Goal: Information Seeking & Learning: Learn about a topic

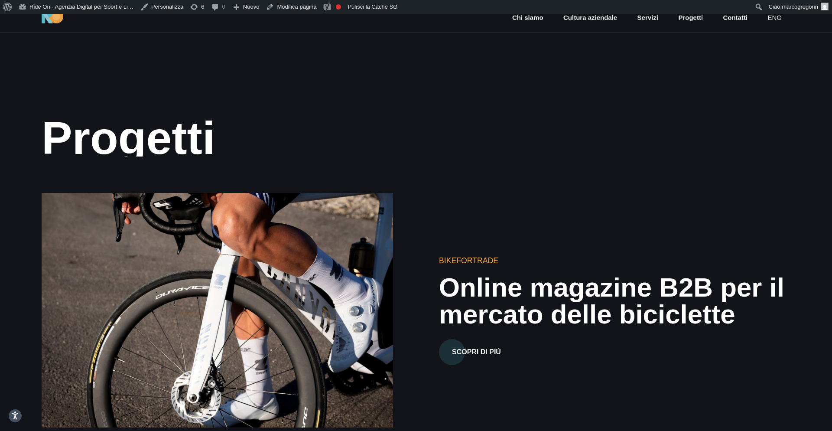
scroll to position [87, 0]
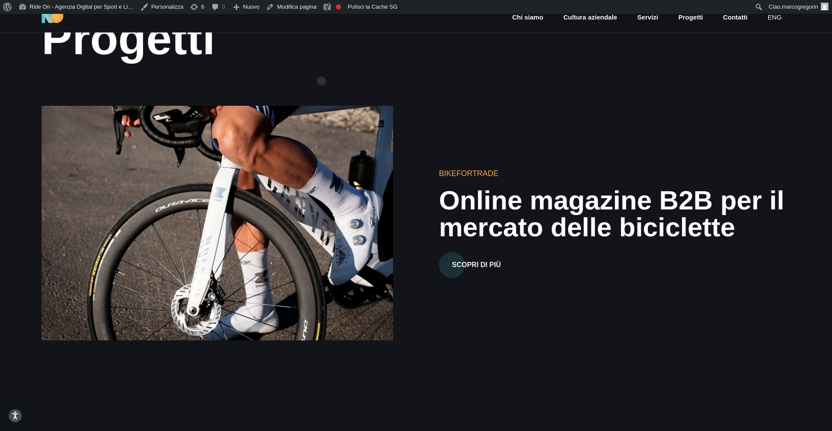
click at [321, 67] on div "Progetti" at bounding box center [416, 41] width 749 height 56
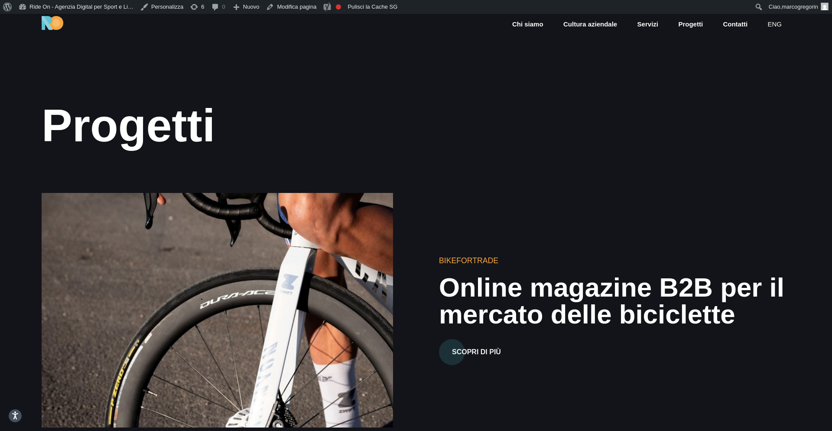
click at [321, 67] on section "Progetti" at bounding box center [416, 89] width 832 height 150
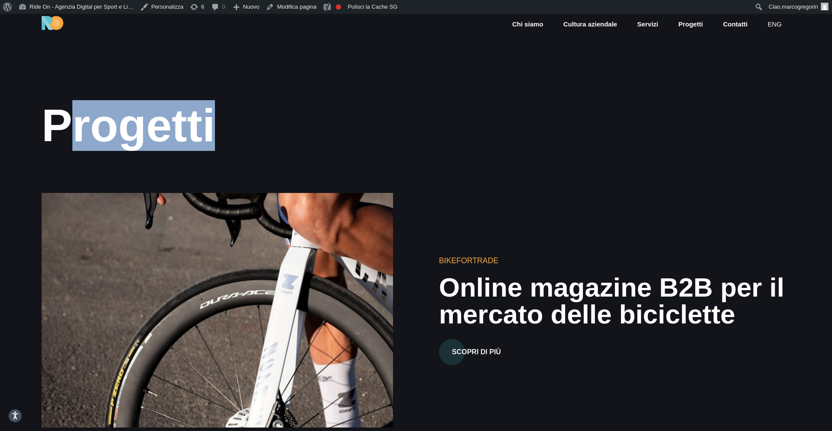
click at [321, 67] on section "Progetti" at bounding box center [416, 89] width 832 height 150
click at [380, 113] on div "Progetti" at bounding box center [416, 125] width 749 height 51
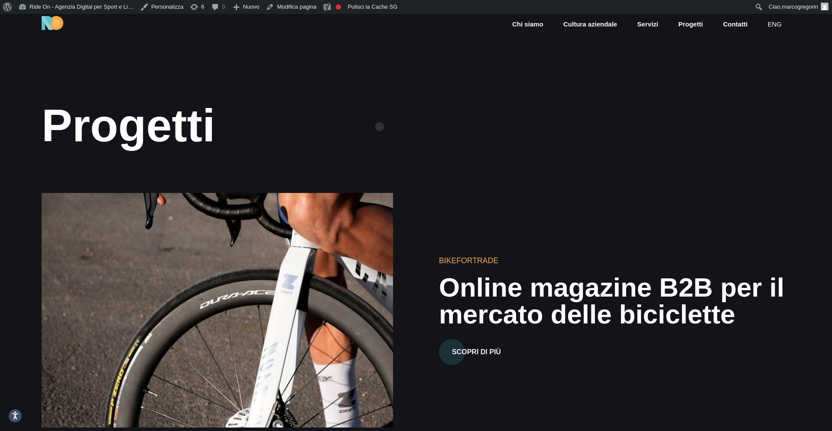
click at [380, 113] on div "Progetti" at bounding box center [416, 125] width 749 height 51
click at [423, 113] on div "Progetti" at bounding box center [416, 125] width 749 height 51
click at [494, 110] on div "Progetti" at bounding box center [416, 125] width 749 height 51
click at [542, 108] on div "Progetti" at bounding box center [416, 125] width 749 height 51
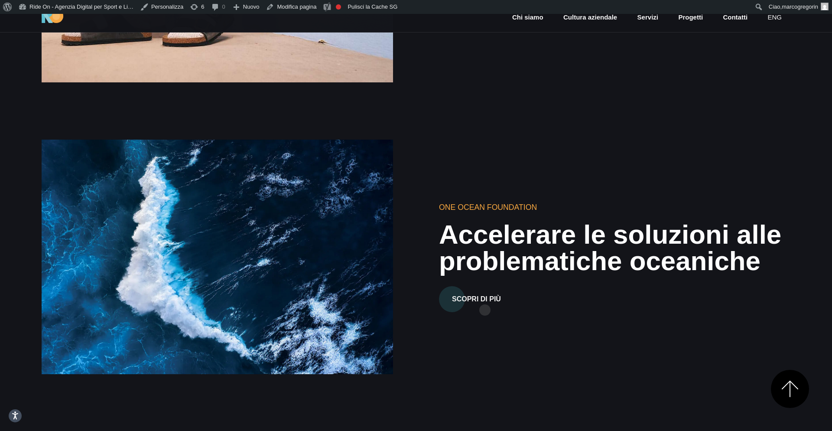
scroll to position [673, 0]
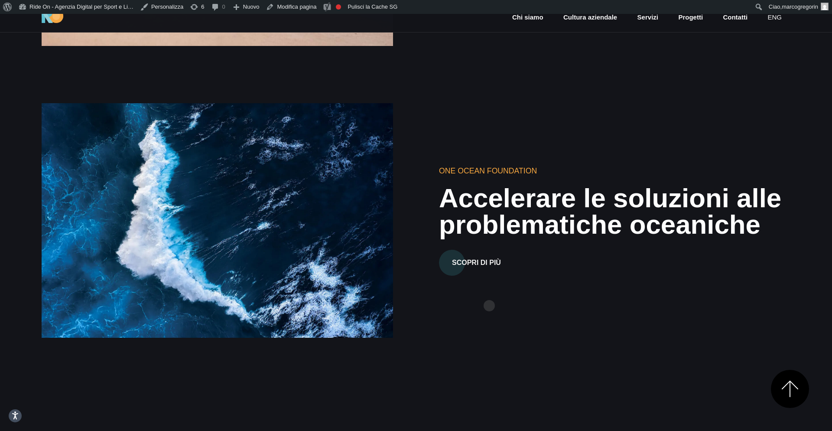
click at [489, 292] on div "One Ocean Foundation Accelerare le soluzioni alle problematiche oceaniche Scopr…" at bounding box center [416, 221] width 762 height 292
click at [529, 221] on h2 "Accelerare le soluzioni alle problematiche oceaniche" at bounding box center [614, 212] width 351 height 54
click at [530, 210] on h2 "Accelerare le soluzioni alle problematiche oceaniche" at bounding box center [614, 212] width 351 height 54
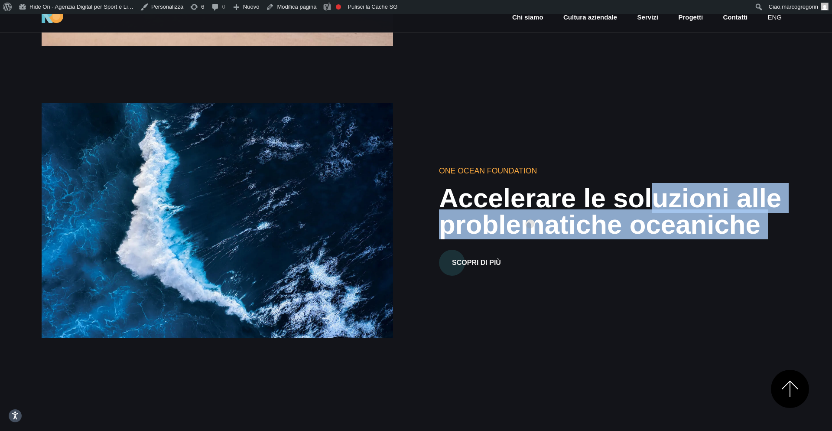
click at [530, 210] on h2 "Accelerare le soluzioni alle problematiche oceaniche" at bounding box center [614, 212] width 351 height 54
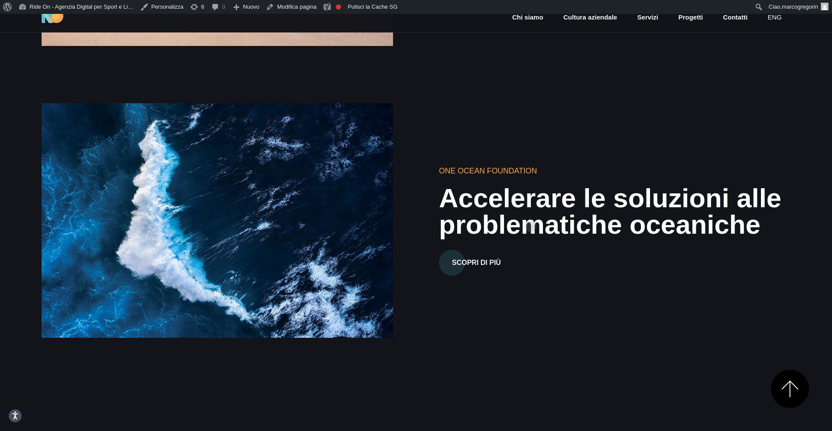
click at [531, 212] on h2 "Accelerare le soluzioni alle problematiche oceaniche" at bounding box center [614, 212] width 351 height 54
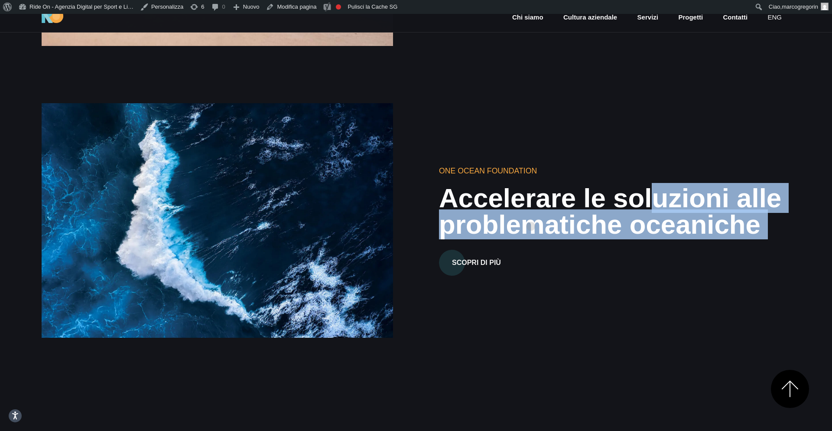
click at [531, 212] on h2 "Accelerare le soluzioni alle problematiche oceaniche" at bounding box center [614, 212] width 351 height 54
click at [519, 232] on h2 "Accelerare le soluzioni alle problematiche oceaniche" at bounding box center [614, 212] width 351 height 54
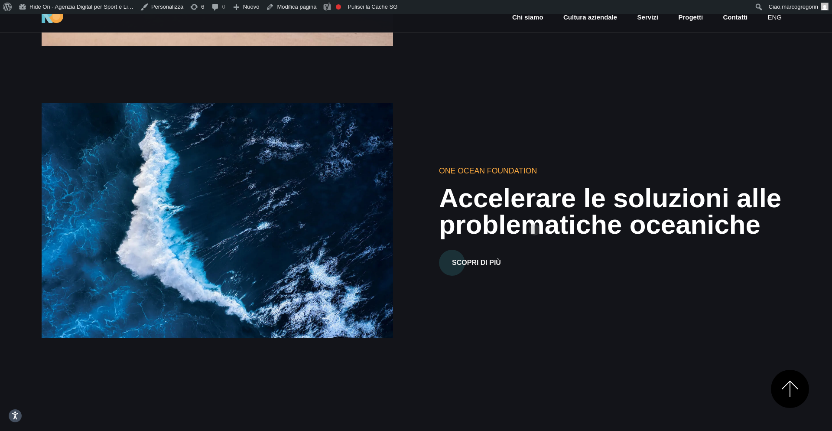
click at [534, 216] on h2 "Accelerare le soluzioni alle problematiche oceaniche" at bounding box center [614, 212] width 351 height 54
click at [551, 200] on h2 "Accelerare le soluzioni alle problematiche oceaniche" at bounding box center [614, 212] width 351 height 54
click at [549, 204] on h2 "Accelerare le soluzioni alle problematiche oceaniche" at bounding box center [614, 212] width 351 height 54
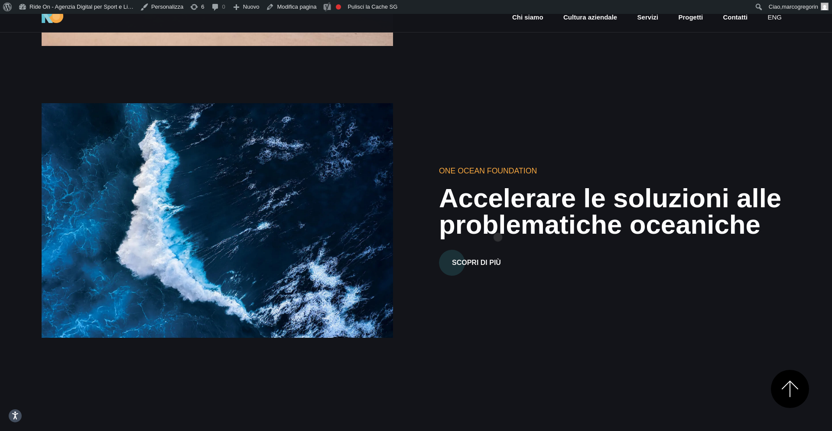
click at [498, 223] on h2 "Accelerare le soluzioni alle problematiche oceaniche" at bounding box center [614, 212] width 351 height 54
click at [513, 204] on h2 "Accelerare le soluzioni alle problematiche oceaniche" at bounding box center [614, 212] width 351 height 54
click at [506, 214] on h2 "Accelerare le soluzioni alle problematiche oceaniche" at bounding box center [614, 212] width 351 height 54
click at [516, 213] on h2 "Accelerare le soluzioni alle problematiche oceaniche" at bounding box center [614, 212] width 351 height 54
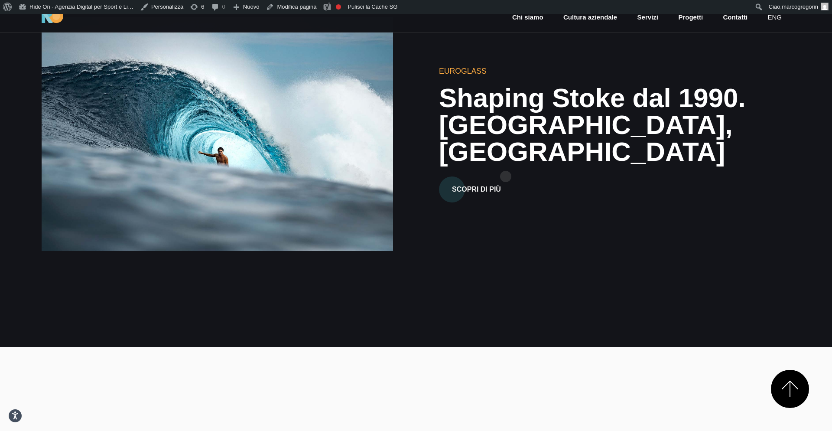
scroll to position [3456, 0]
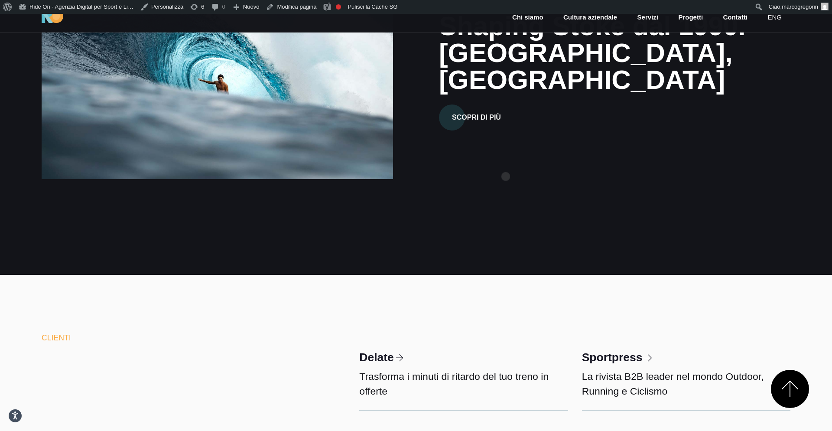
click at [506, 162] on div "Euroglass Shaping Stoke dal 1990. Hossegor, Francia Scopri di più" at bounding box center [416, 62] width 762 height 292
click at [505, 162] on div "Euroglass Shaping Stoke dal 1990. Hossegor, Francia Scopri di più" at bounding box center [416, 62] width 762 height 292
click at [509, 168] on div "Euroglass Shaping Stoke dal 1990. Hossegor, Francia Scopri di più" at bounding box center [416, 62] width 762 height 292
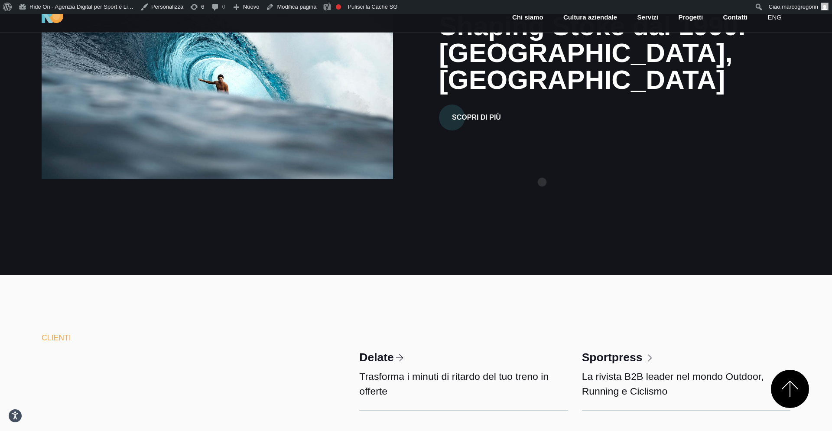
click at [542, 168] on div "Euroglass Shaping Stoke dal 1990. Hossegor, Francia Scopri di più" at bounding box center [416, 62] width 762 height 292
click at [532, 168] on div "Euroglass Shaping Stoke dal 1990. Hossegor, Francia Scopri di più" at bounding box center [416, 62] width 762 height 292
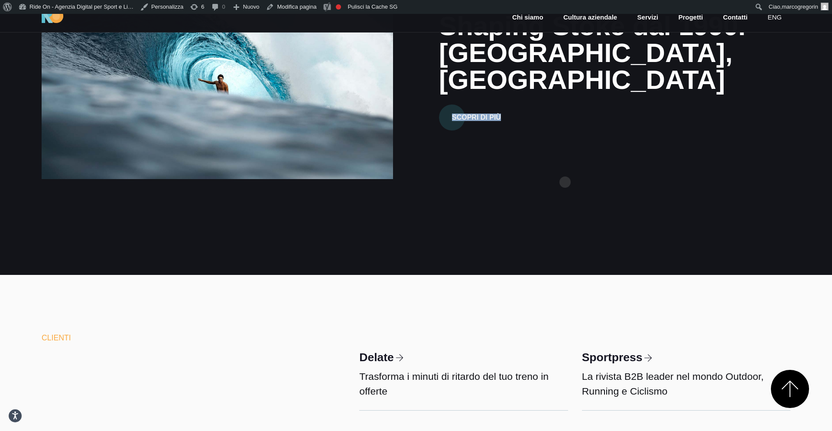
click at [567, 168] on div "Euroglass Shaping Stoke dal 1990. Hossegor, Francia Scopri di più" at bounding box center [416, 62] width 762 height 292
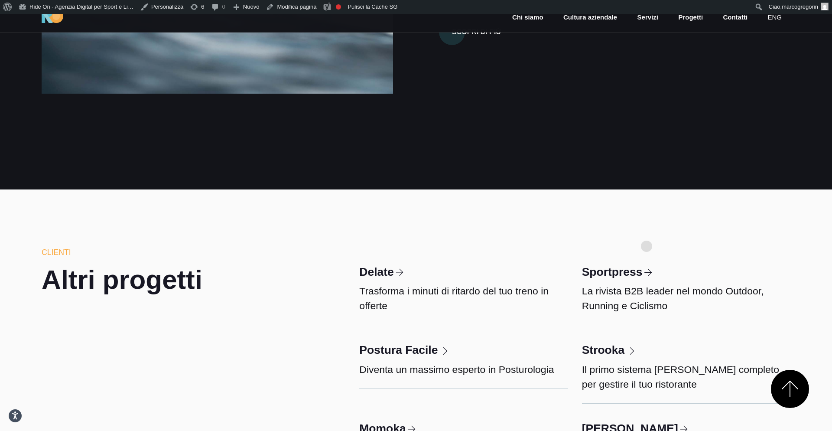
scroll to position [3379, 0]
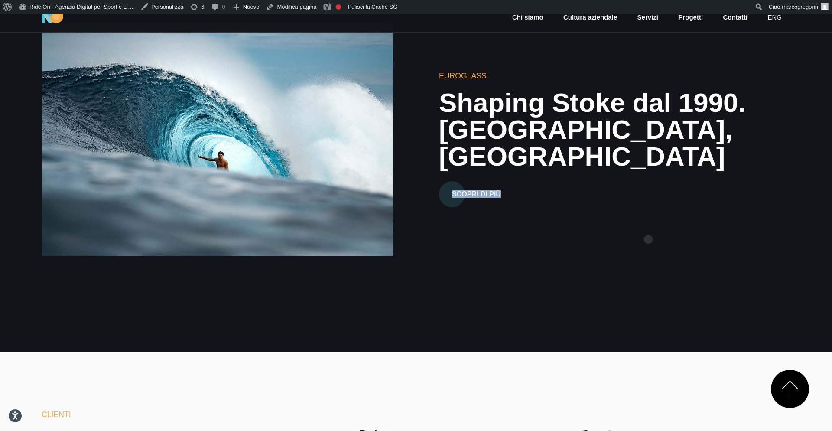
click at [648, 225] on div "Euroglass Shaping Stoke dal 1990. Hossegor, Francia Scopri di più" at bounding box center [416, 139] width 762 height 292
click at [671, 209] on div "Euroglass Shaping Stoke dal 1990. Hossegor, Francia Scopri di più" at bounding box center [416, 139] width 762 height 292
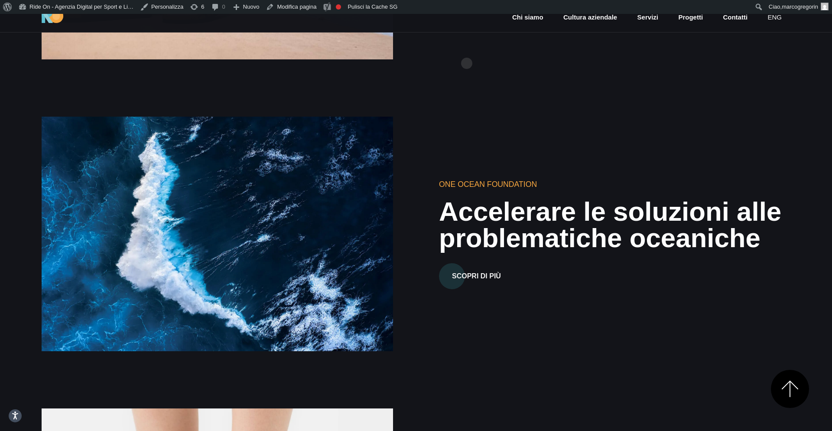
scroll to position [349, 0]
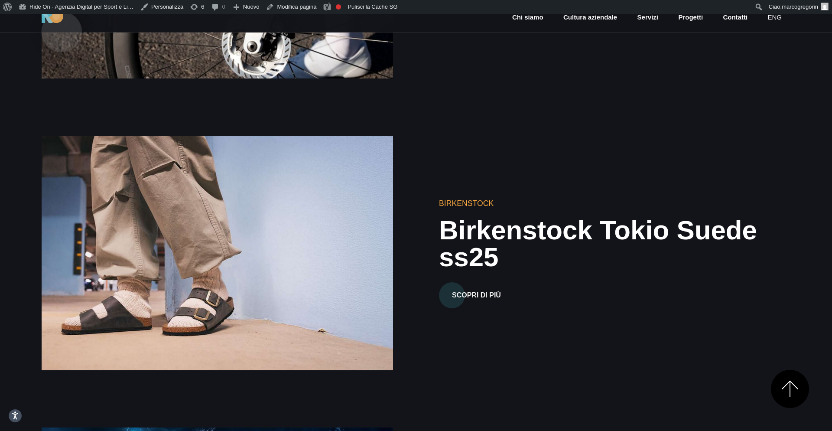
click at [59, 19] on img at bounding box center [53, 16] width 22 height 14
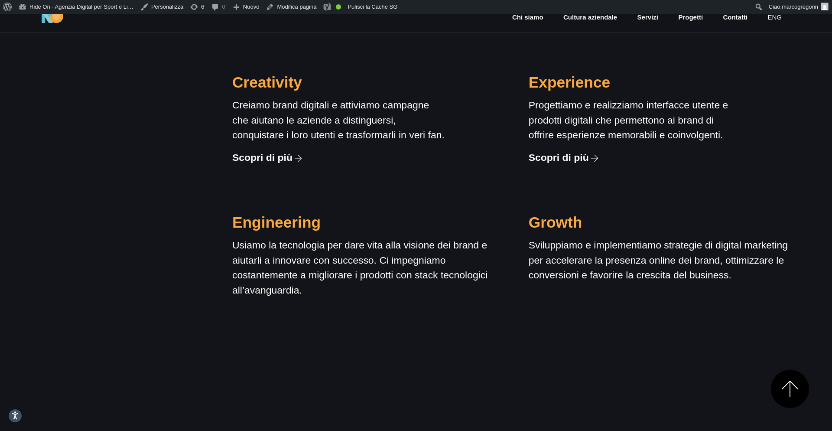
scroll to position [970, 0]
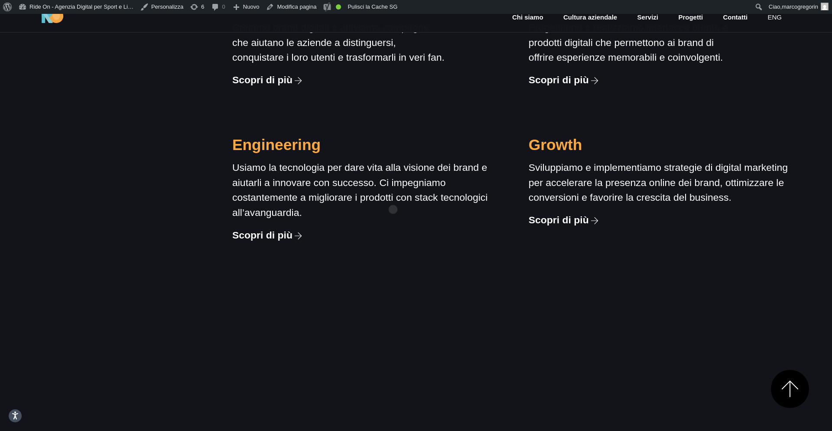
click at [393, 195] on p "Usiamo la tecnologia per dare vita alla visione dei brand e aiutarli a innovare…" at bounding box center [363, 190] width 262 height 60
click at [442, 181] on p "Usiamo la tecnologia per dare vita alla visione dei brand e aiutarli a innovare…" at bounding box center [363, 190] width 262 height 60
click at [541, 185] on p "Sviluppiamo e implementiamo strategie di digital marketing per accelerare la pr…" at bounding box center [660, 182] width 262 height 45
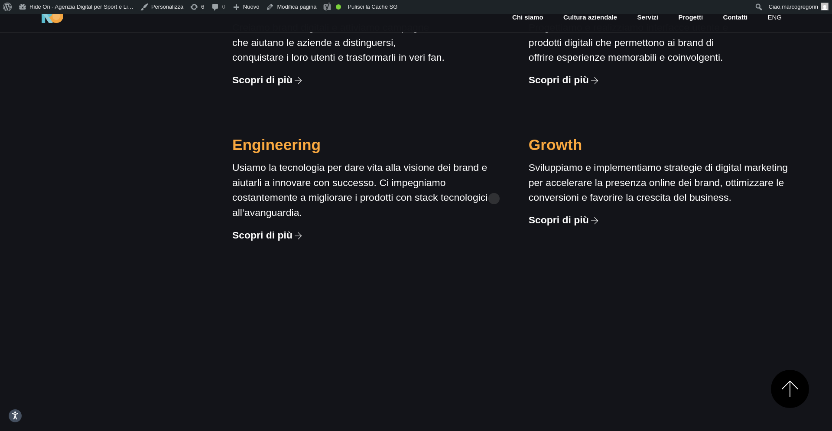
click at [470, 183] on p "Usiamo la tecnologia per dare vita alla visione dei brand e aiutarli a innovare…" at bounding box center [363, 190] width 262 height 60
click at [597, 189] on p "Sviluppiamo e implementiamo strategie di digital marketing per accelerare la pr…" at bounding box center [660, 182] width 262 height 45
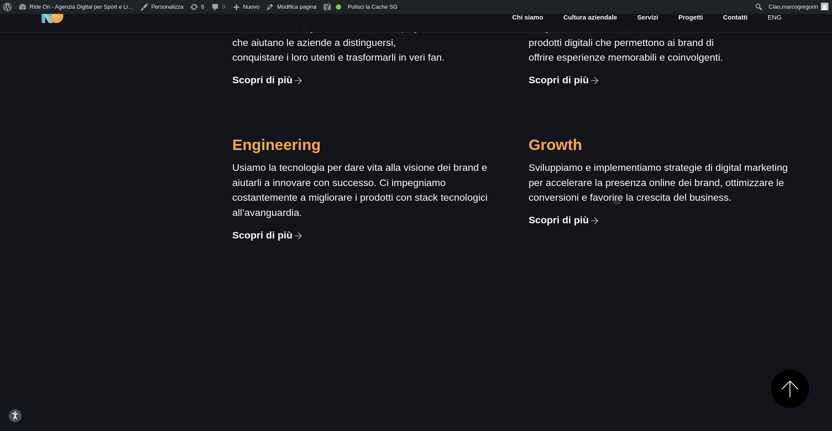
click at [617, 186] on p "Sviluppiamo e implementiamo strategie di digital marketing per accelerare la pr…" at bounding box center [660, 182] width 262 height 45
click at [617, 195] on p "Sviluppiamo e implementiamo strategie di digital marketing per accelerare la pr…" at bounding box center [660, 182] width 262 height 45
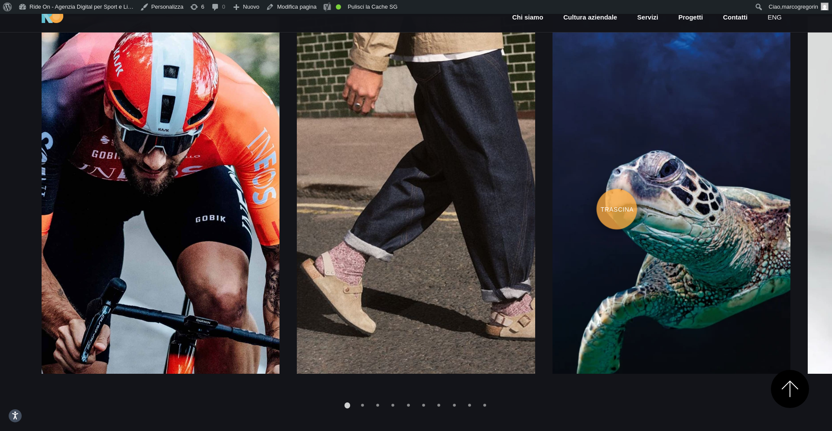
scroll to position [1316, 0]
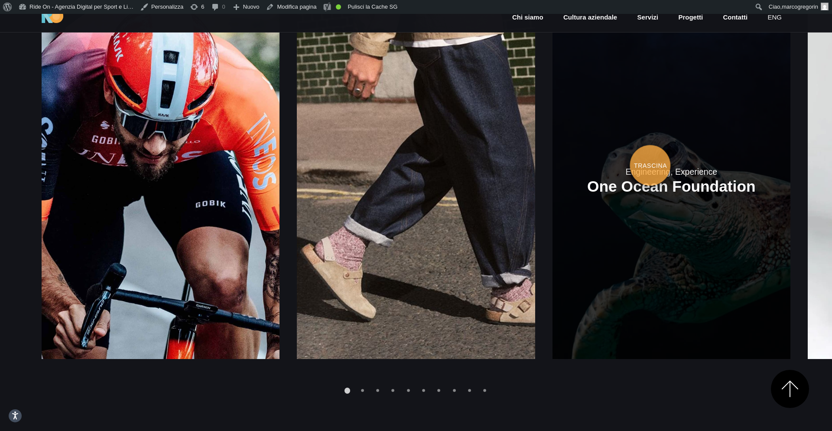
click at [552, 143] on link at bounding box center [671, 180] width 238 height 357
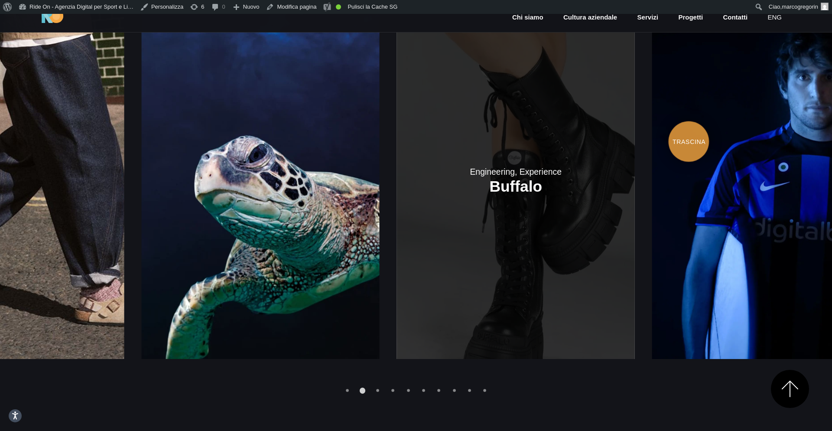
click at [459, 114] on link at bounding box center [516, 180] width 238 height 357
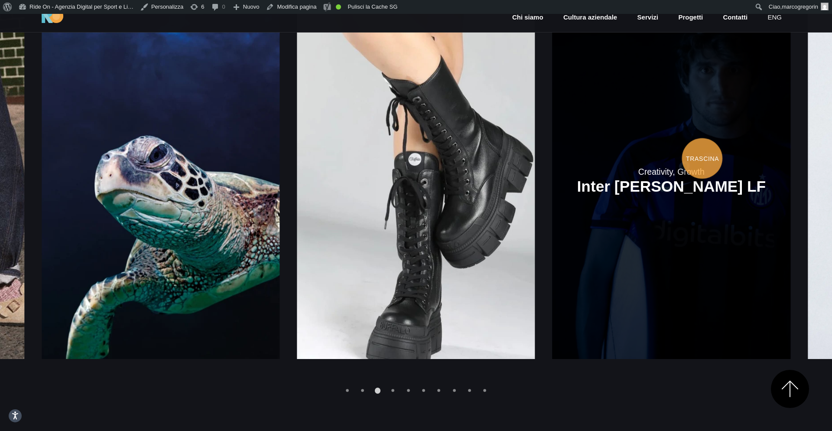
click at [552, 145] on link at bounding box center [671, 180] width 238 height 357
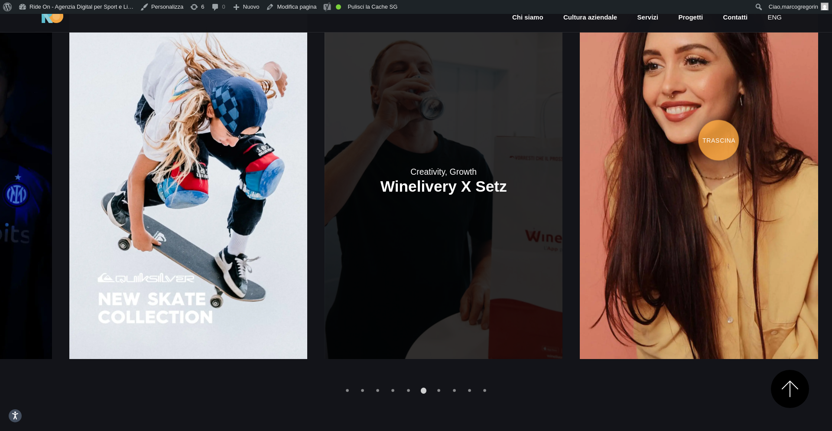
click at [472, 125] on link at bounding box center [443, 180] width 238 height 357
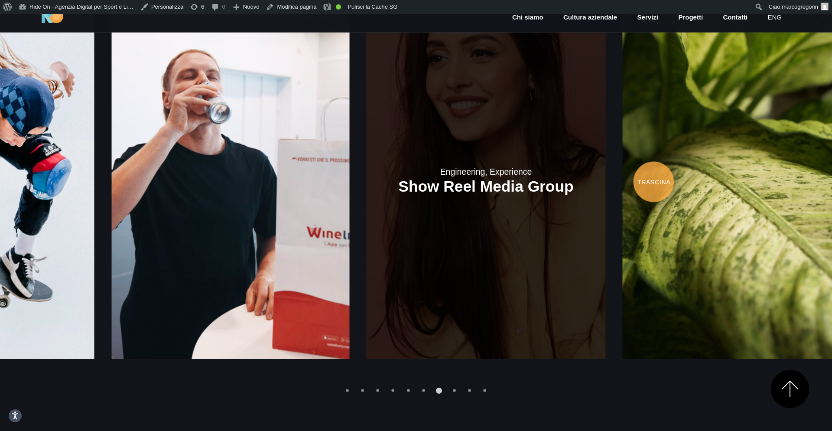
click at [468, 152] on link at bounding box center [486, 180] width 238 height 357
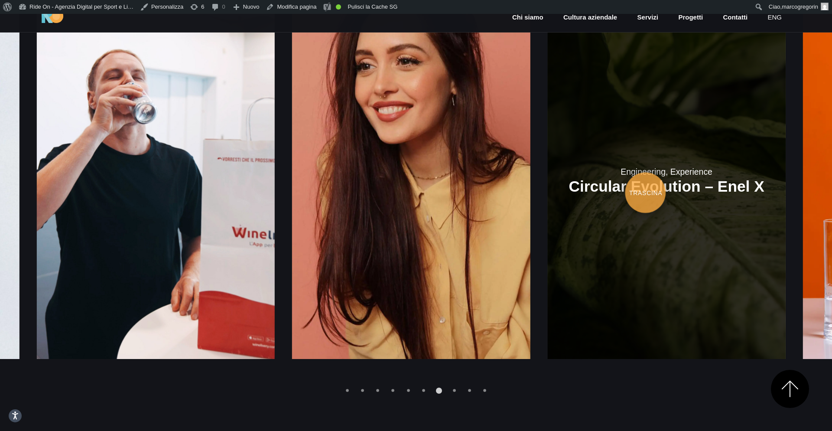
click at [547, 169] on link at bounding box center [666, 180] width 238 height 357
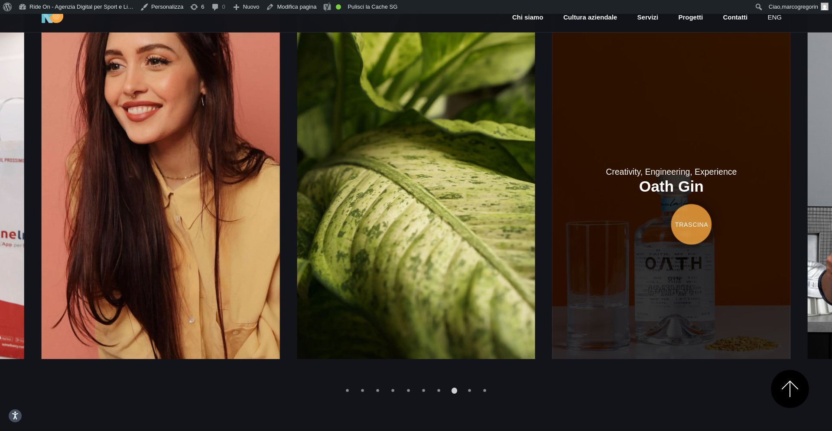
click at [552, 211] on link at bounding box center [671, 180] width 238 height 357
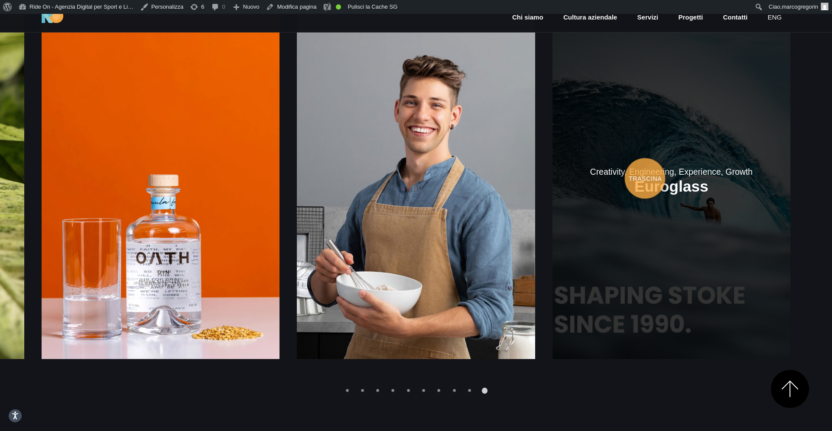
click at [552, 165] on link at bounding box center [671, 180] width 238 height 357
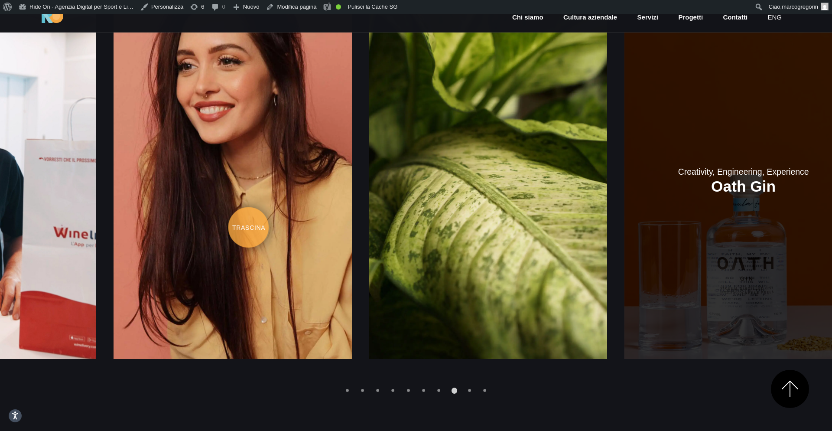
click at [831, 188] on link at bounding box center [743, 180] width 238 height 357
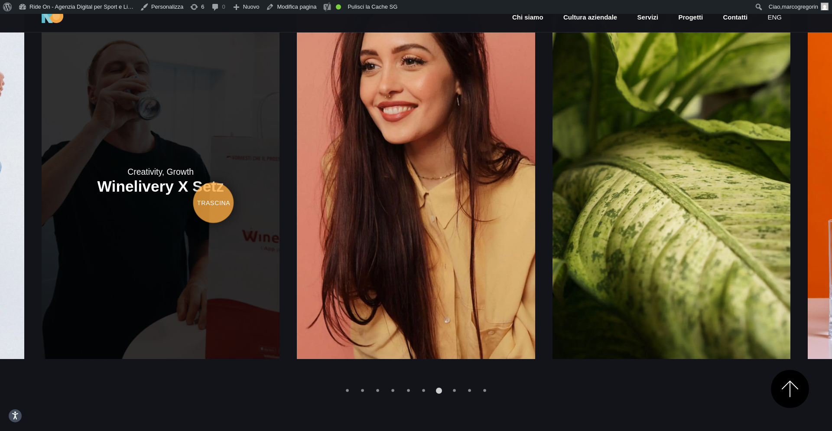
click at [279, 188] on link at bounding box center [161, 180] width 238 height 357
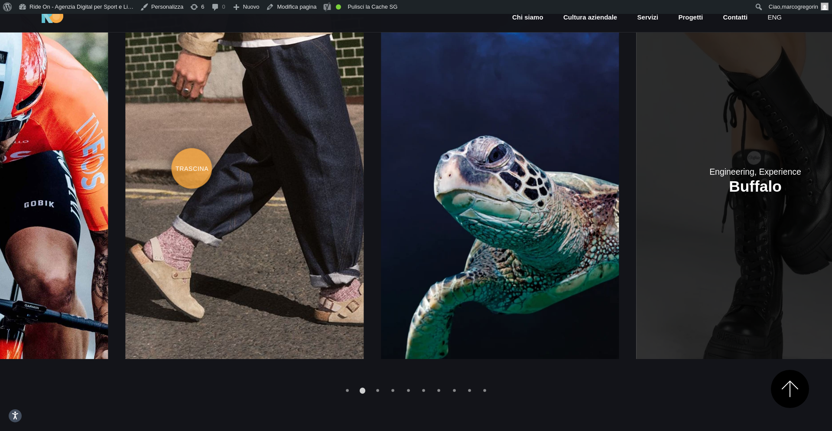
click at [831, 126] on link at bounding box center [755, 180] width 238 height 357
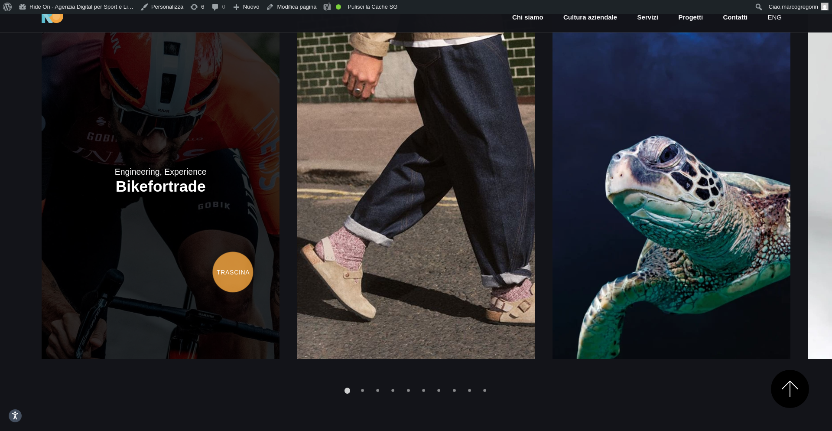
scroll to position [1237, 0]
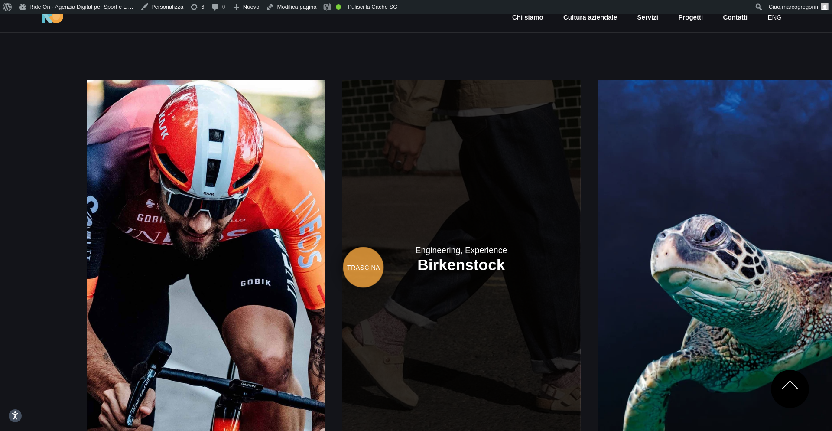
click at [491, 234] on link at bounding box center [461, 258] width 238 height 357
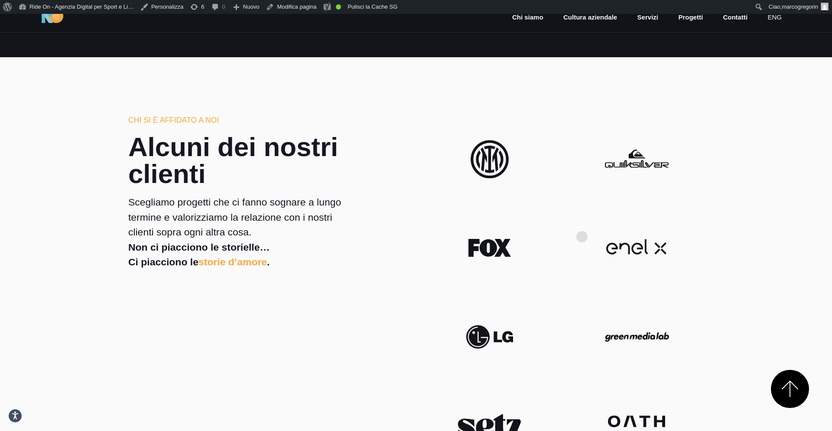
scroll to position [1720, 0]
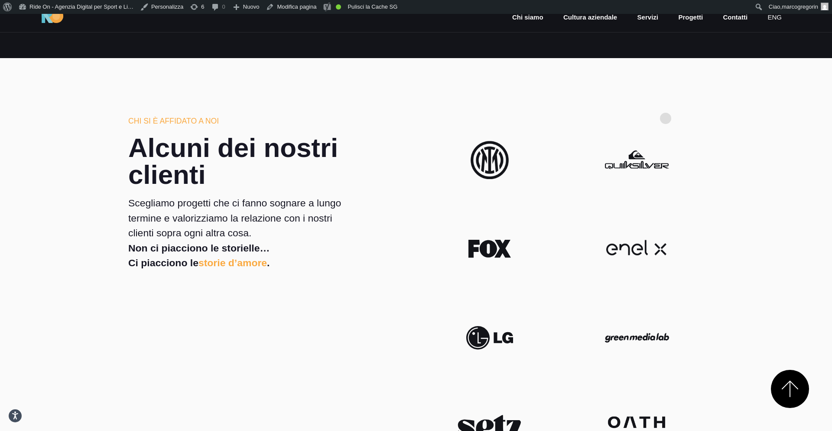
click at [667, 102] on section "Chi si è affidato a noi Alcuni dei nostri clienti Scegliamo progetti che ci fan…" at bounding box center [416, 342] width 832 height 569
click at [685, 103] on section "Chi si è affidato a noi Alcuni dei nostri clienti Scegliamo progetti che ci fan…" at bounding box center [416, 342] width 832 height 569
click at [709, 100] on section "Chi si è affidato a noi Alcuni dei nostri clienti Scegliamo progetti che ci fan…" at bounding box center [416, 342] width 832 height 569
click at [716, 137] on section "Chi si è affidato a noi Alcuni dei nostri clienti Scegliamo progetti che ci fan…" at bounding box center [416, 342] width 832 height 569
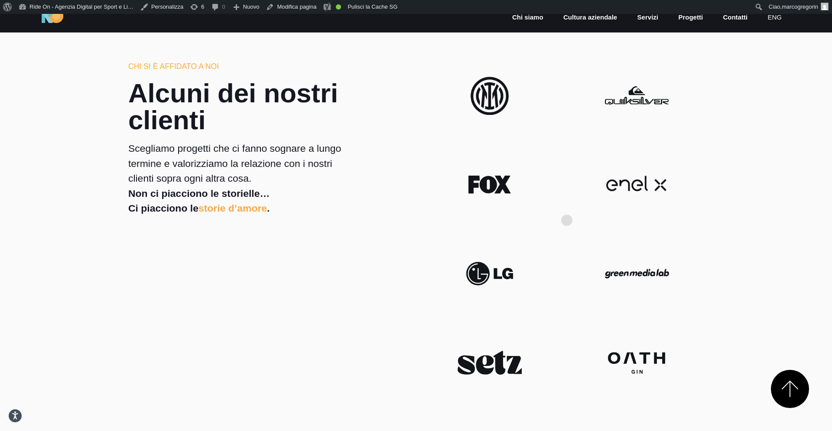
scroll to position [1776, 0]
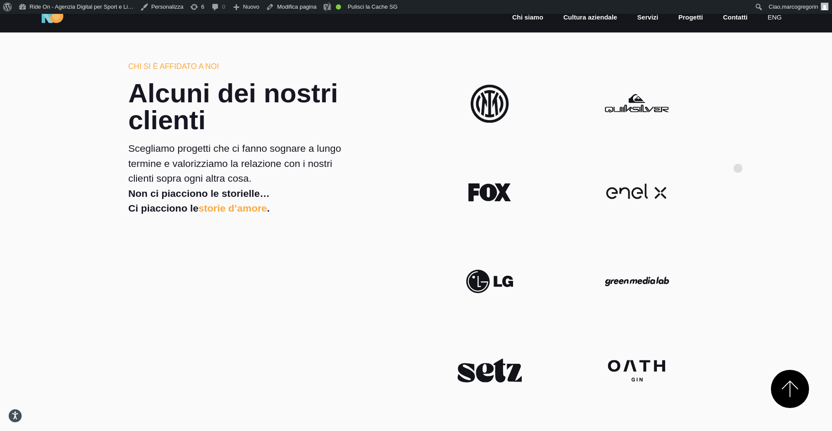
click at [738, 154] on section "Chi si è affidato a noi Alcuni dei nostri clienti Scegliamo progetti che ci fan…" at bounding box center [416, 286] width 832 height 569
click at [760, 129] on section "Chi si è affidato a noi Alcuni dei nostri clienti Scegliamo progetti che ci fan…" at bounding box center [416, 286] width 832 height 569
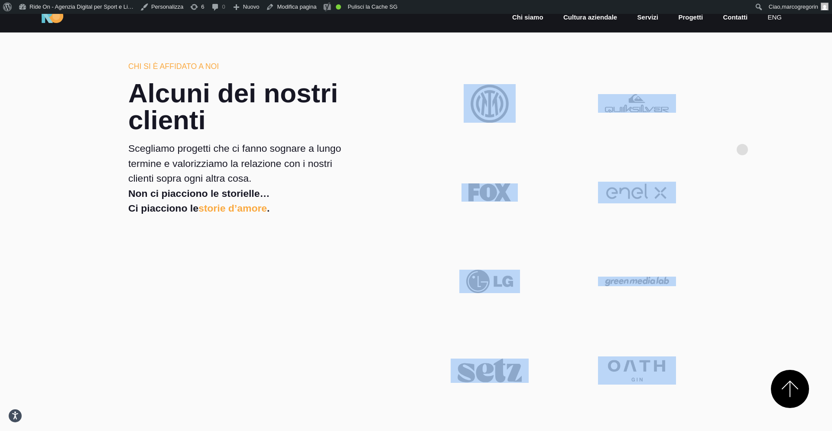
click at [760, 129] on section "Chi si è affidato a noi Alcuni dei nostri clienti Scegliamo progetti che ci fan…" at bounding box center [416, 286] width 832 height 569
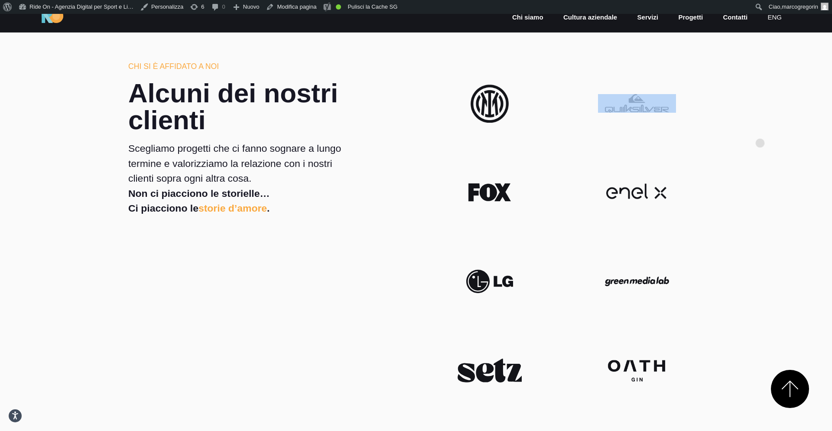
click at [760, 129] on section "Chi si è affidato a noi Alcuni dei nostri clienti Scegliamo progetti che ci fan…" at bounding box center [416, 286] width 832 height 569
click at [788, 114] on section "Chi si è affidato a noi Alcuni dei nostri clienti Scegliamo progetti che ci fan…" at bounding box center [416, 286] width 832 height 569
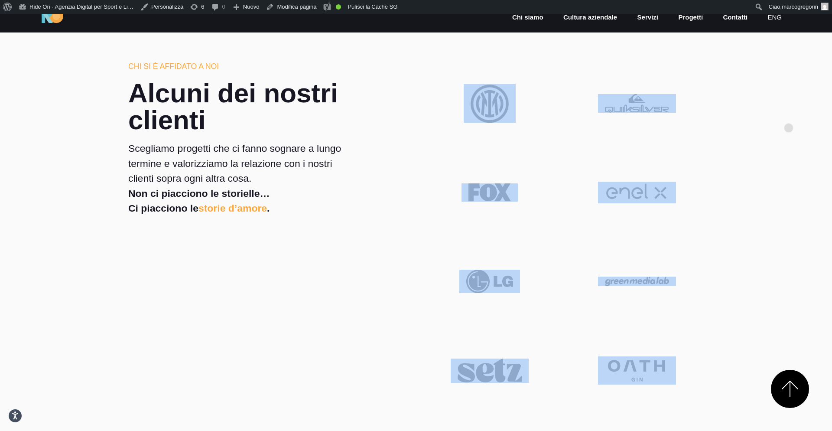
click at [788, 114] on section "Chi si è affidato a noi Alcuni dei nostri clienti Scegliamo progetti che ci fan…" at bounding box center [416, 286] width 832 height 569
click at [776, 114] on section "Chi si è affidato a noi Alcuni dei nostri clienti Scegliamo progetti che ci fan…" at bounding box center [416, 286] width 832 height 569
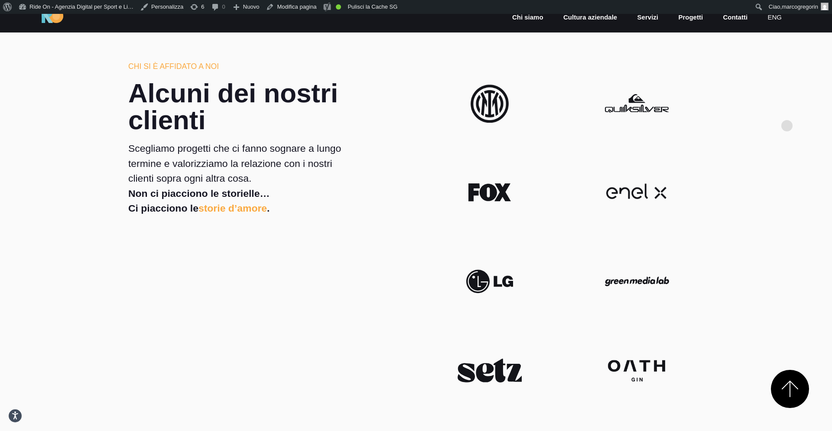
click at [789, 111] on section "Chi si è affidato a noi Alcuni dei nostri clienti Scegliamo progetti che ci fan…" at bounding box center [416, 286] width 832 height 569
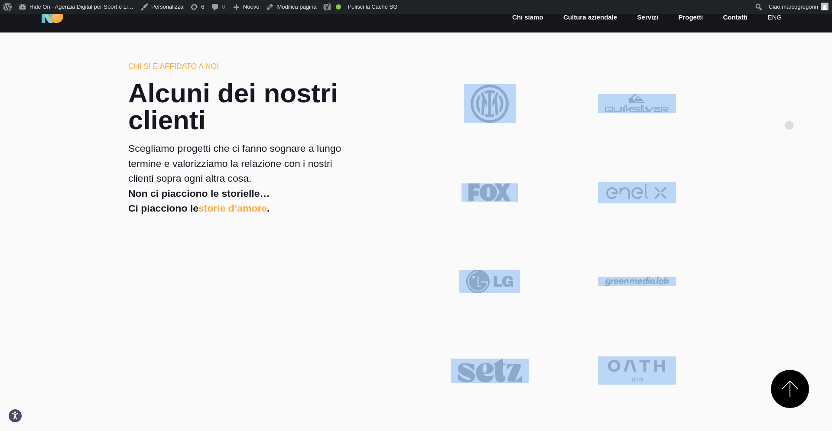
click at [789, 111] on section "Chi si è affidato a noi Alcuni dei nostri clienti Scegliamo progetti che ci fan…" at bounding box center [416, 286] width 832 height 569
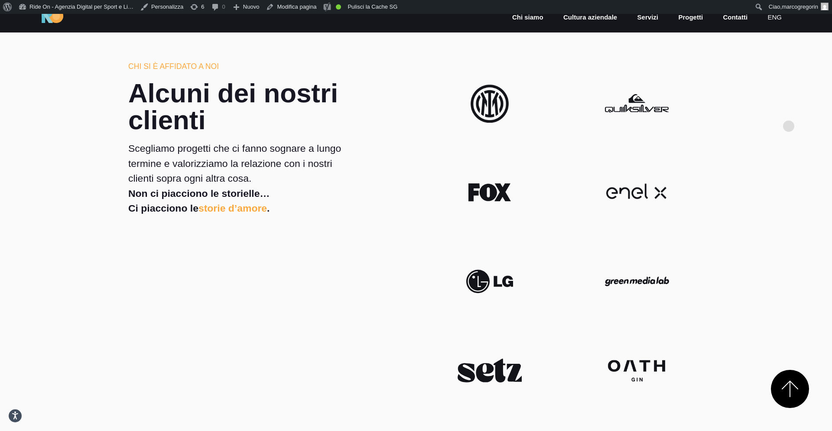
click at [788, 112] on section "Chi si è affidato a noi Alcuni dei nostri clienti Scegliamo progetti che ci fan…" at bounding box center [416, 286] width 832 height 569
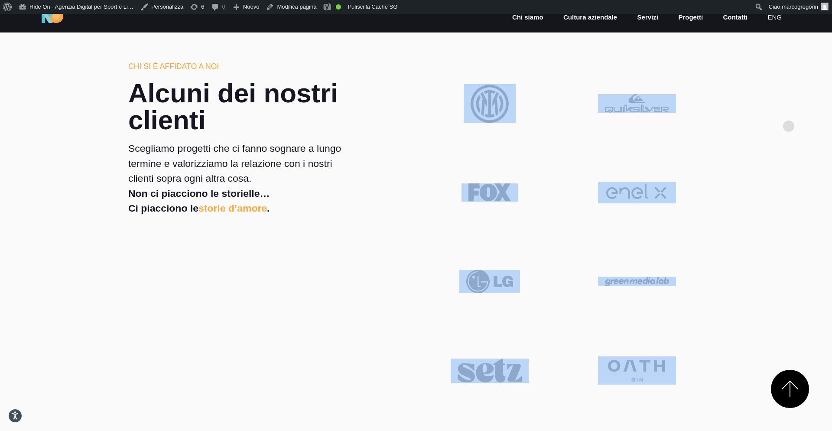
click at [788, 112] on section "Chi si è affidato a noi Alcuni dei nostri clienti Scegliamo progetti che ci fan…" at bounding box center [416, 286] width 832 height 569
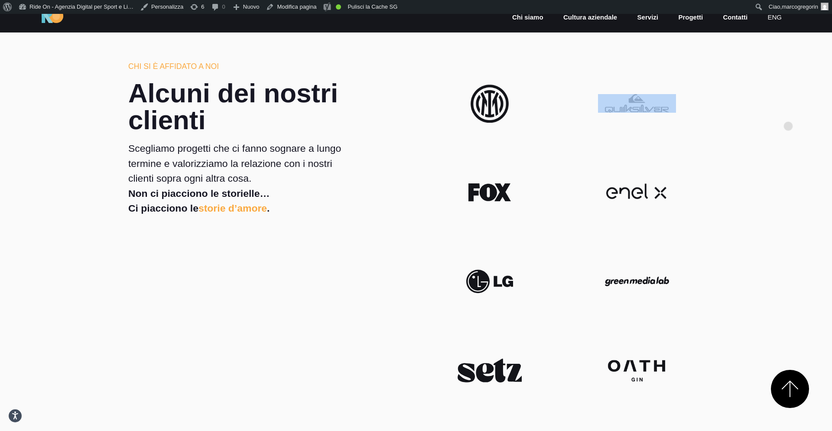
click at [788, 112] on section "Chi si è affidato a noi Alcuni dei nostri clienti Scegliamo progetti che ci fan…" at bounding box center [416, 286] width 832 height 569
click at [788, 113] on section "Chi si è affidato a noi Alcuni dei nostri clienti Scegliamo progetti che ci fan…" at bounding box center [416, 286] width 832 height 569
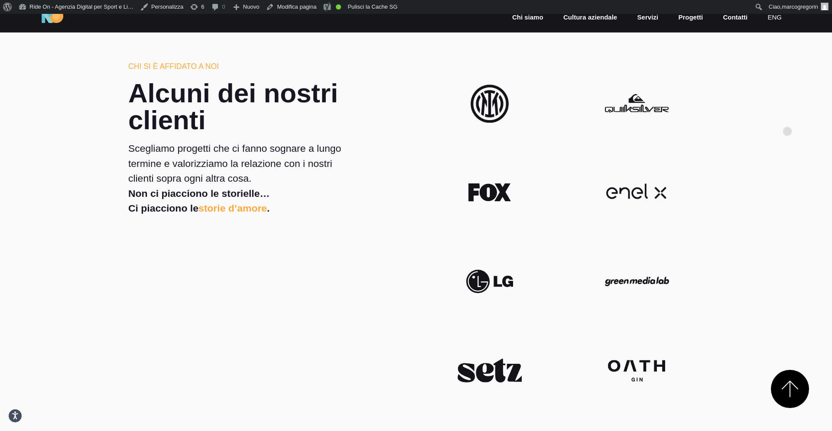
click at [787, 117] on section "Chi si è affidato a noi Alcuni dei nostri clienti Scegliamo progetti che ci fan…" at bounding box center [416, 286] width 832 height 569
click at [782, 135] on section "Chi si è affidato a noi Alcuni dei nostri clienti Scegliamo progetti che ci fan…" at bounding box center [416, 286] width 832 height 569
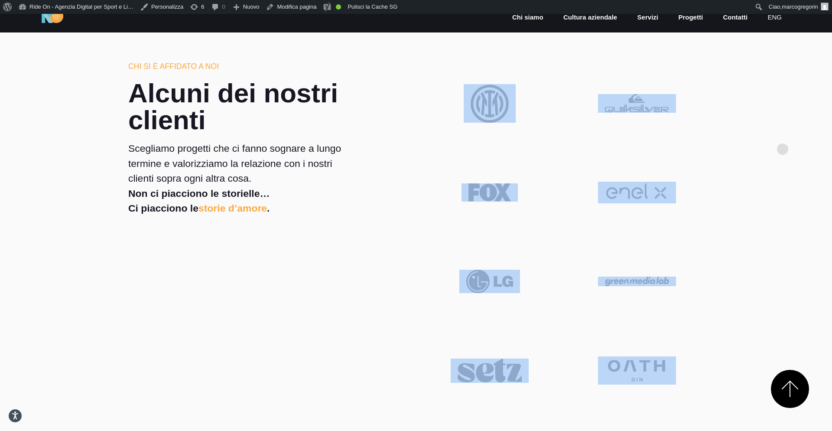
click at [782, 135] on section "Chi si è affidato a noi Alcuni dei nostri clienti Scegliamo progetti che ci fan…" at bounding box center [416, 286] width 832 height 569
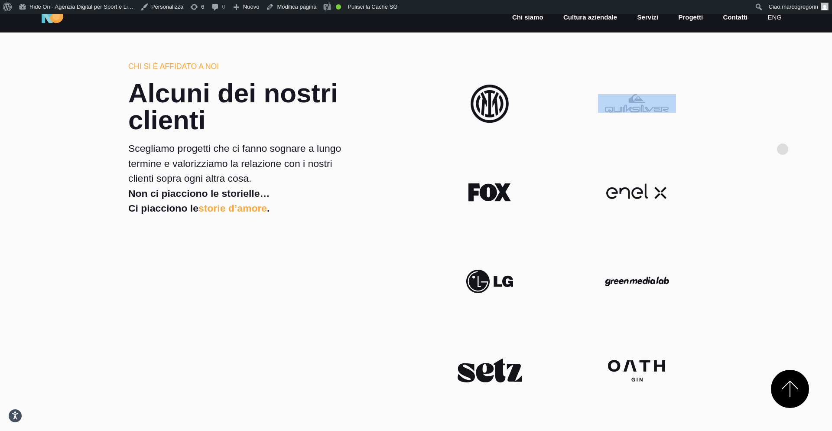
click at [782, 135] on section "Chi si è affidato a noi Alcuni dei nostri clienti Scegliamo progetti che ci fan…" at bounding box center [416, 286] width 832 height 569
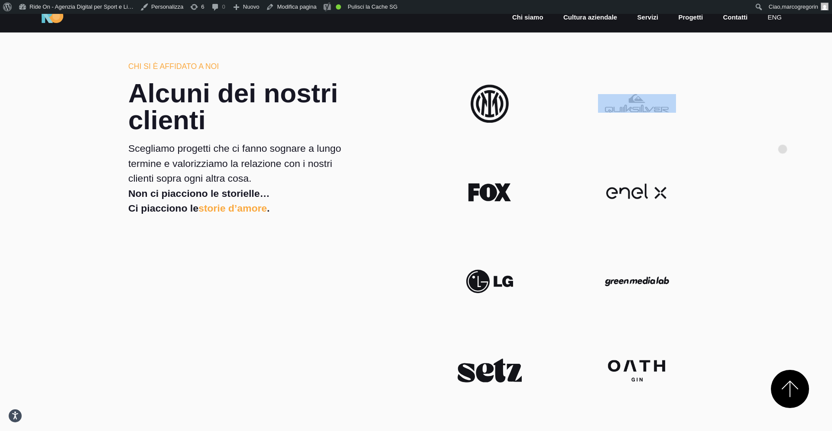
click at [782, 135] on section "Chi si è affidato a noi Alcuni dei nostri clienti Scegliamo progetti che ci fan…" at bounding box center [416, 286] width 832 height 569
click at [782, 158] on section "Chi si è affidato a noi Alcuni dei nostri clienti Scegliamo progetti che ci fan…" at bounding box center [416, 286] width 832 height 569
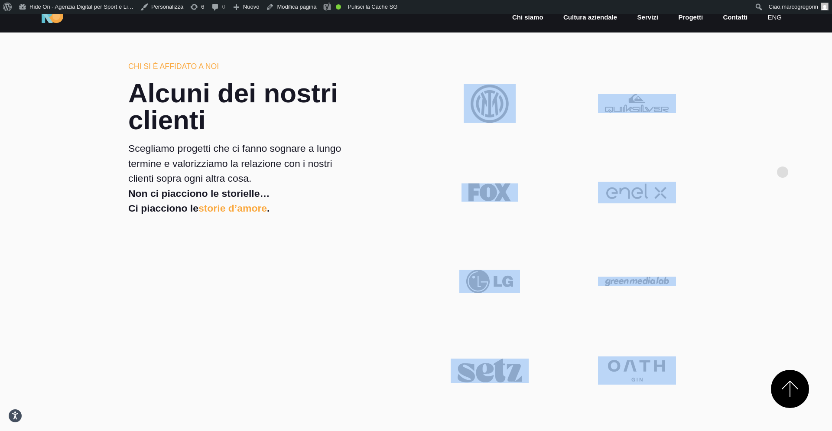
click at [782, 158] on section "Chi si è affidato a noi Alcuni dei nostri clienti Scegliamo progetti che ci fan…" at bounding box center [416, 286] width 832 height 569
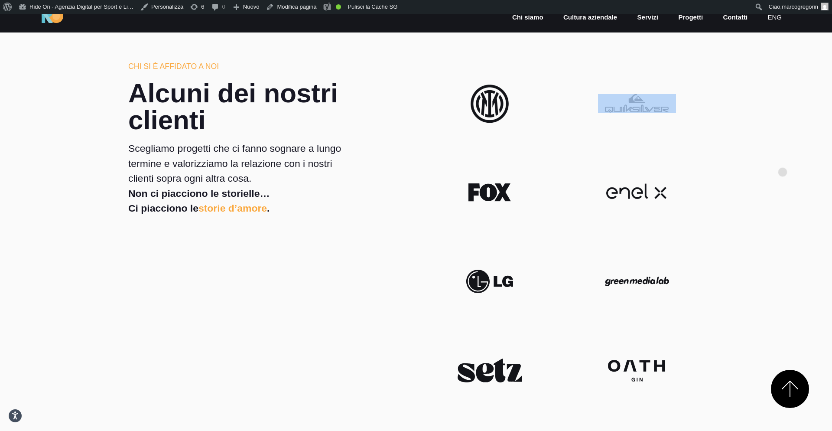
click at [782, 158] on section "Chi si è affidato a noi Alcuni dei nostri clienti Scegliamo progetti che ci fan…" at bounding box center [416, 286] width 832 height 569
click at [782, 159] on section "Chi si è affidato a noi Alcuni dei nostri clienti Scegliamo progetti che ci fan…" at bounding box center [416, 286] width 832 height 569
click at [781, 161] on section "Chi si è affidato a noi Alcuni dei nostri clienti Scegliamo progetti che ci fan…" at bounding box center [416, 286] width 832 height 569
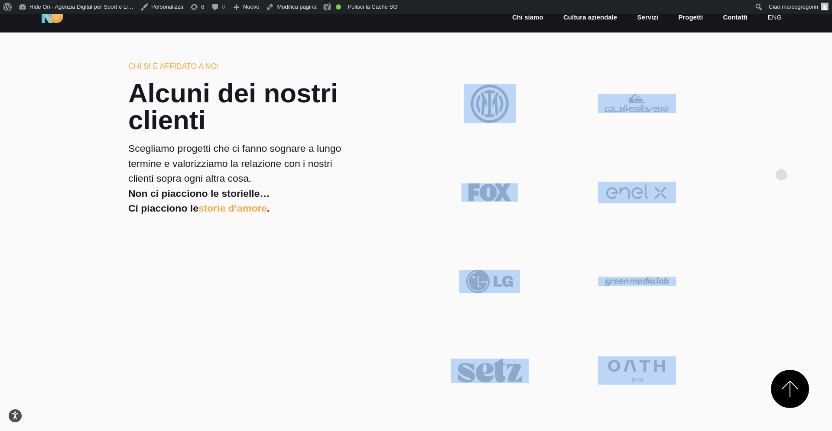
click at [781, 161] on section "Chi si è affidato a noi Alcuni dei nostri clienti Scegliamo progetti che ci fan…" at bounding box center [416, 286] width 832 height 569
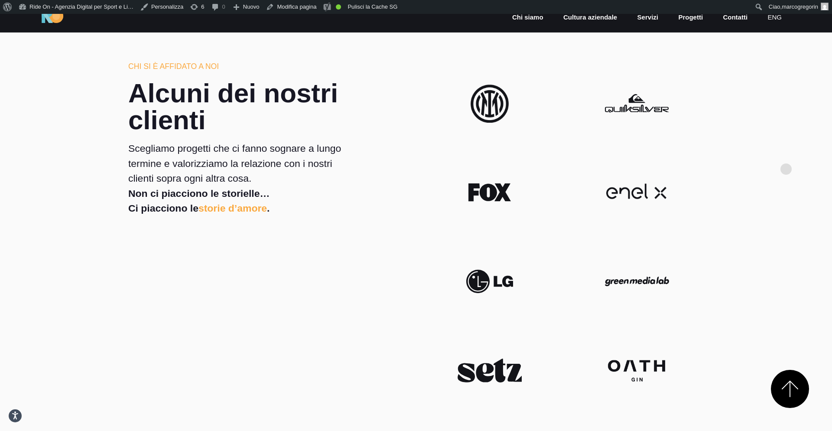
click at [784, 159] on section "Chi si è affidato a noi Alcuni dei nostri clienti Scegliamo progetti che ci fan…" at bounding box center [416, 286] width 832 height 569
click at [784, 161] on section "Chi si è affidato a noi Alcuni dei nostri clienti Scegliamo progetti che ci fan…" at bounding box center [416, 286] width 832 height 569
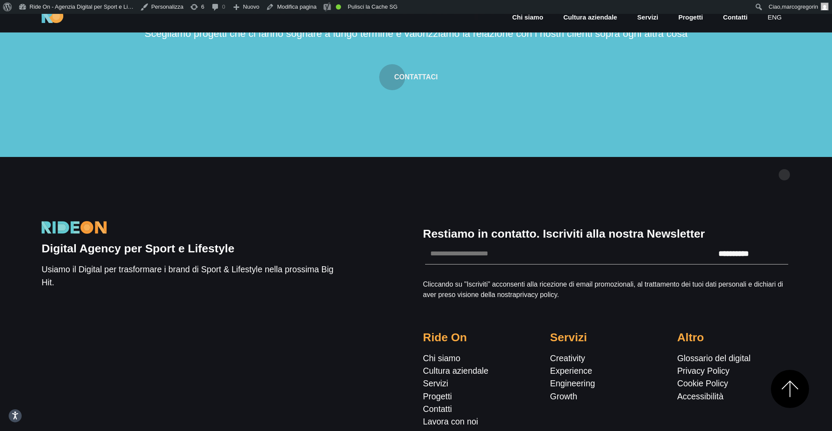
scroll to position [2946, 0]
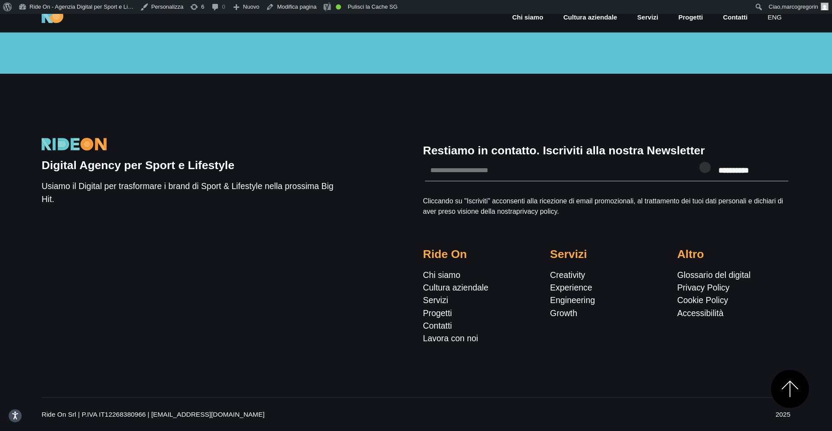
click at [679, 138] on div "**********" at bounding box center [606, 239] width 381 height 231
click at [709, 117] on div "**********" at bounding box center [416, 235] width 749 height 323
click at [752, 107] on div "**********" at bounding box center [416, 235] width 749 height 323
click at [531, 87] on div "**********" at bounding box center [416, 235] width 749 height 323
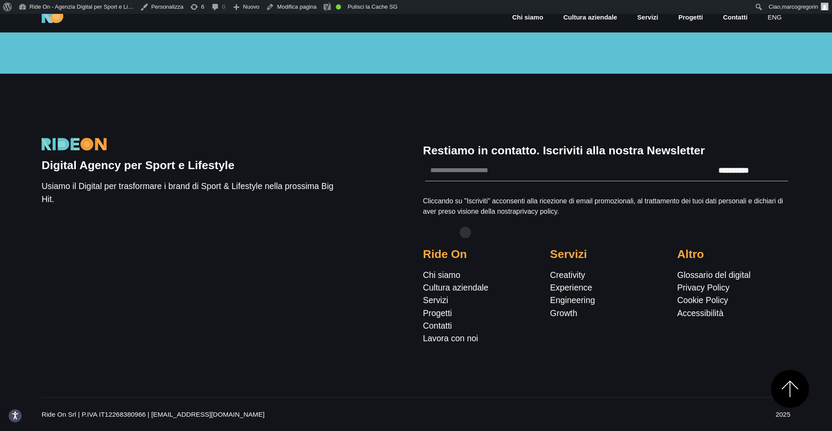
click at [531, 87] on div "**********" at bounding box center [416, 235] width 749 height 323
click at [548, 80] on div "**********" at bounding box center [416, 235] width 749 height 323
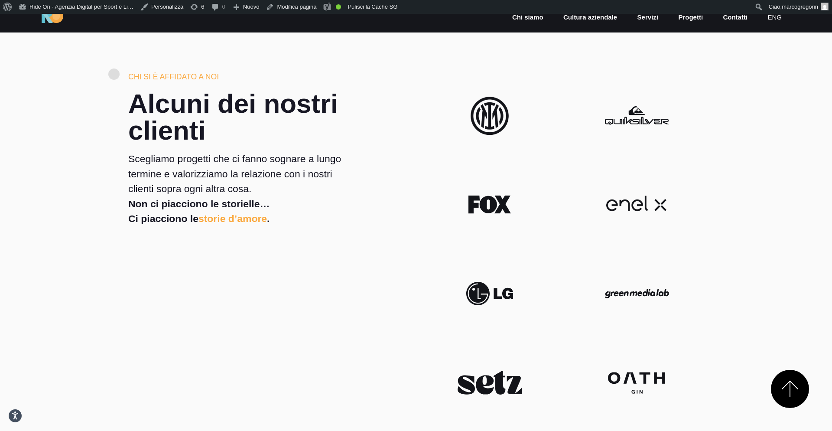
scroll to position [1771, 0]
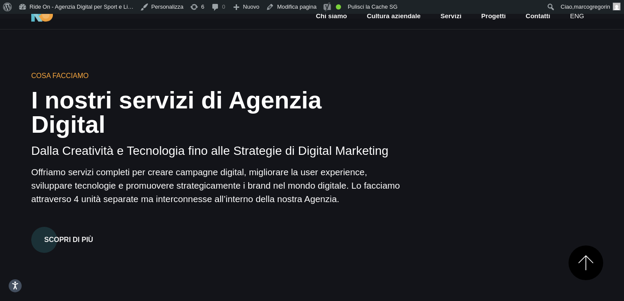
scroll to position [561, 0]
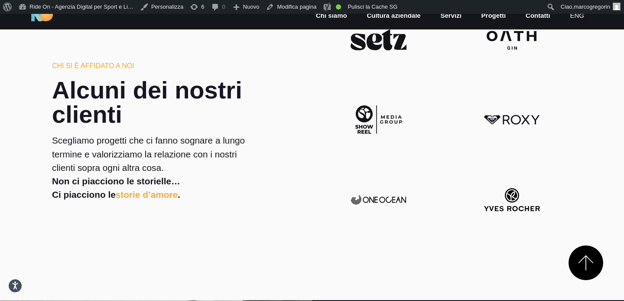
scroll to position [1814, 0]
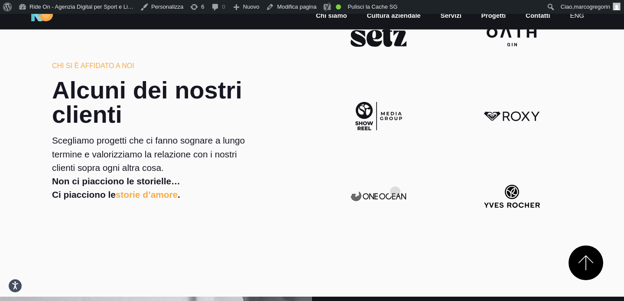
click at [395, 188] on img at bounding box center [379, 195] width 70 height 15
click at [454, 157] on div at bounding box center [512, 196] width 120 height 80
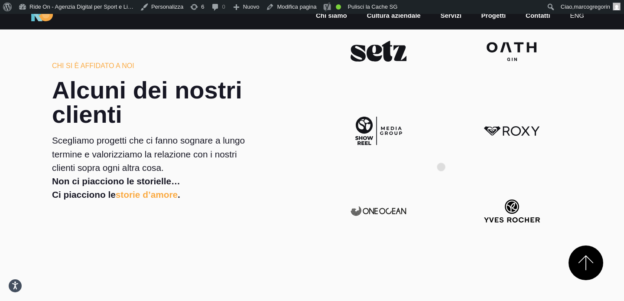
scroll to position [1800, 0]
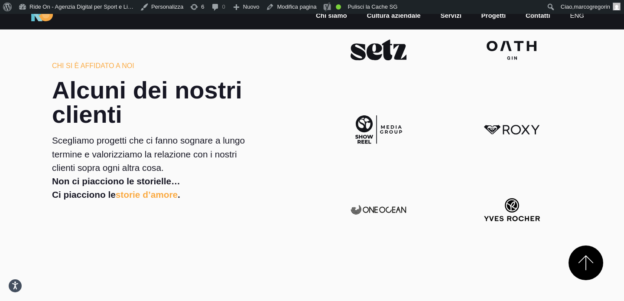
drag, startPoint x: 509, startPoint y: 170, endPoint x: 532, endPoint y: 0, distance: 170.9
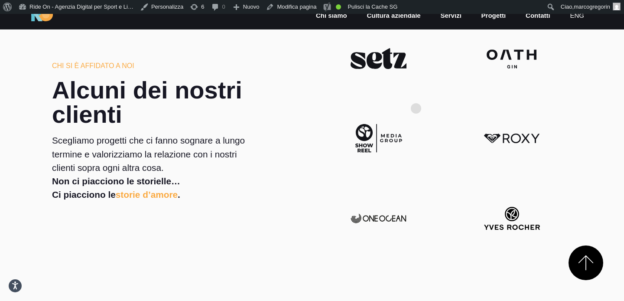
scroll to position [1789, 0]
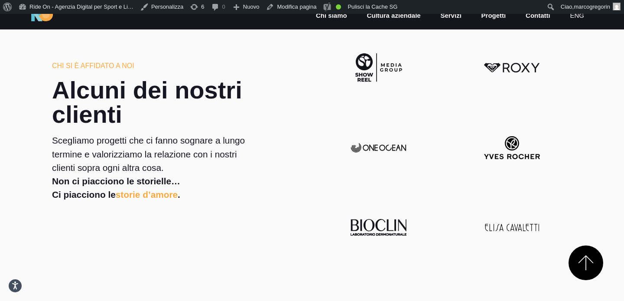
scroll to position [1883, 0]
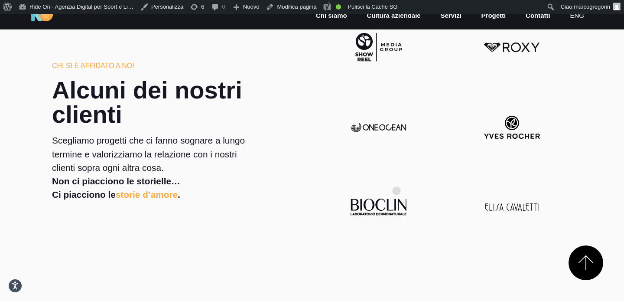
click at [396, 198] on img at bounding box center [379, 206] width 70 height 17
click at [411, 198] on img at bounding box center [379, 206] width 70 height 17
click at [441, 186] on div at bounding box center [378, 207] width 133 height 80
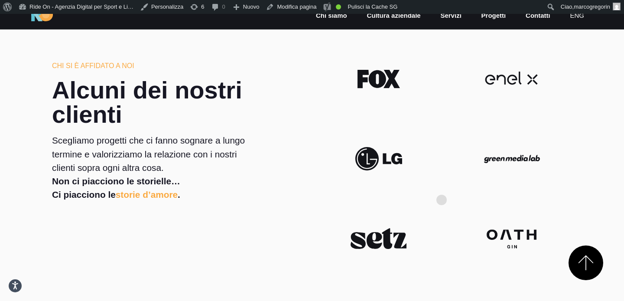
scroll to position [1594, 0]
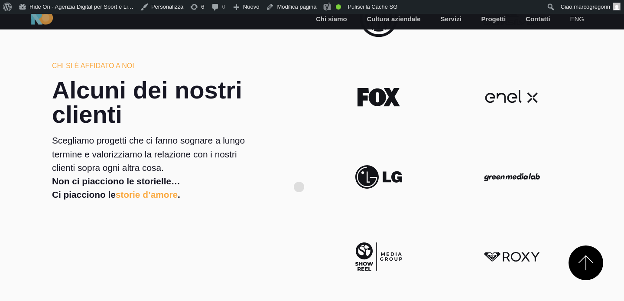
click at [301, 173] on div "Chi si è affidato a noi Alcuni dei nostri clienti Scegliamo progetti che ci fan…" at bounding box center [312, 256] width 534 height 558
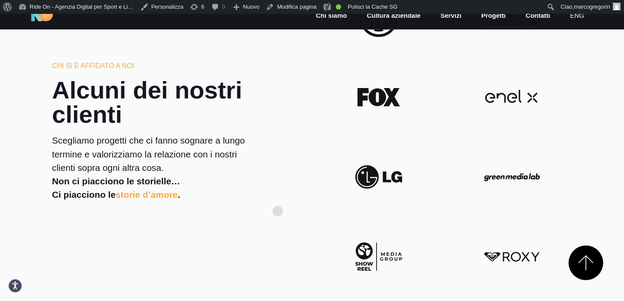
click at [278, 197] on div "Chi si è affidato a noi Alcuni dei nostri clienti Scegliamo progetti che ci fan…" at bounding box center [312, 256] width 534 height 558
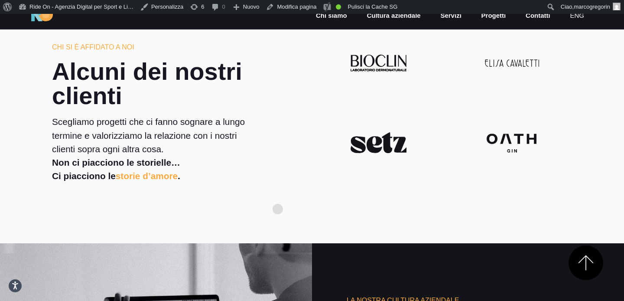
scroll to position [1952, 0]
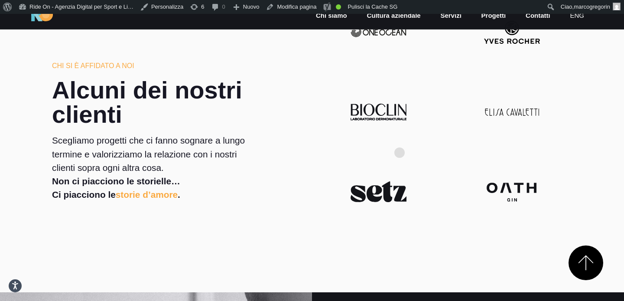
scroll to position [1830, 0]
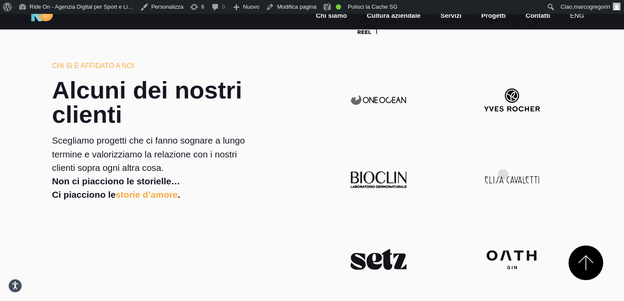
click at [503, 160] on div at bounding box center [512, 179] width 120 height 80
click at [514, 88] on img at bounding box center [512, 100] width 70 height 24
click at [408, 92] on img at bounding box center [379, 99] width 70 height 15
click at [399, 92] on img at bounding box center [379, 99] width 70 height 15
click at [510, 88] on img at bounding box center [512, 100] width 70 height 24
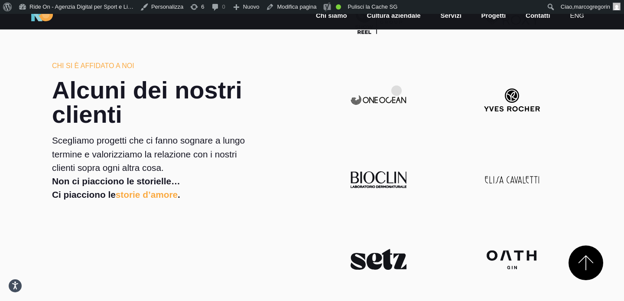
click at [396, 92] on img at bounding box center [379, 99] width 70 height 15
click at [396, 171] on img at bounding box center [379, 179] width 70 height 17
click at [510, 175] on img at bounding box center [512, 180] width 70 height 10
click at [376, 249] on img at bounding box center [379, 259] width 70 height 21
click at [526, 219] on div at bounding box center [512, 259] width 120 height 80
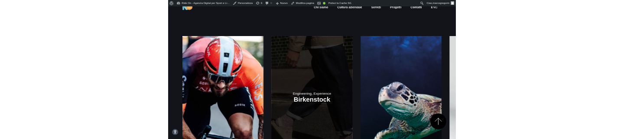
scroll to position [1080, 0]
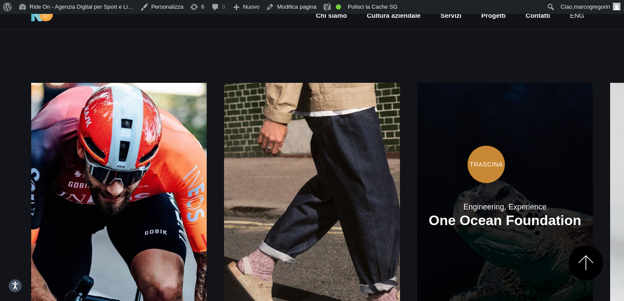
click at [417, 139] on link at bounding box center [504, 214] width 175 height 263
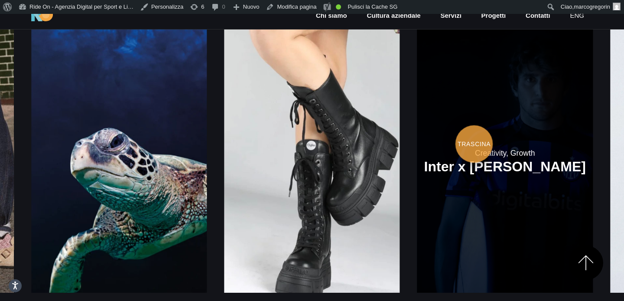
scroll to position [1134, 0]
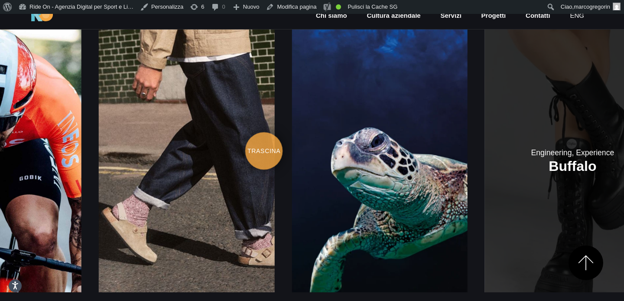
click at [623, 136] on link at bounding box center [572, 160] width 175 height 263
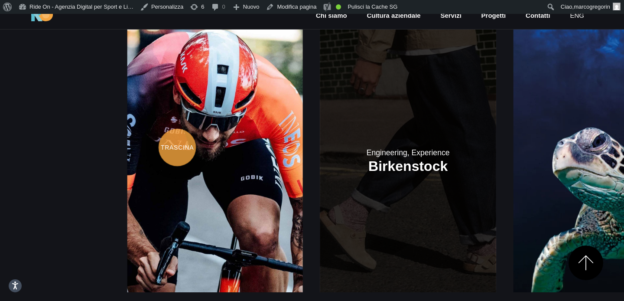
click at [455, 134] on div "Engineering, Experience Bikefortrade Engineering, Experience Birkenstock" at bounding box center [407, 160] width 561 height 263
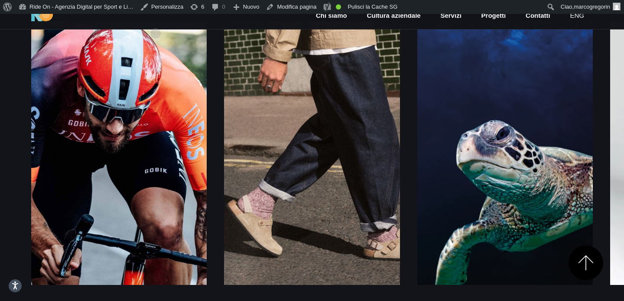
scroll to position [1118, 0]
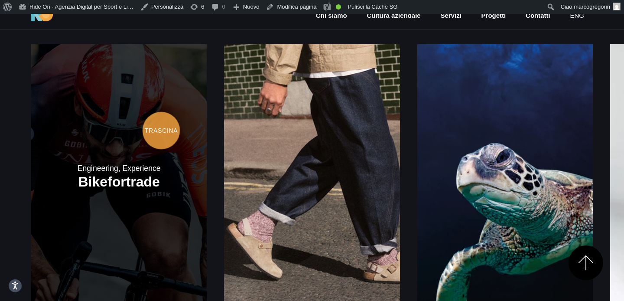
click at [161, 117] on link at bounding box center [118, 175] width 175 height 263
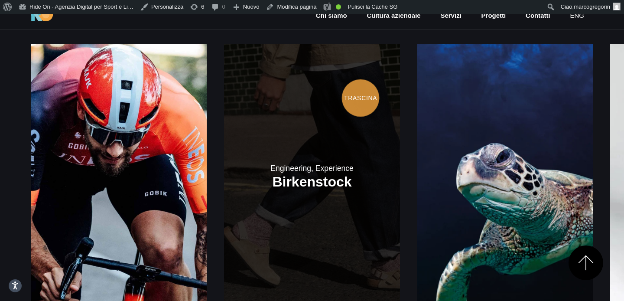
click at [362, 83] on link at bounding box center [311, 175] width 175 height 263
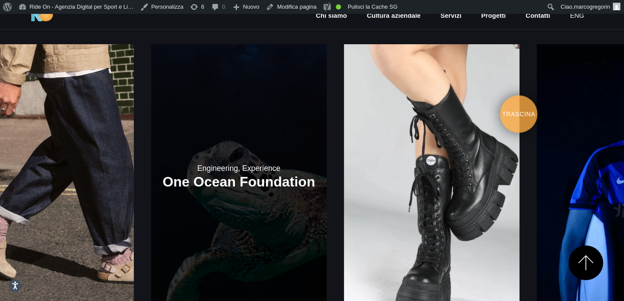
click at [246, 97] on link at bounding box center [238, 175] width 175 height 263
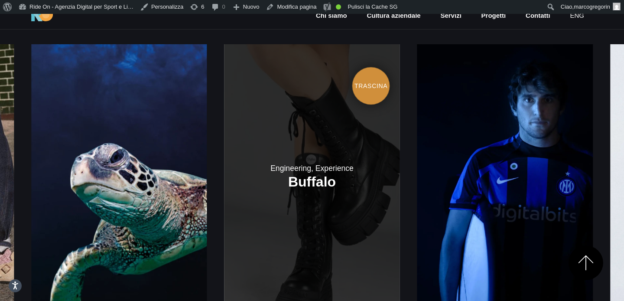
click at [371, 71] on link at bounding box center [311, 175] width 175 height 263
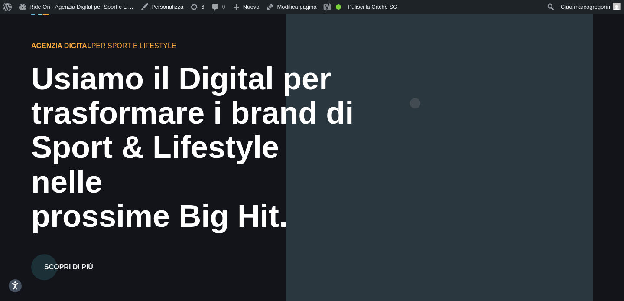
scroll to position [0, 0]
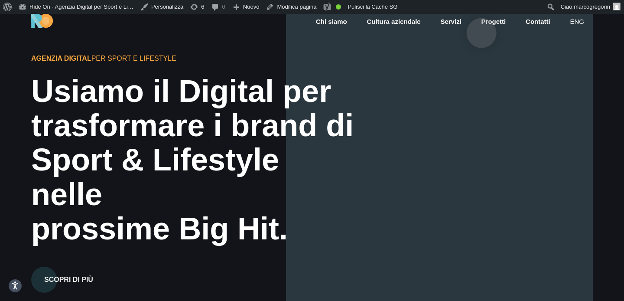
click at [481, 19] on link "Progetti" at bounding box center [493, 22] width 26 height 10
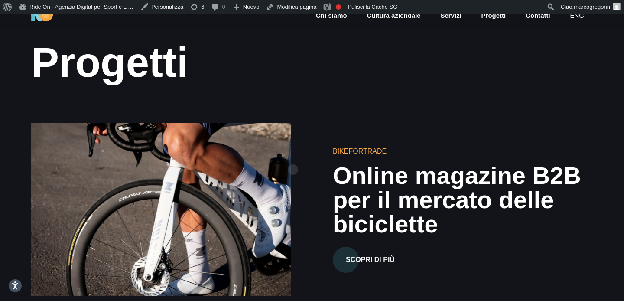
scroll to position [41, 0]
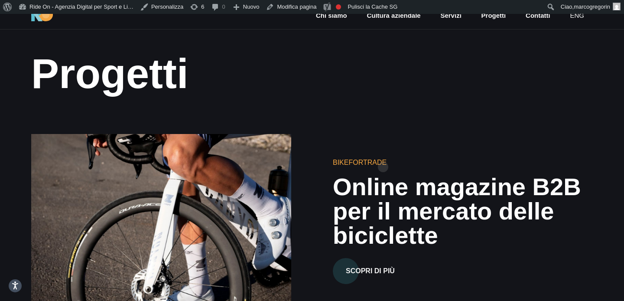
click at [395, 108] on div "Bikefortrade Online magazine B2B per il mercato delle biciclette Scopri di più" at bounding box center [311, 220] width 575 height 225
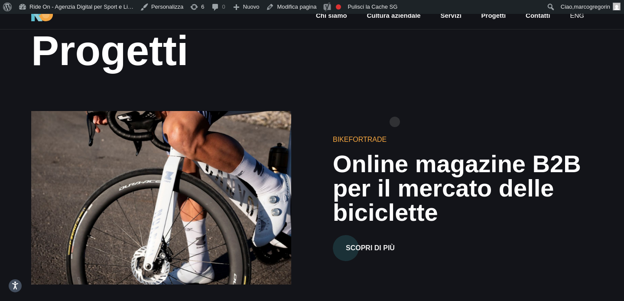
scroll to position [73, 0]
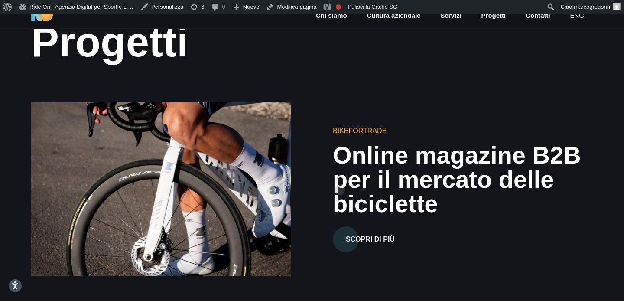
click at [340, 176] on h2 "Online magazine B2B per il mercato delle biciclette" at bounding box center [463, 179] width 260 height 73
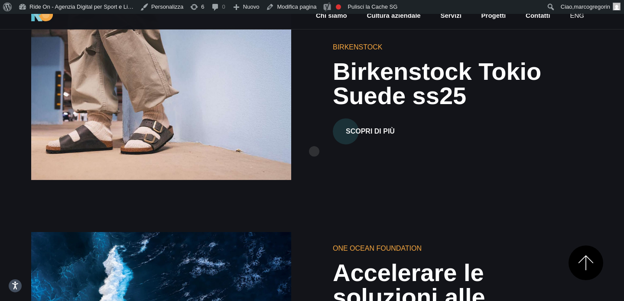
scroll to position [357, 0]
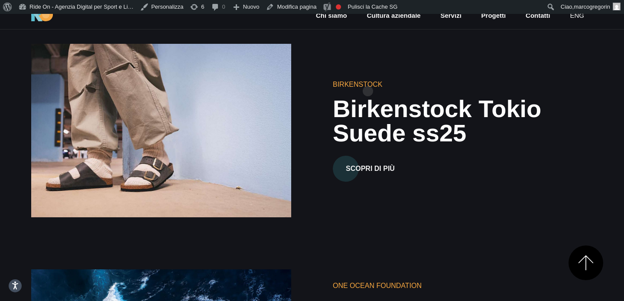
click at [368, 77] on div "Birkenstock Birkenstock Tokio Suede ss25 Scopri di più" at bounding box center [311, 130] width 575 height 225
click at [366, 85] on h6 "Birkenstock" at bounding box center [463, 84] width 260 height 10
click at [427, 86] on h6 "Birkenstock" at bounding box center [463, 84] width 260 height 10
click at [394, 105] on h2 "Birkenstock Tokio Suede ss25" at bounding box center [463, 121] width 260 height 49
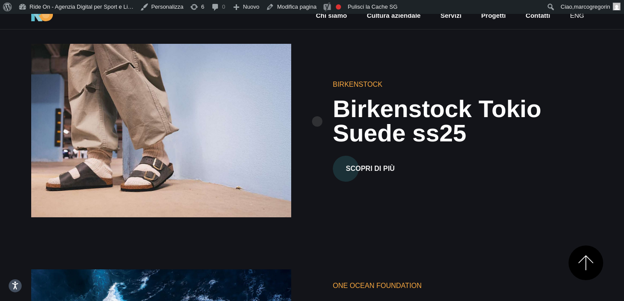
click at [317, 107] on div "Birkenstock Birkenstock Tokio Suede ss25 Scopri di più" at bounding box center [456, 130] width 288 height 102
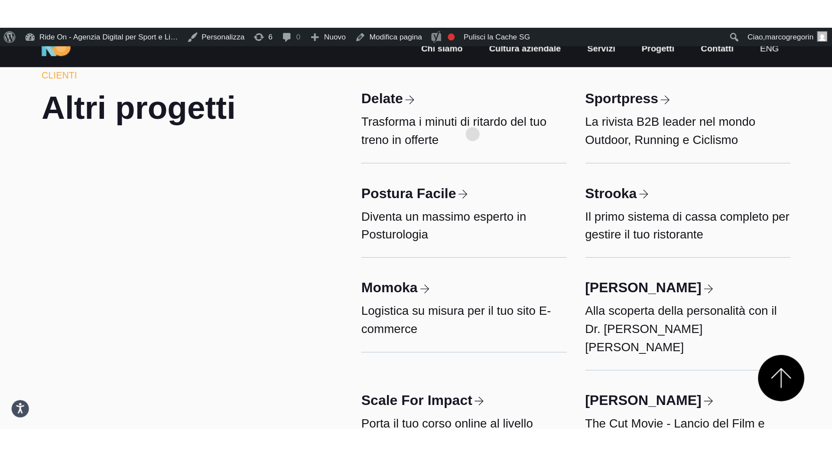
scroll to position [2856, 0]
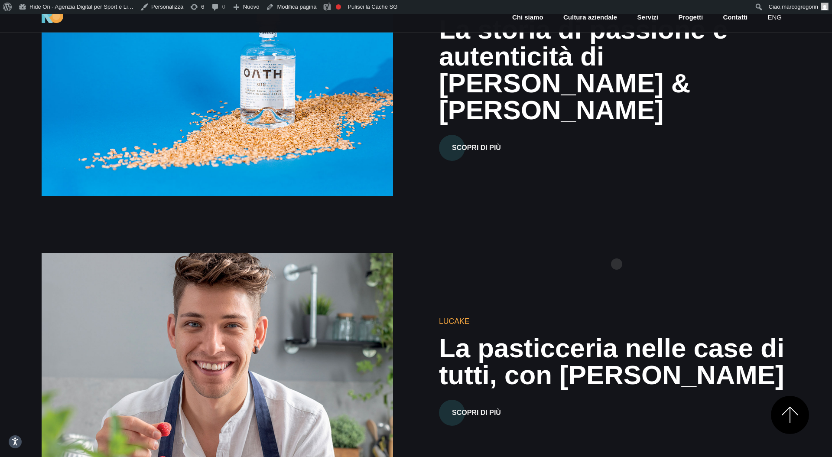
click at [616, 250] on div "Lucake La pasticceria nelle case di tutti, con Lucake Scopri di più" at bounding box center [416, 370] width 762 height 292
click at [623, 222] on div "Oath Gin La storia di passione e autenticità di Valtteri Bottas & Tiffany Cromw…" at bounding box center [416, 79] width 762 height 292
click at [623, 227] on div "Lucake La pasticceria nelle case di tutti, con Lucake Scopri di più" at bounding box center [416, 370] width 762 height 292
click at [623, 225] on div "Lucake La pasticceria nelle case di tutti, con Lucake Scopri di più" at bounding box center [416, 370] width 762 height 292
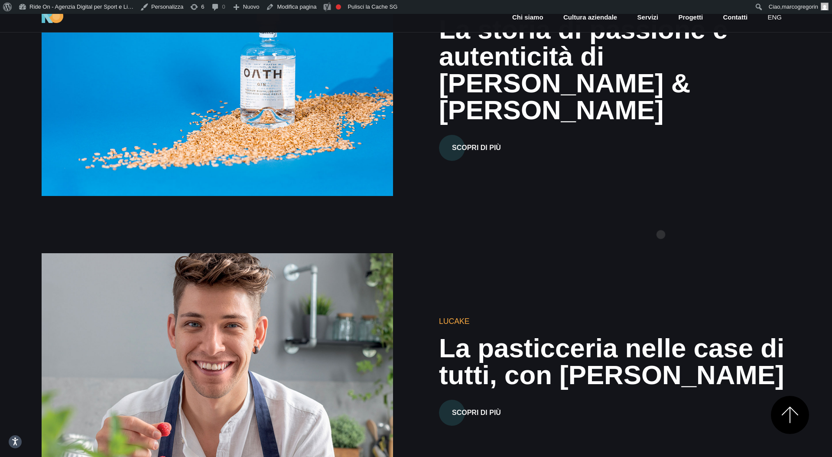
click at [623, 221] on div "Oath Gin La storia di passione e autenticità di Valtteri Bottas & Tiffany Cromw…" at bounding box center [416, 79] width 762 height 292
click at [621, 221] on div "Oath Gin La storia di passione e autenticità di Valtteri Bottas & Tiffany Cromw…" at bounding box center [416, 79] width 762 height 292
click at [623, 221] on div "Oath Gin La storia di passione e autenticità di Valtteri Bottas & Tiffany Cromw…" at bounding box center [416, 79] width 762 height 292
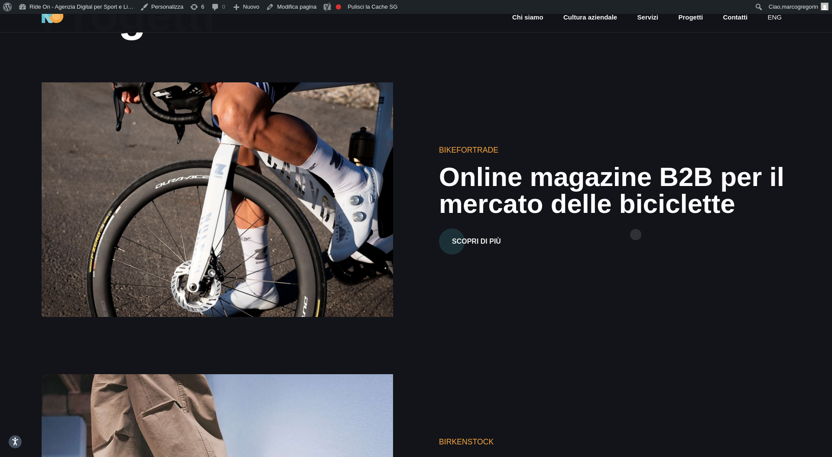
scroll to position [0, 0]
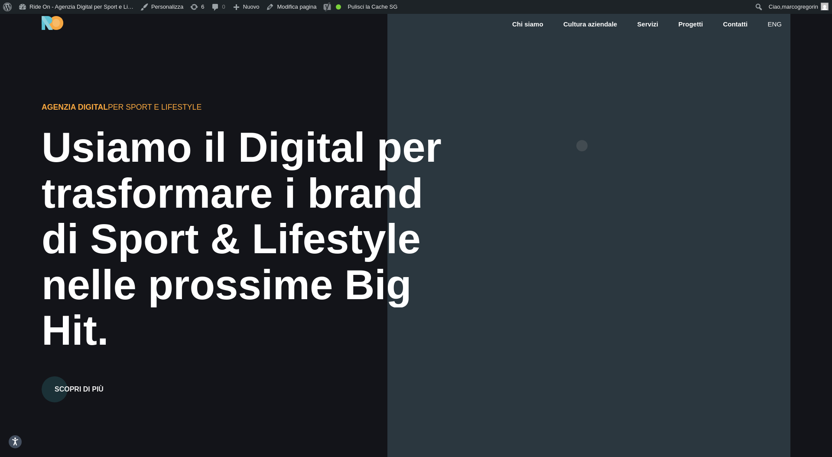
click at [582, 132] on div at bounding box center [588, 242] width 403 height 457
click at [652, 25] on link "Servizi" at bounding box center [647, 24] width 23 height 10
click at [380, 170] on div "trasformare i brand" at bounding box center [248, 193] width 413 height 46
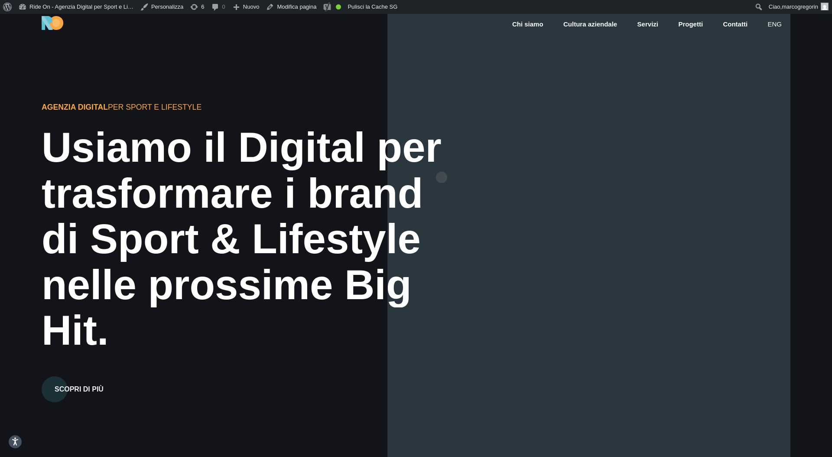
click at [441, 163] on div "Usiamo il Digital per" at bounding box center [248, 147] width 413 height 46
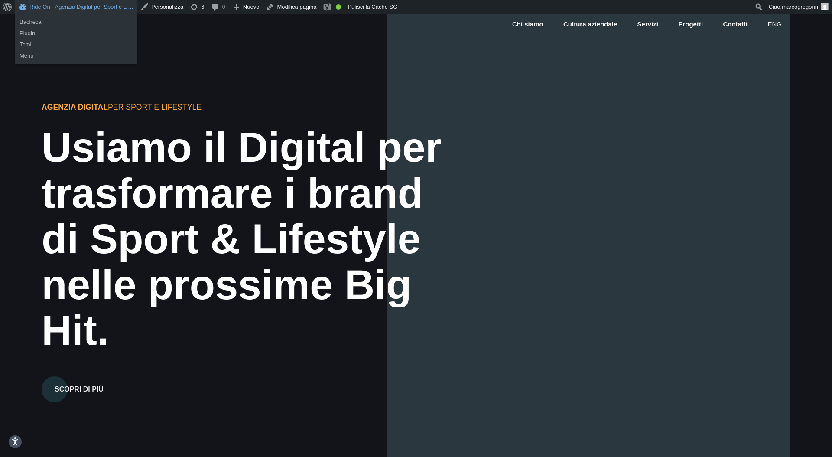
click at [90, 4] on link "Ride On - Agenzia Digital per Sport e Li…" at bounding box center [76, 7] width 122 height 14
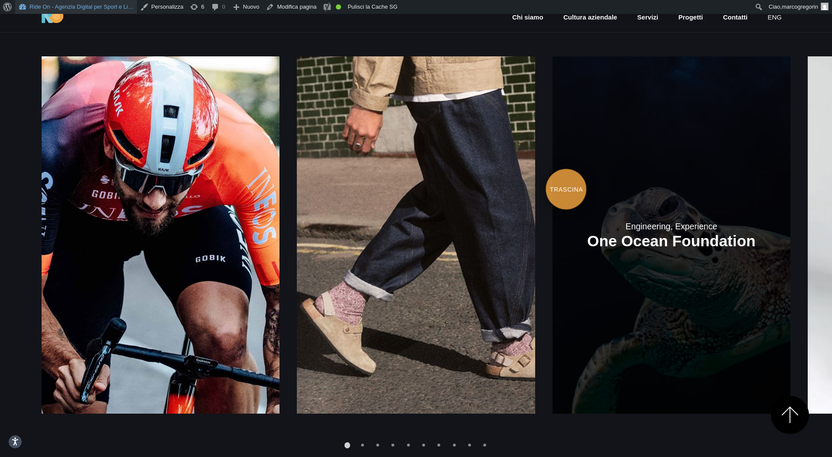
scroll to position [1272, 0]
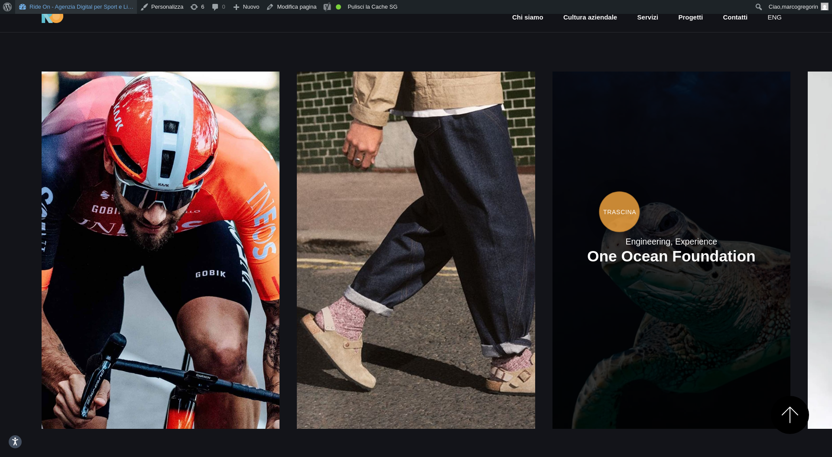
click at [552, 179] on link at bounding box center [671, 249] width 238 height 357
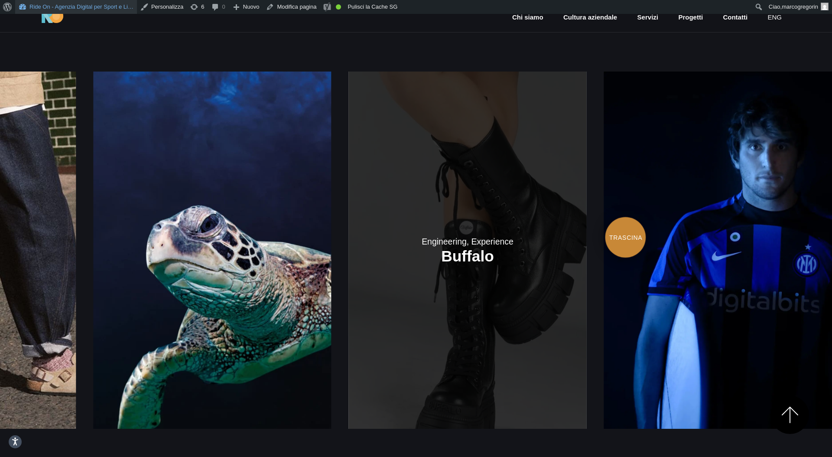
click at [354, 217] on link at bounding box center [467, 249] width 238 height 357
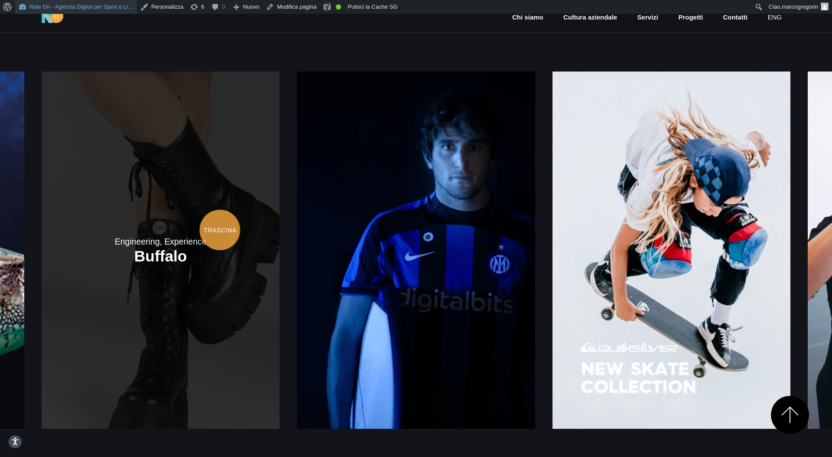
click at [279, 216] on link at bounding box center [161, 249] width 238 height 357
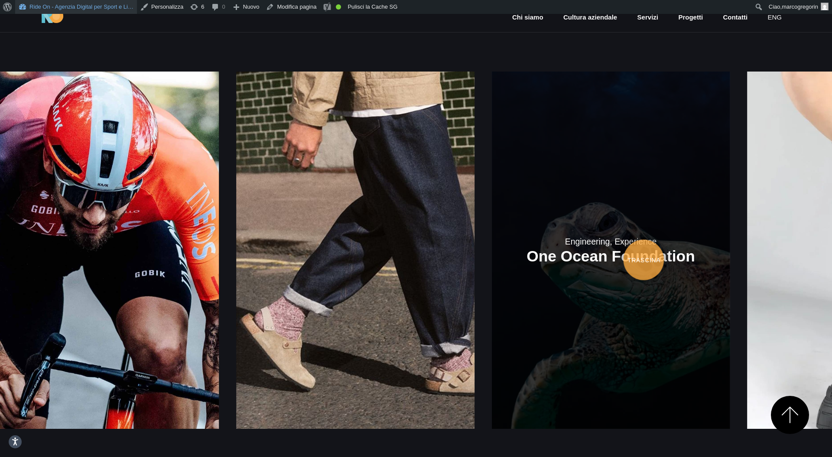
click at [492, 244] on link at bounding box center [611, 249] width 238 height 357
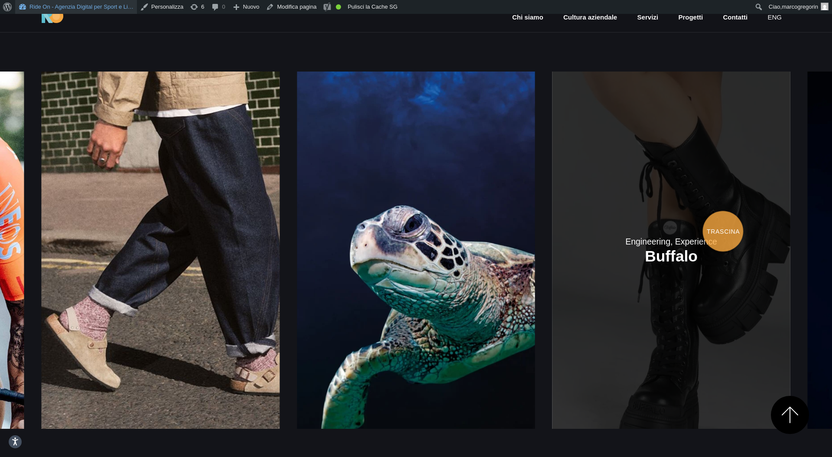
click at [552, 217] on link at bounding box center [671, 249] width 238 height 357
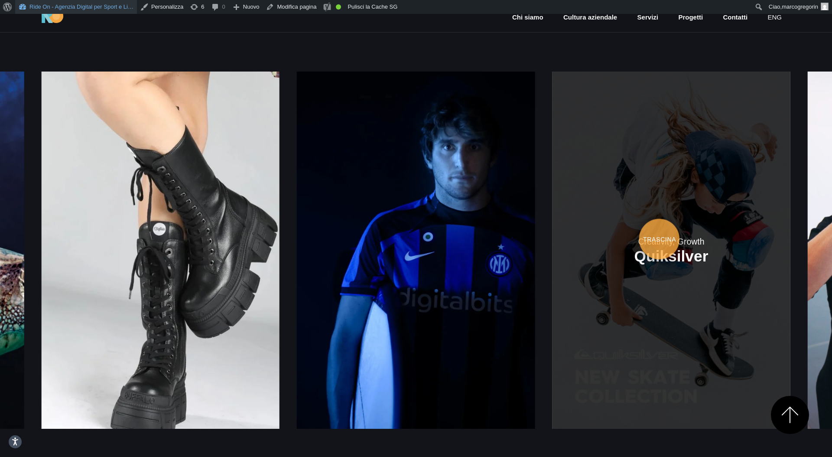
click at [552, 225] on link at bounding box center [671, 249] width 238 height 357
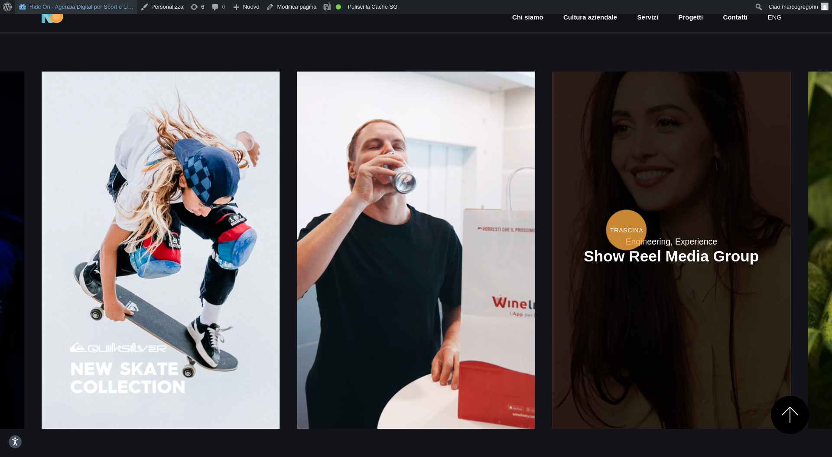
click at [552, 216] on link at bounding box center [671, 249] width 238 height 357
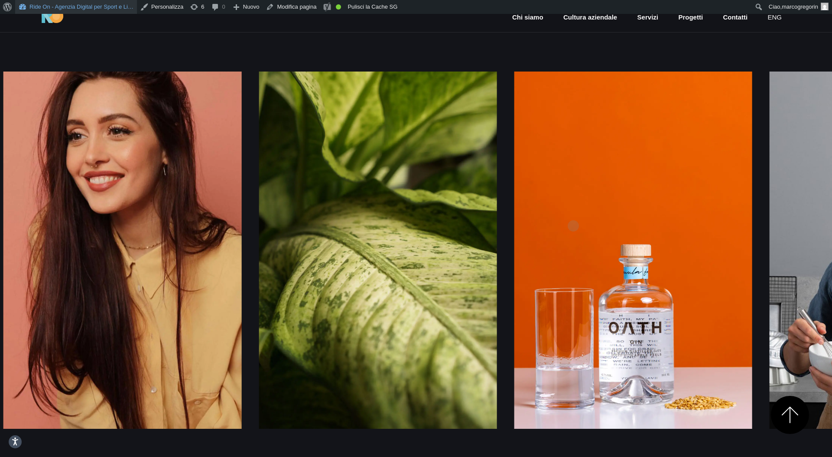
click at [514, 212] on link at bounding box center [633, 249] width 238 height 357
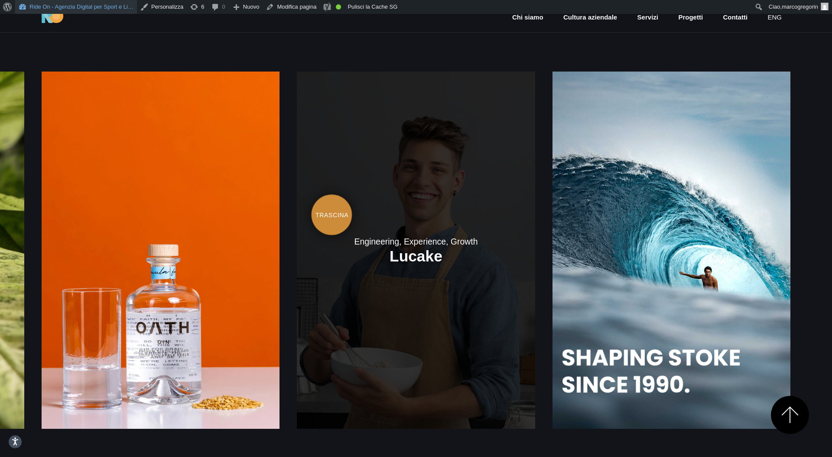
click at [535, 197] on link at bounding box center [416, 249] width 238 height 357
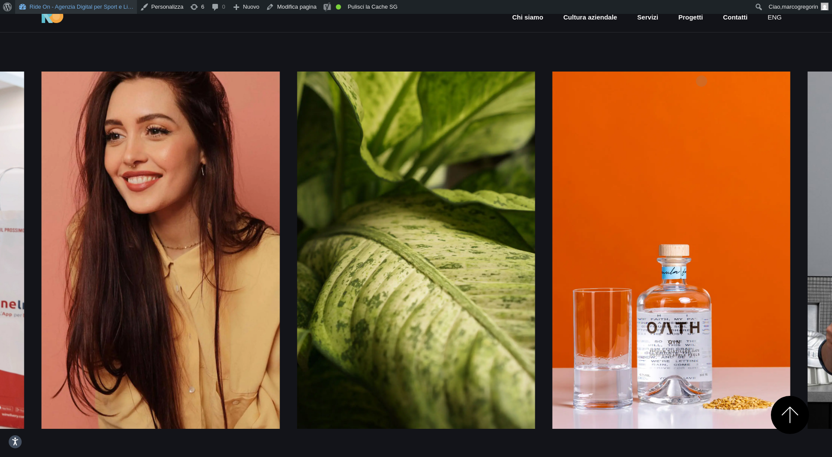
click at [701, 67] on div "Engineering, Experience Bikefortrade Engineering, Experience Birkenstock" at bounding box center [416, 248] width 749 height 431
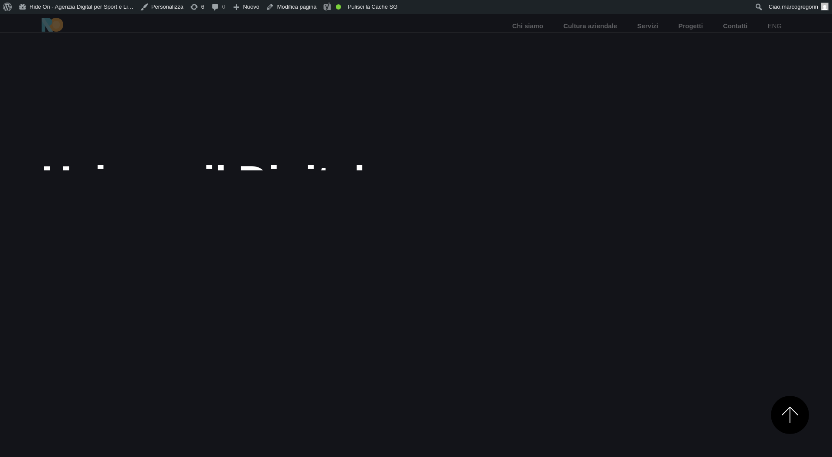
scroll to position [1272, 0]
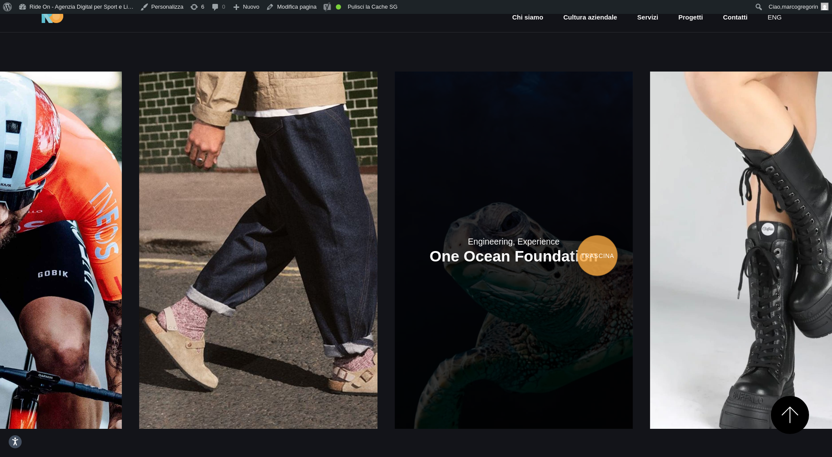
click at [395, 242] on link at bounding box center [514, 249] width 238 height 357
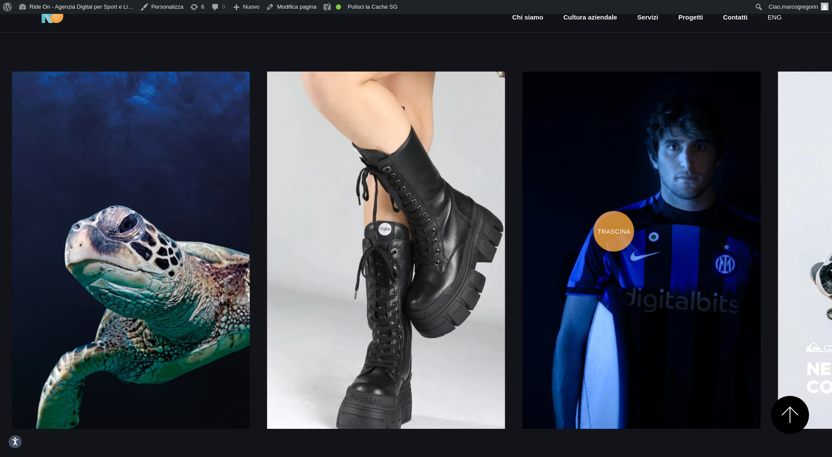
click at [522, 217] on link at bounding box center [641, 249] width 238 height 357
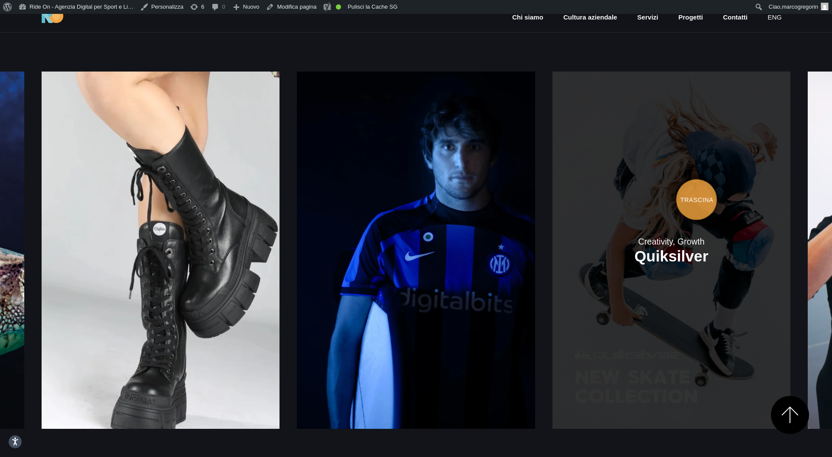
click at [552, 184] on link at bounding box center [671, 249] width 238 height 357
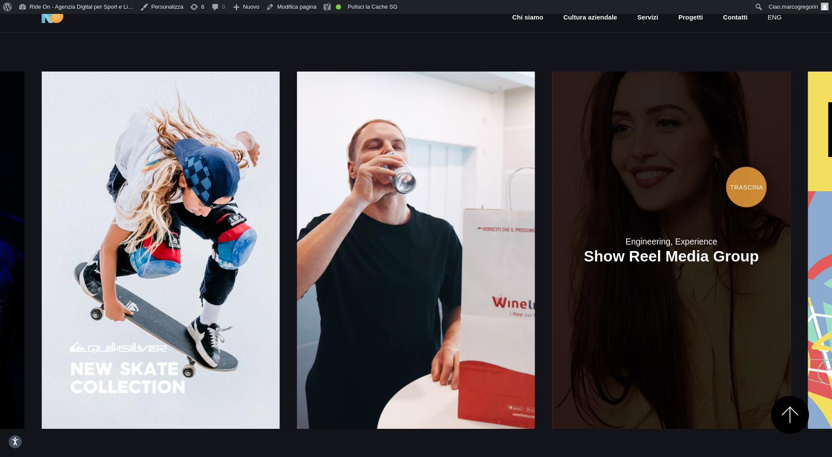
click at [552, 173] on link at bounding box center [671, 249] width 238 height 357
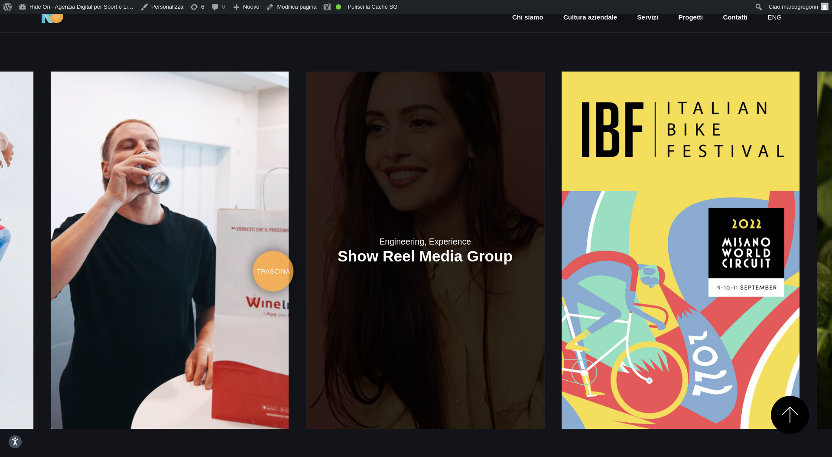
click at [544, 256] on link at bounding box center [425, 249] width 238 height 357
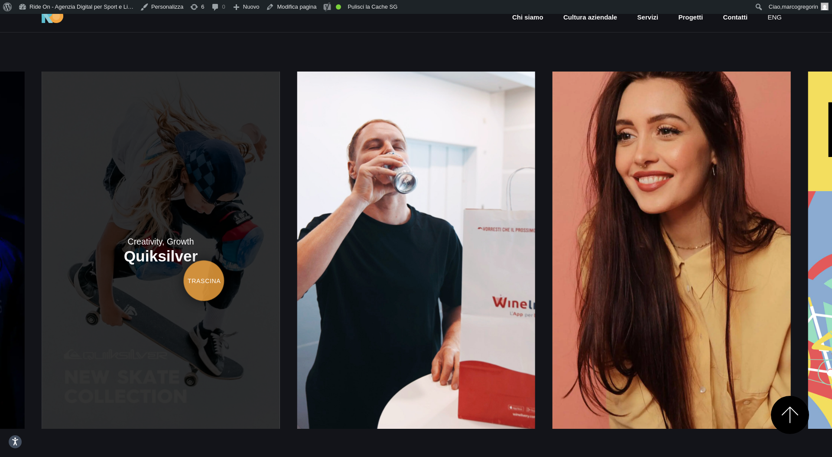
click at [279, 258] on link at bounding box center [161, 249] width 238 height 357
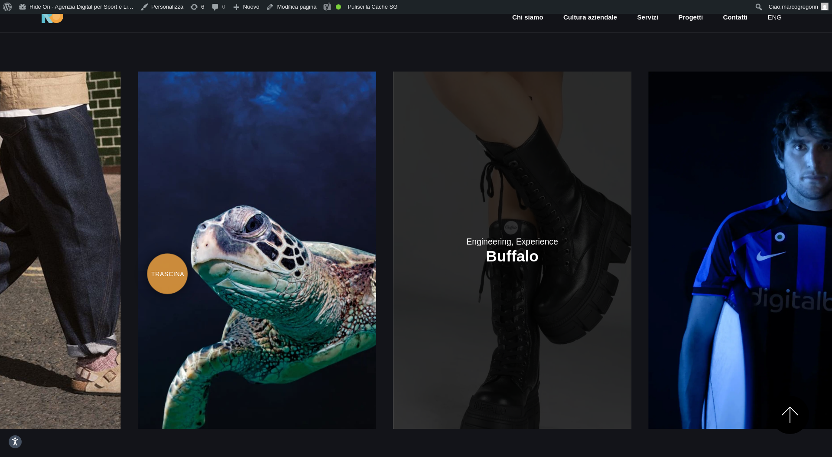
click at [607, 257] on link at bounding box center [512, 249] width 238 height 357
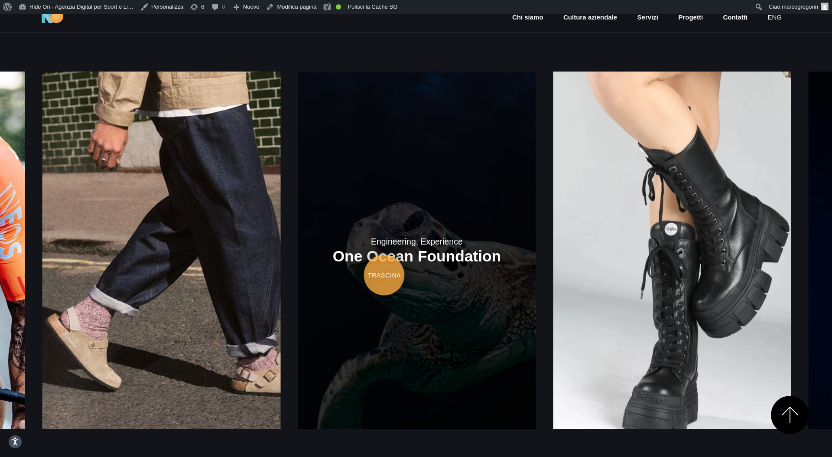
click at [535, 245] on link at bounding box center [417, 249] width 238 height 357
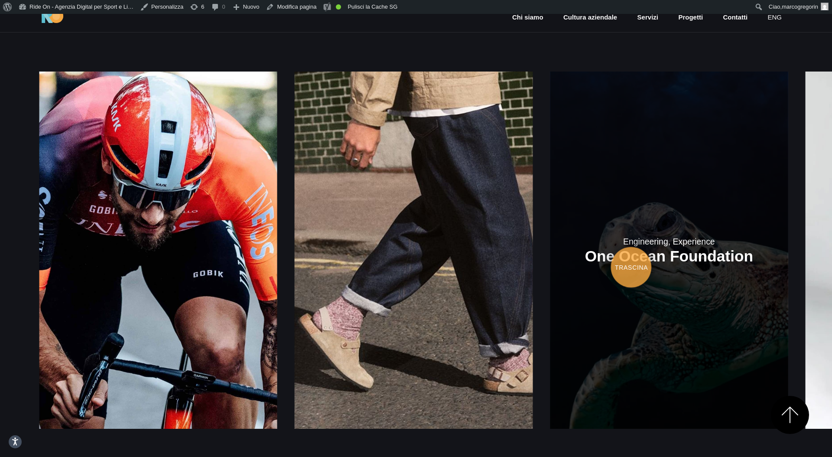
click at [550, 253] on link at bounding box center [669, 249] width 238 height 357
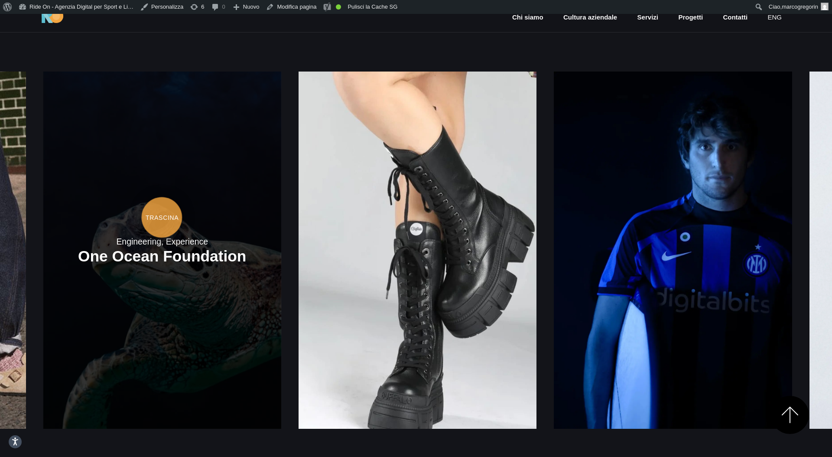
click at [281, 200] on link at bounding box center [162, 249] width 238 height 357
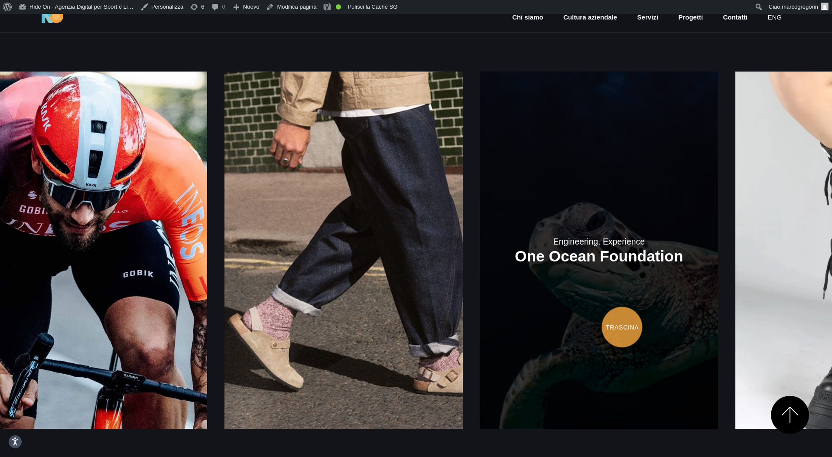
click at [480, 305] on link at bounding box center [599, 249] width 238 height 357
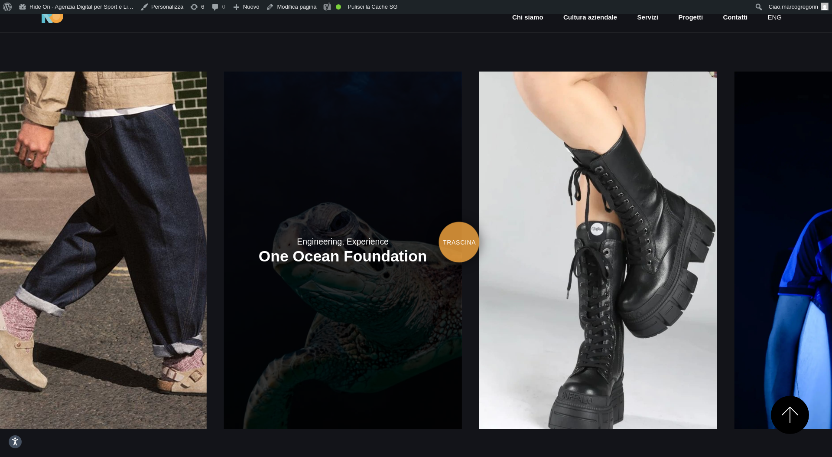
click at [279, 200] on link at bounding box center [343, 249] width 238 height 357
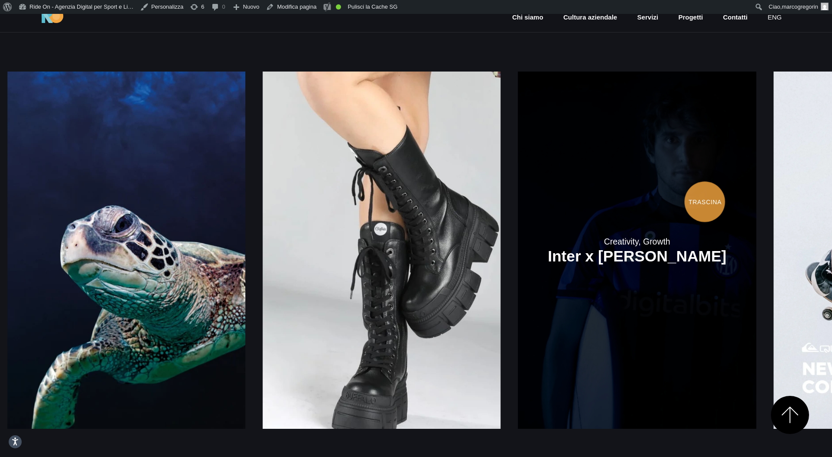
click at [518, 188] on link at bounding box center [637, 249] width 238 height 357
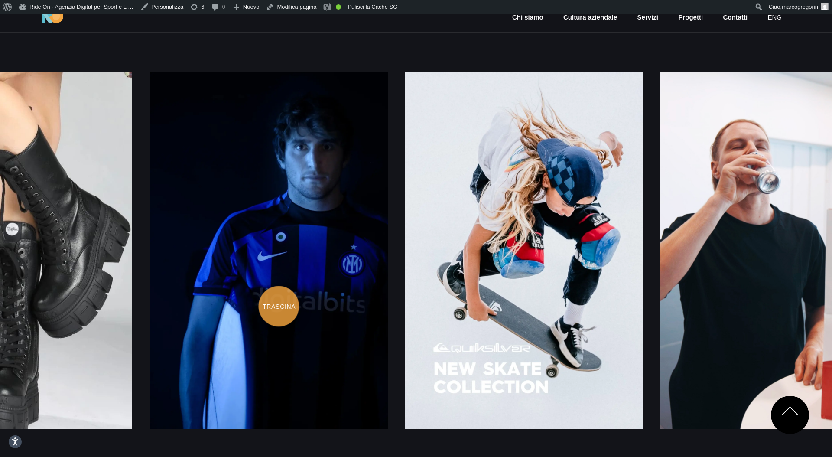
click at [387, 292] on link at bounding box center [268, 249] width 238 height 357
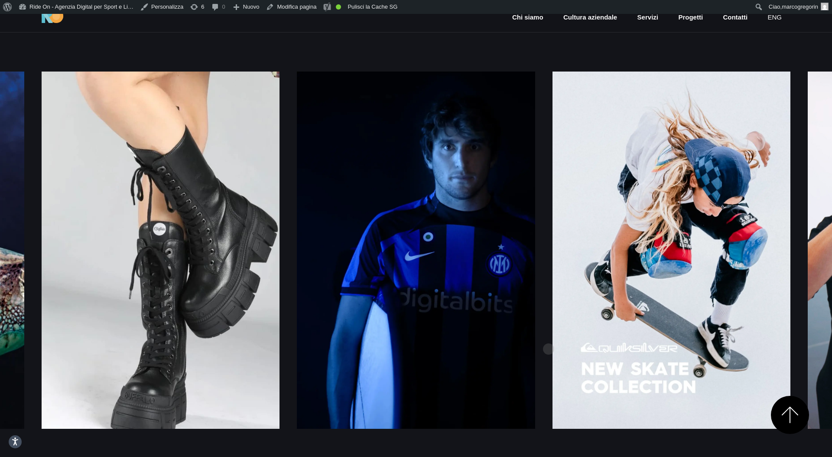
click at [360, 337] on div "Engineering, Experience [GEOGRAPHIC_DATA] Engineering, Experience [GEOGRAPHIC_D…" at bounding box center [416, 248] width 749 height 431
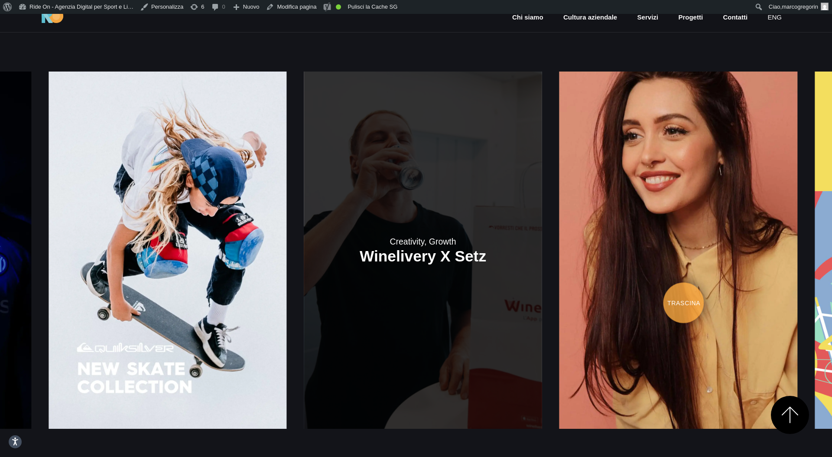
click at [346, 289] on link at bounding box center [423, 249] width 238 height 357
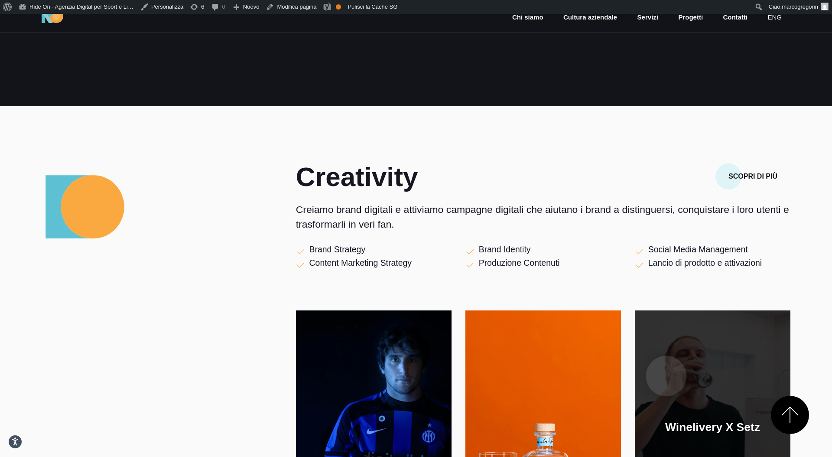
scroll to position [387, 0]
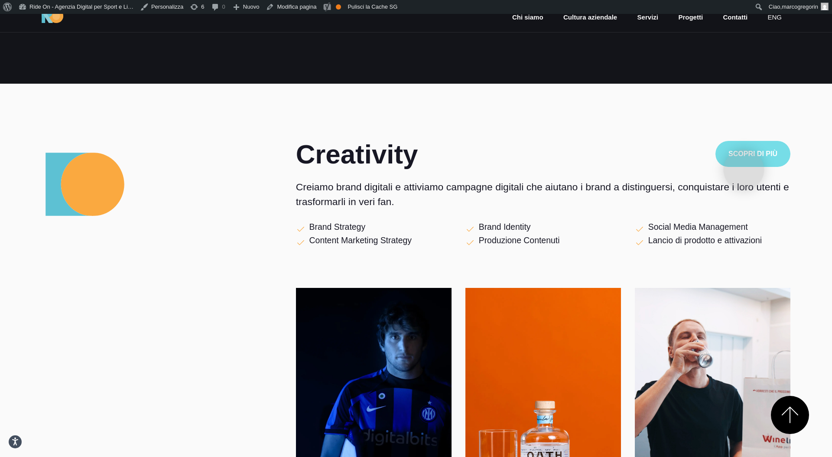
click at [744, 156] on button "Scopri di più" at bounding box center [752, 154] width 75 height 26
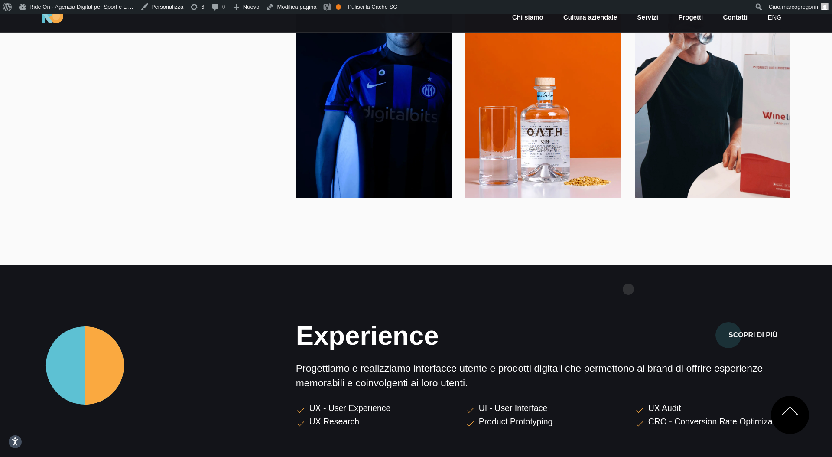
scroll to position [754, 0]
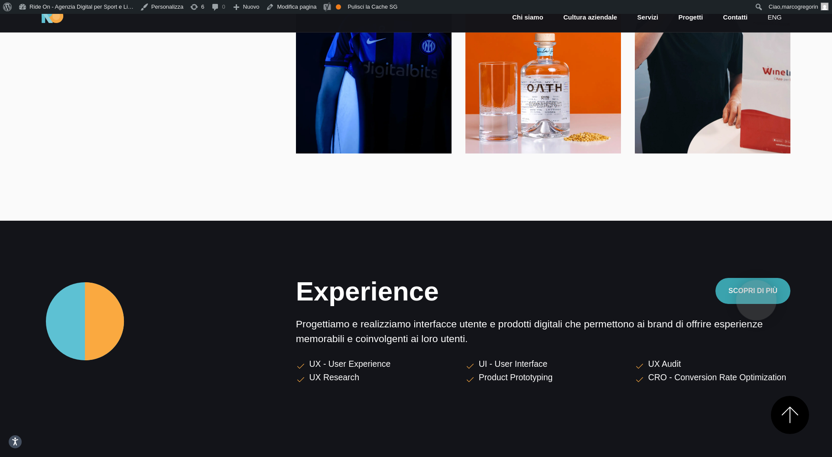
click at [756, 287] on button "Scopri di più" at bounding box center [752, 291] width 75 height 26
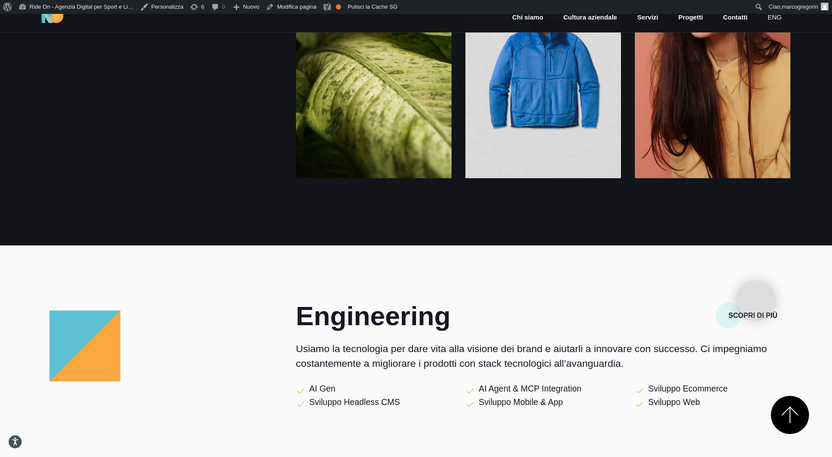
scroll to position [1265, 0]
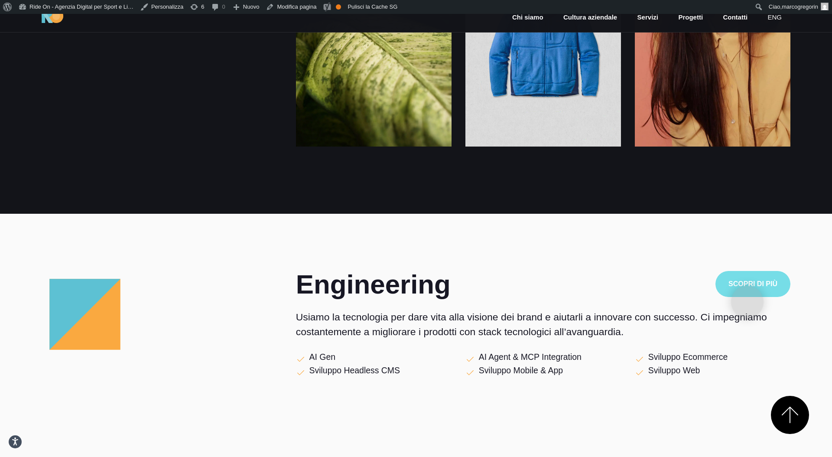
click at [747, 288] on button "Scopri di più" at bounding box center [752, 284] width 75 height 26
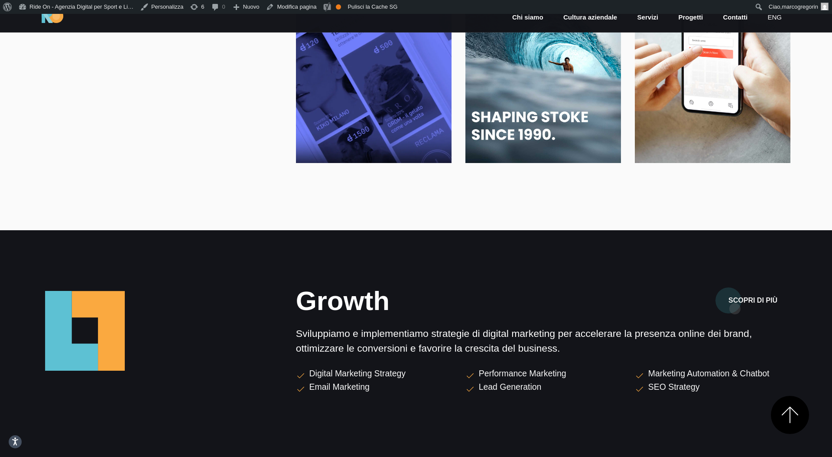
scroll to position [1787, 0]
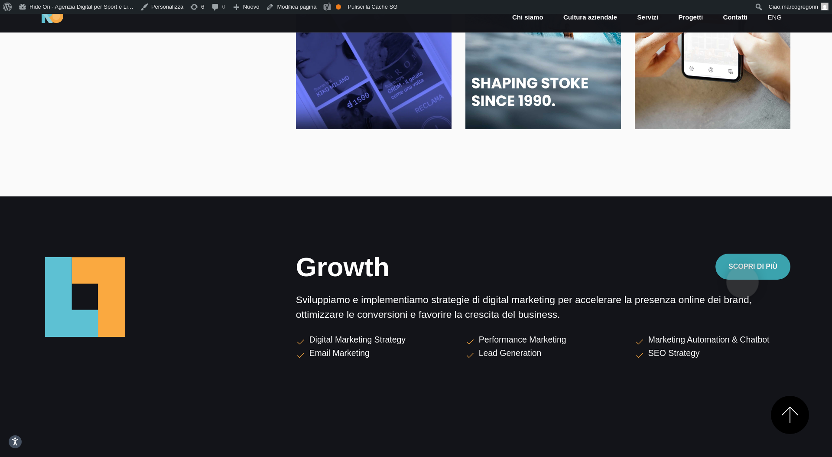
click at [743, 268] on button "Scopri di più" at bounding box center [752, 266] width 75 height 26
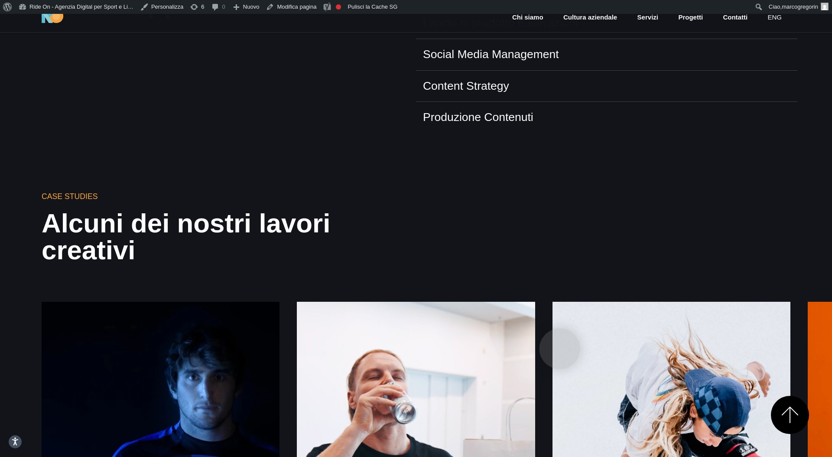
scroll to position [775, 0]
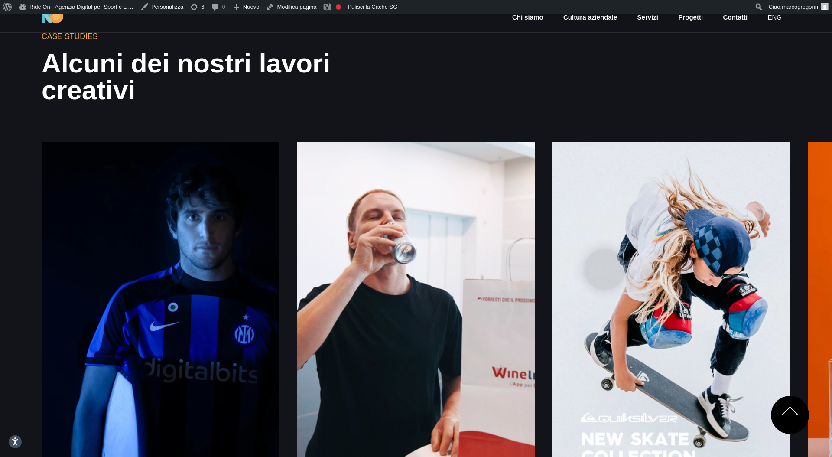
scroll to position [1054, 0]
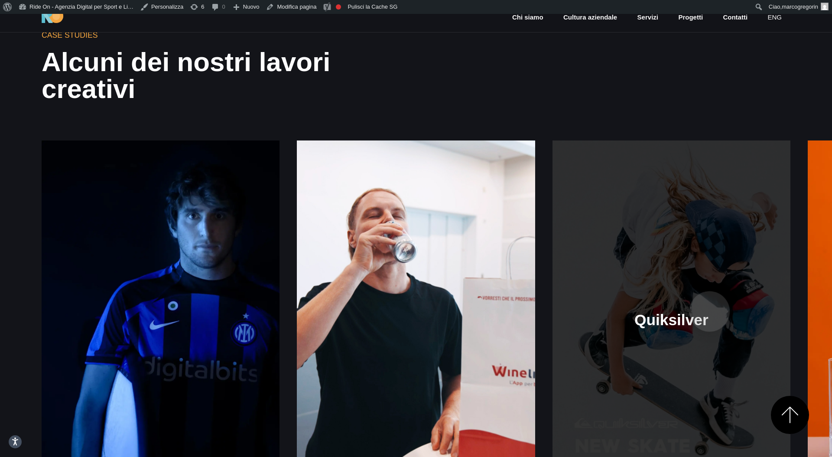
click at [552, 298] on link at bounding box center [671, 318] width 238 height 357
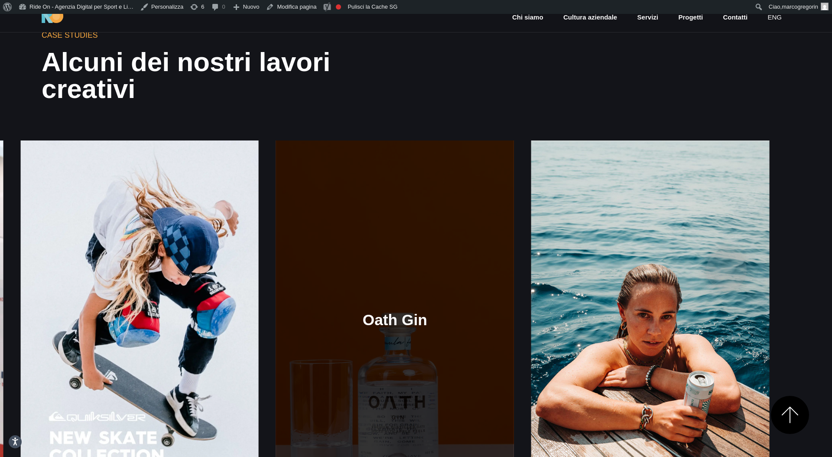
click at [428, 263] on link at bounding box center [395, 318] width 238 height 357
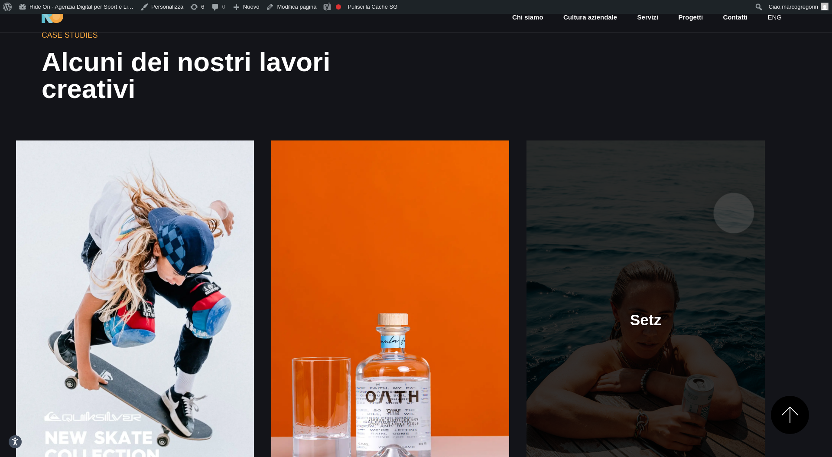
click at [424, 206] on div "Inter [PERSON_NAME] LF Winelivery X Setz" at bounding box center [416, 317] width 749 height 431
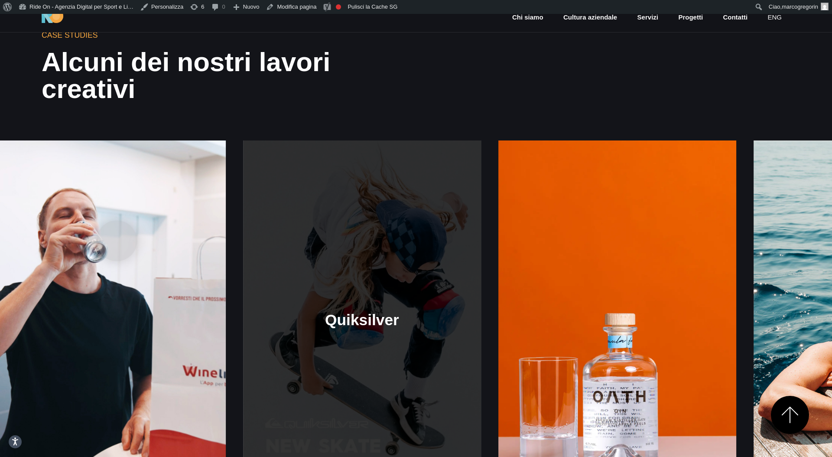
click at [481, 227] on link at bounding box center [362, 318] width 238 height 357
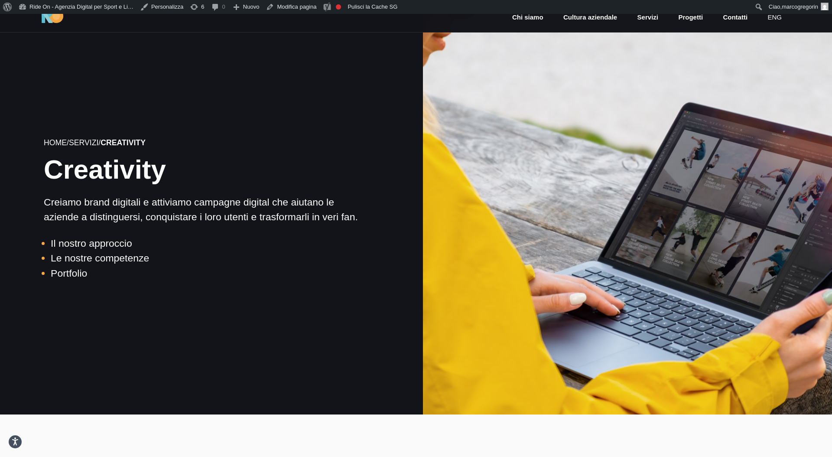
scroll to position [0, 0]
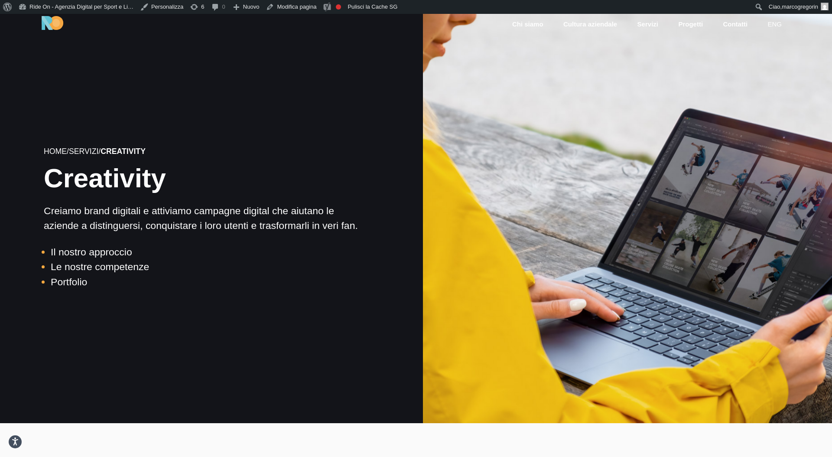
click at [649, 248] on div at bounding box center [627, 218] width 413 height 413
click at [568, 197] on div at bounding box center [627, 218] width 413 height 413
click at [572, 209] on div at bounding box center [627, 218] width 413 height 413
click at [582, 192] on div at bounding box center [627, 218] width 413 height 413
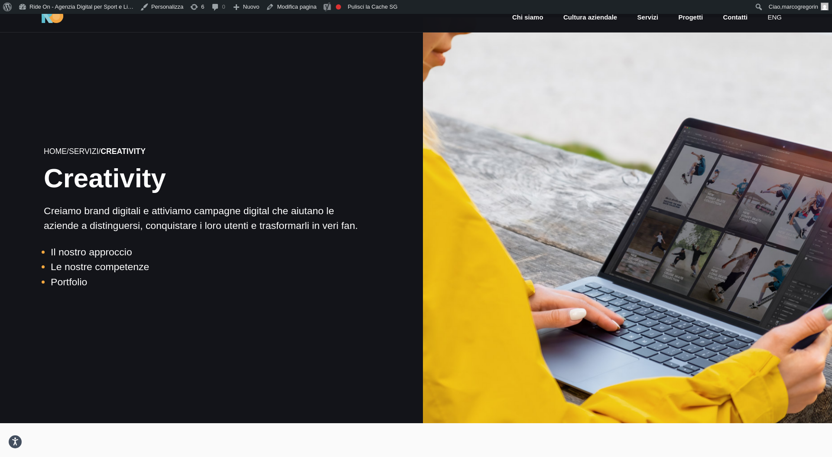
scroll to position [182, 0]
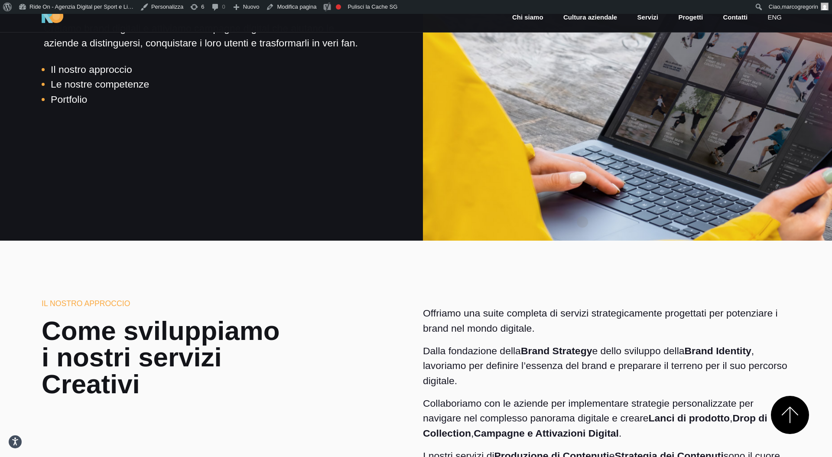
click at [580, 221] on div at bounding box center [627, 35] width 413 height 413
click at [580, 291] on section "Il nostro approccio Come sviluppiamo i nostri servizi Creativi Offriamo una sui…" at bounding box center [416, 418] width 832 height 357
click at [583, 269] on section "Il nostro approccio Come sviluppiamo i nostri servizi Creativi Offriamo una sui…" at bounding box center [416, 418] width 832 height 357
click at [583, 303] on div "Offriamo una suite completa di servizi strategicamente progettati per potenziar…" at bounding box center [606, 414] width 381 height 232
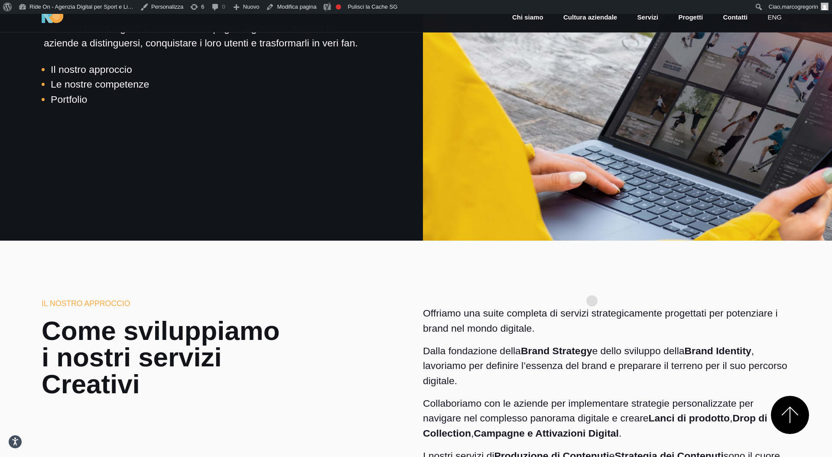
click at [592, 286] on section "Il nostro approccio Come sviluppiamo i nostri servizi Creativi Offriamo una sui…" at bounding box center [416, 418] width 832 height 357
click at [592, 298] on div "Offriamo una suite completa di servizi strategicamente progettati per potenziar…" at bounding box center [606, 414] width 381 height 232
click at [592, 320] on p "Offriamo una suite completa di servizi strategicamente progettati per potenziar…" at bounding box center [606, 320] width 367 height 30
click at [603, 279] on section "Il nostro approccio Come sviluppiamo i nostri servizi Creativi Offriamo una sui…" at bounding box center [416, 418] width 832 height 357
click at [603, 318] on p "Offriamo una suite completa di servizi strategicamente progettati per potenziar…" at bounding box center [606, 320] width 367 height 30
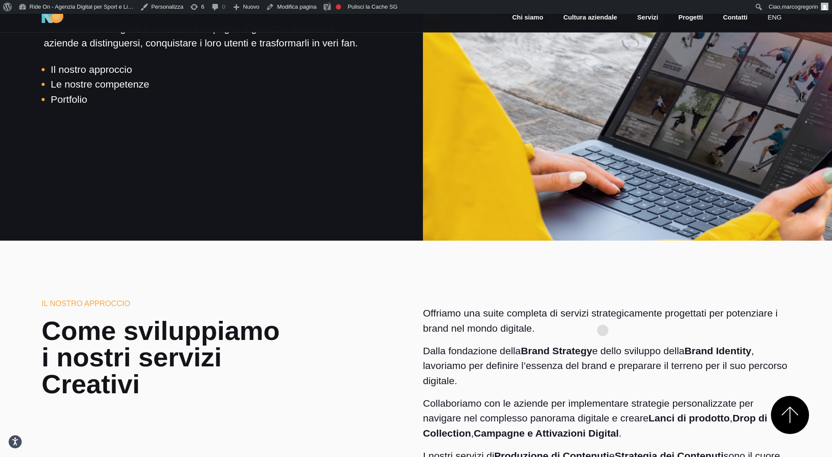
click at [603, 313] on p "Offriamo una suite completa di servizi strategicamente progettati per potenziar…" at bounding box center [606, 320] width 367 height 30
click at [612, 287] on section "Il nostro approccio Come sviluppiamo i nostri servizi Creativi Offriamo una sui…" at bounding box center [416, 418] width 832 height 357
click at [620, 262] on section "Il nostro approccio Come sviluppiamo i nostri servizi Creativi Offriamo una sui…" at bounding box center [416, 418] width 832 height 357
click at [613, 275] on section "Il nostro approccio Come sviluppiamo i nostri servizi Creativi Offriamo una sui…" at bounding box center [416, 418] width 832 height 357
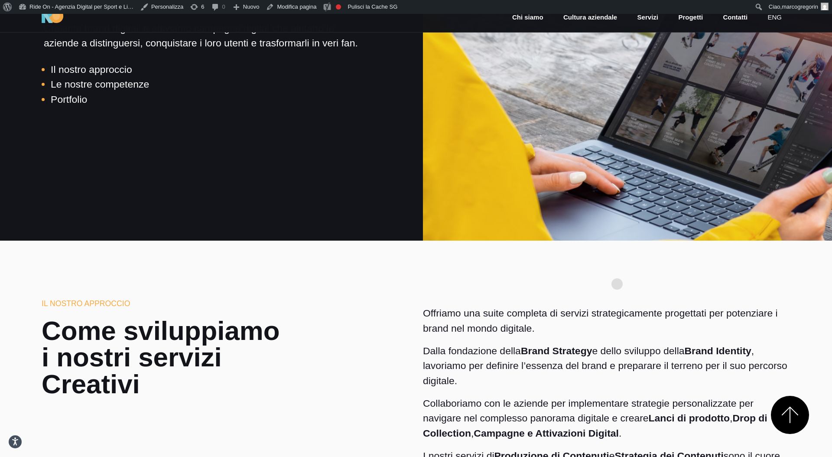
click at [617, 270] on section "Il nostro approccio Come sviluppiamo i nostri servizi Creativi Offriamo una sui…" at bounding box center [416, 418] width 832 height 357
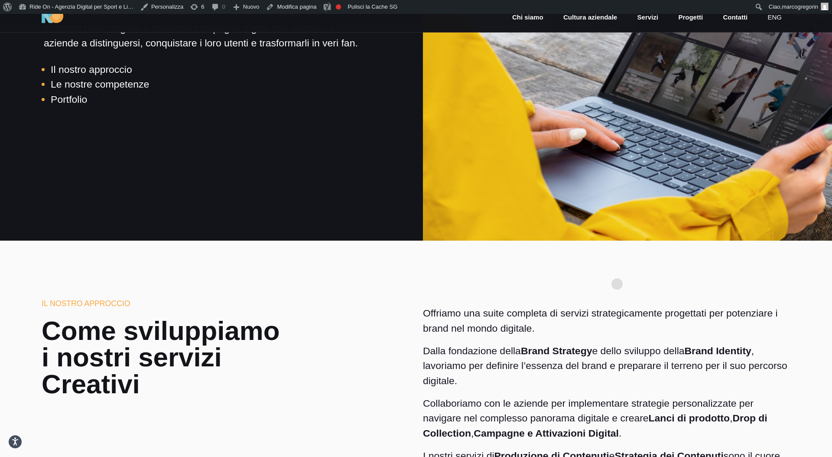
scroll to position [0, 0]
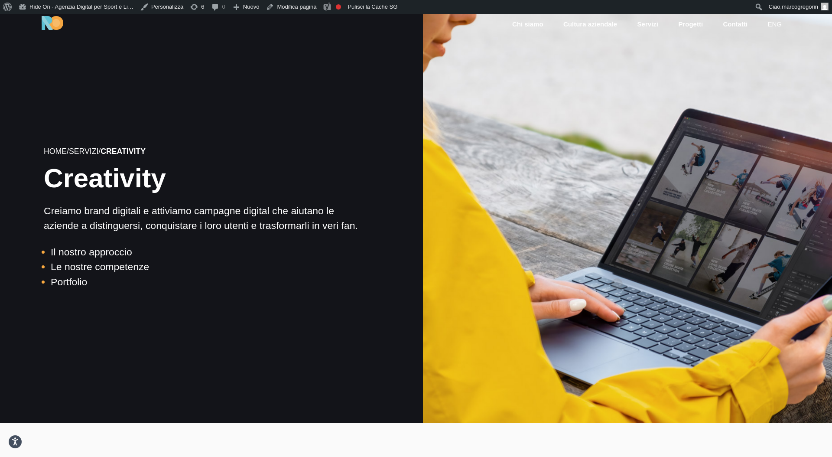
click at [617, 266] on div at bounding box center [627, 218] width 413 height 413
click at [590, 207] on div at bounding box center [627, 218] width 413 height 413
click at [596, 198] on div at bounding box center [627, 218] width 413 height 413
click at [587, 204] on div at bounding box center [627, 218] width 413 height 413
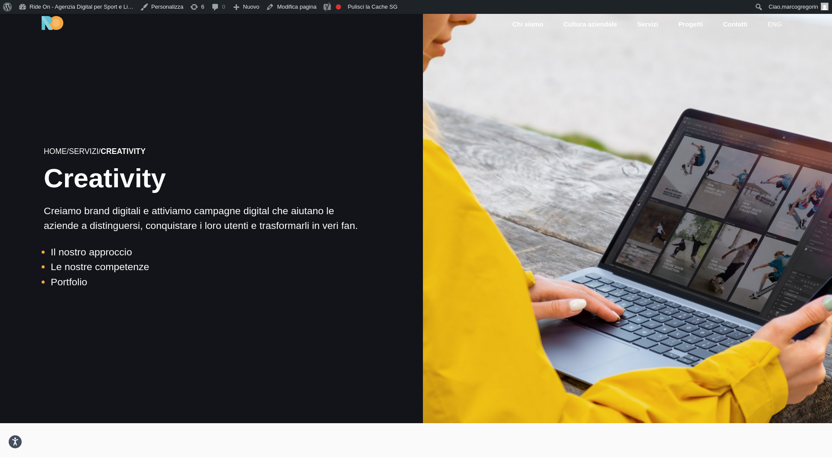
click at [587, 203] on div at bounding box center [627, 218] width 413 height 413
click at [591, 194] on div at bounding box center [627, 218] width 413 height 413
click at [592, 192] on div at bounding box center [627, 218] width 413 height 413
click at [592, 190] on div at bounding box center [627, 218] width 413 height 413
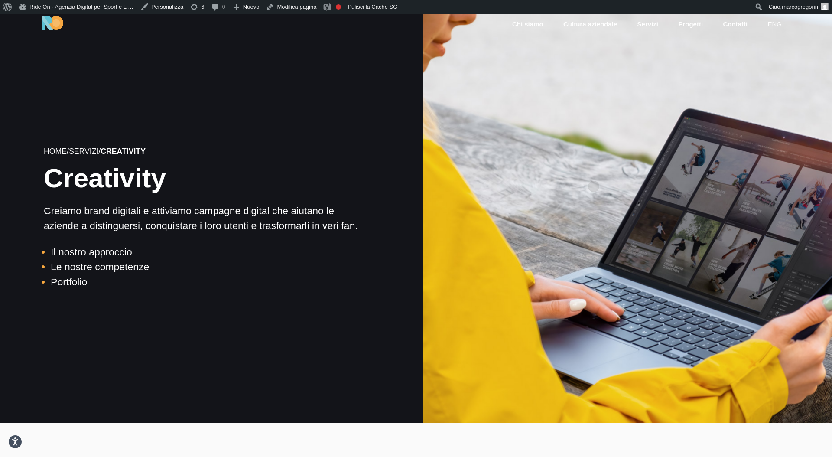
click at [594, 172] on div at bounding box center [627, 218] width 413 height 413
click at [593, 178] on div at bounding box center [627, 218] width 413 height 413
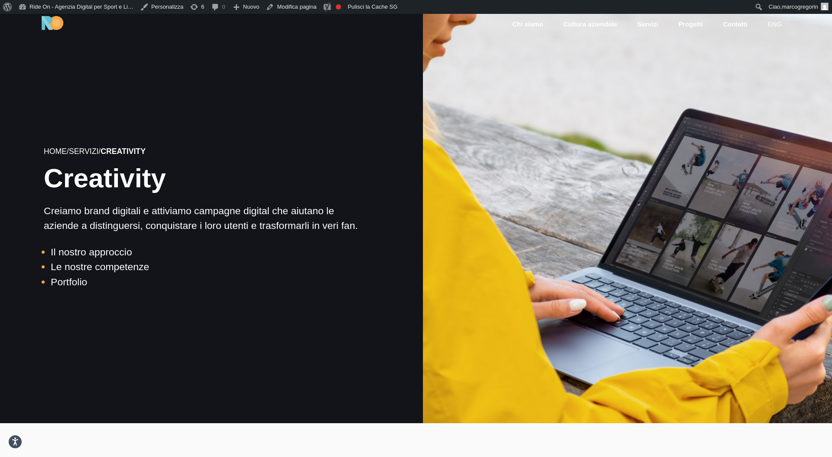
click at [596, 171] on div at bounding box center [627, 218] width 413 height 413
click at [596, 178] on div at bounding box center [627, 218] width 413 height 413
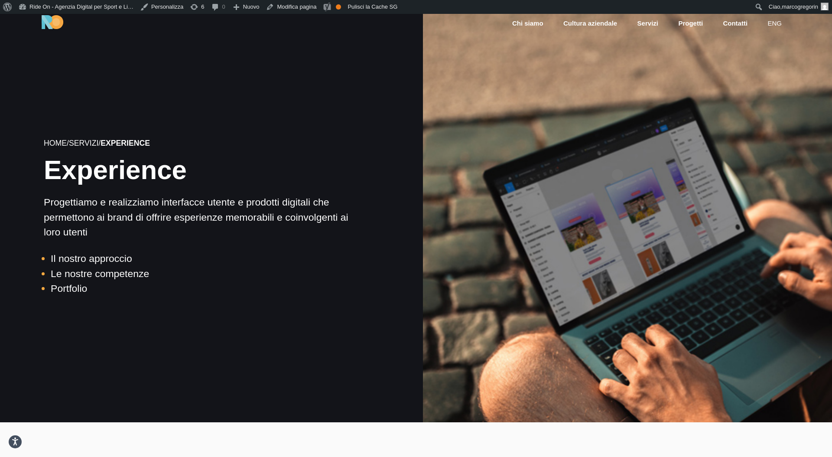
scroll to position [2, 0]
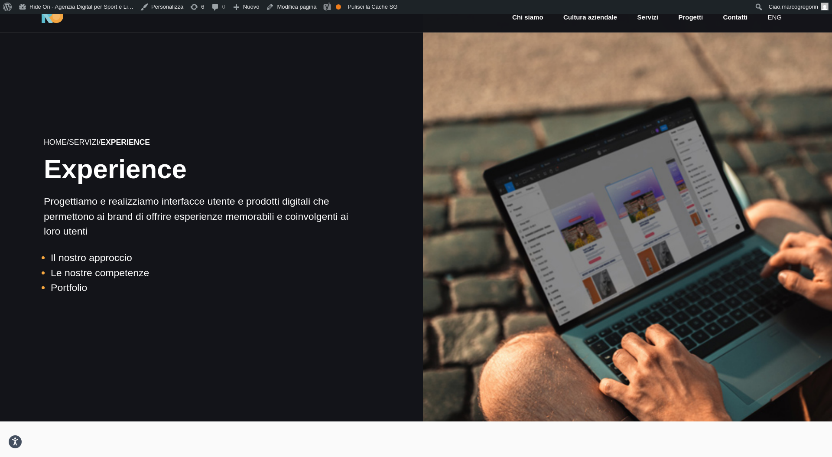
click at [624, 198] on div at bounding box center [627, 216] width 413 height 413
click at [640, 164] on div at bounding box center [627, 216] width 413 height 413
click at [628, 162] on div at bounding box center [627, 216] width 413 height 413
click at [568, 74] on div at bounding box center [627, 216] width 413 height 413
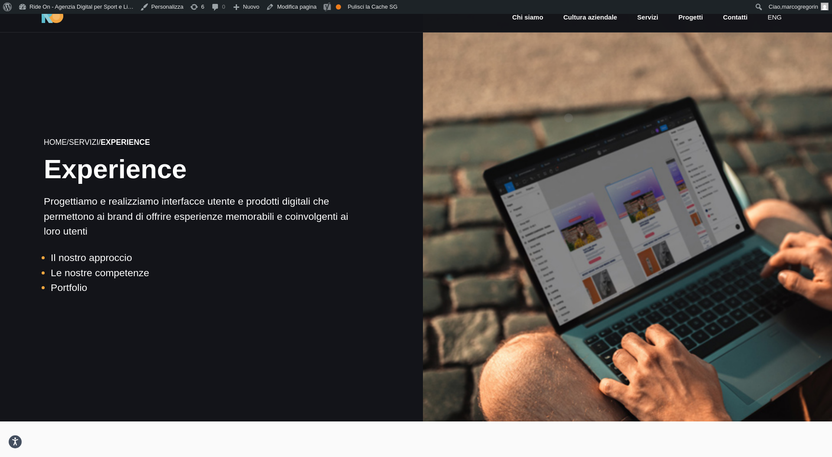
click at [568, 104] on div at bounding box center [627, 216] width 413 height 413
click at [545, 98] on div at bounding box center [627, 216] width 413 height 413
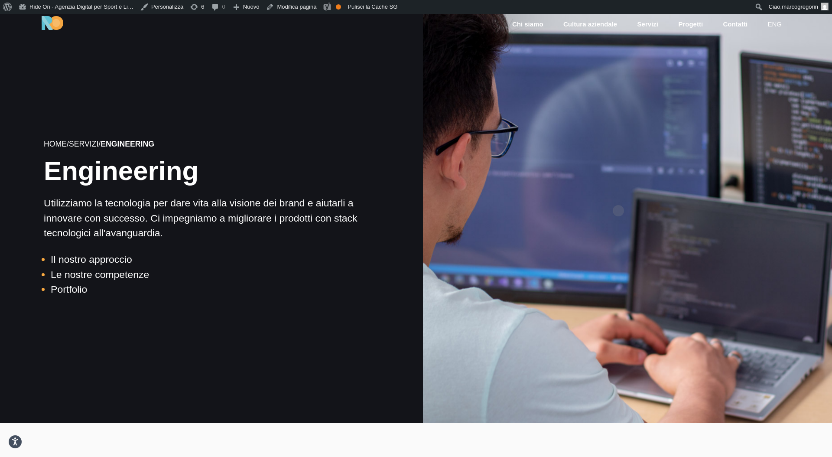
click at [605, 196] on div at bounding box center [627, 218] width 413 height 413
click at [713, 155] on div at bounding box center [627, 218] width 413 height 413
click at [754, 148] on div at bounding box center [627, 218] width 413 height 413
click at [736, 145] on div at bounding box center [627, 218] width 413 height 413
click at [756, 130] on div at bounding box center [627, 218] width 413 height 413
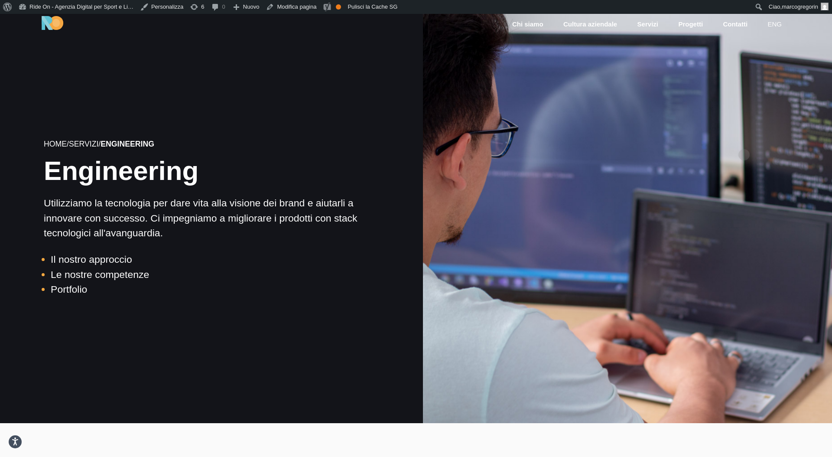
click at [744, 140] on div at bounding box center [627, 218] width 413 height 413
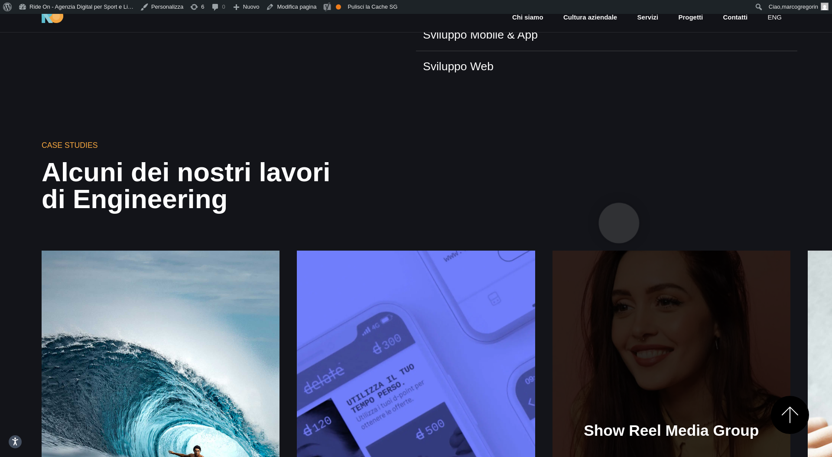
scroll to position [139, 0]
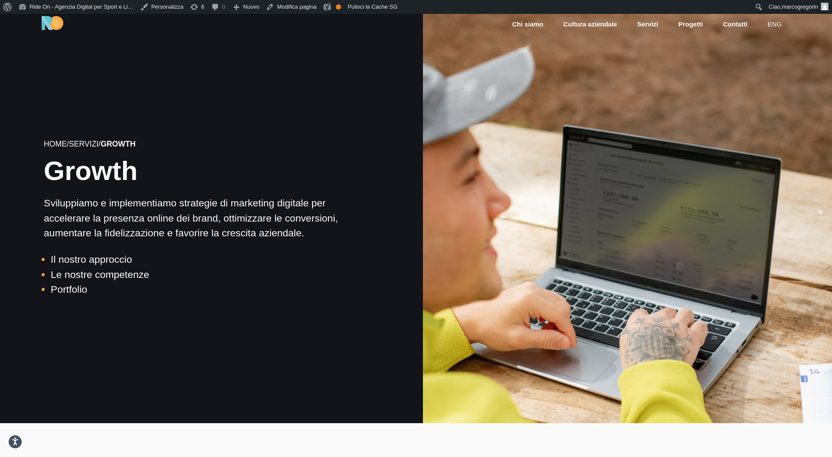
click at [680, 252] on div at bounding box center [627, 218] width 413 height 413
click at [677, 254] on div at bounding box center [627, 218] width 413 height 413
click at [687, 217] on div at bounding box center [627, 218] width 413 height 413
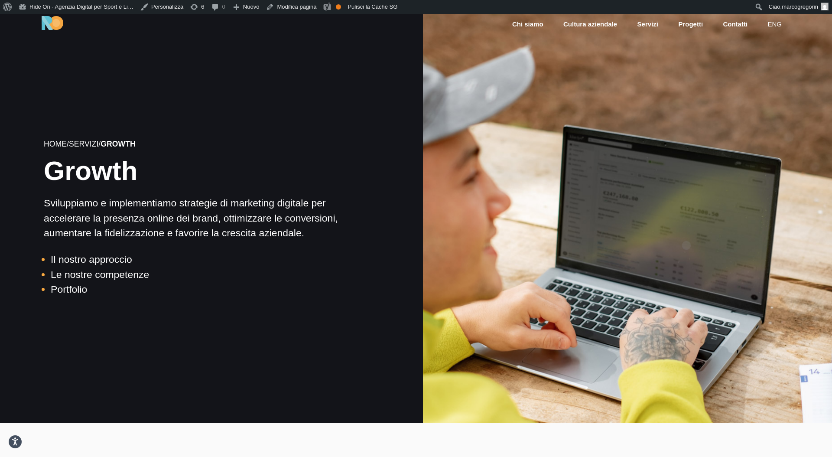
click at [686, 231] on div at bounding box center [627, 218] width 413 height 413
click at [739, 72] on div at bounding box center [627, 218] width 413 height 413
click at [740, 70] on div at bounding box center [627, 218] width 413 height 413
click at [729, 77] on div at bounding box center [627, 218] width 413 height 413
click at [730, 76] on div at bounding box center [627, 218] width 413 height 413
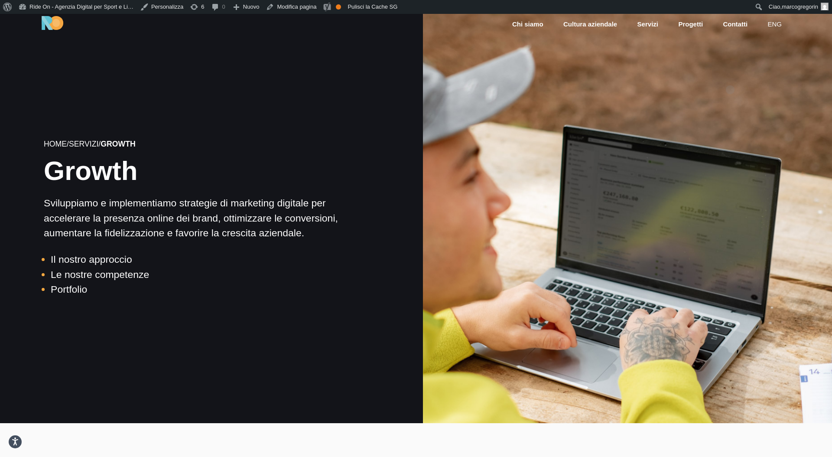
click at [730, 76] on div at bounding box center [627, 218] width 413 height 413
click at [729, 83] on div at bounding box center [627, 218] width 413 height 413
click at [718, 107] on div at bounding box center [627, 218] width 413 height 413
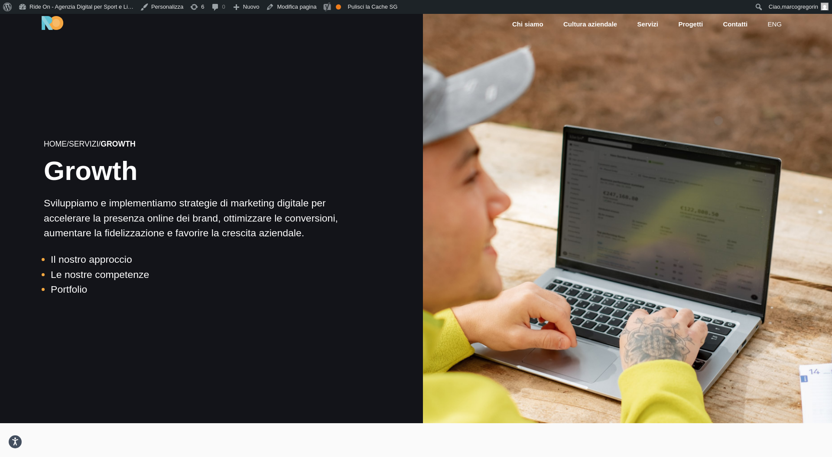
click at [718, 107] on div at bounding box center [627, 218] width 413 height 413
click at [746, 70] on div at bounding box center [627, 218] width 413 height 413
click at [746, 71] on div at bounding box center [627, 218] width 413 height 413
click at [737, 92] on div at bounding box center [627, 218] width 413 height 413
click at [741, 90] on div at bounding box center [627, 218] width 413 height 413
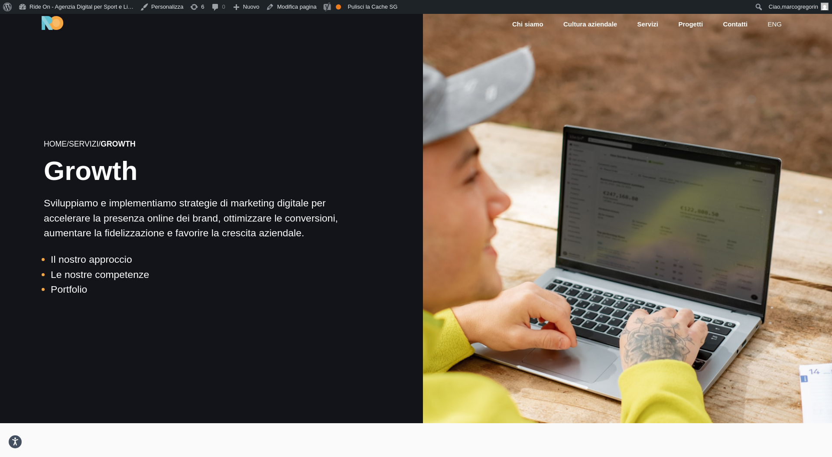
click at [752, 85] on div at bounding box center [627, 218] width 413 height 413
click at [751, 86] on div at bounding box center [627, 218] width 413 height 413
click at [760, 75] on div at bounding box center [627, 218] width 413 height 413
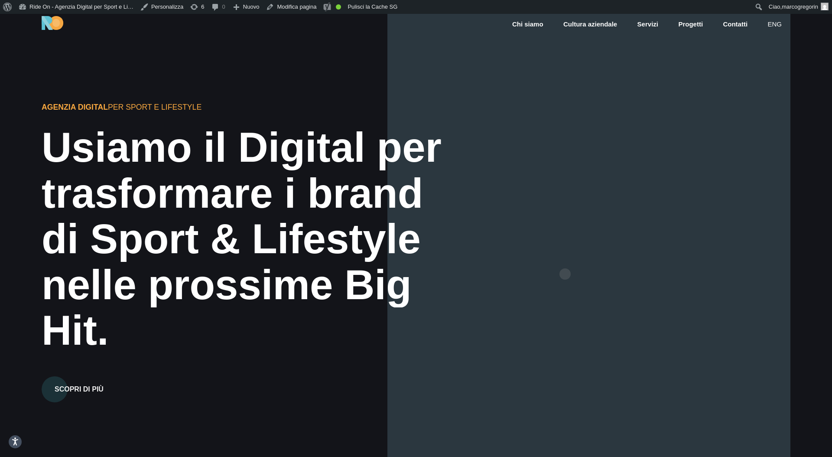
click at [567, 260] on div at bounding box center [588, 242] width 403 height 457
click at [557, 256] on div at bounding box center [588, 242] width 403 height 457
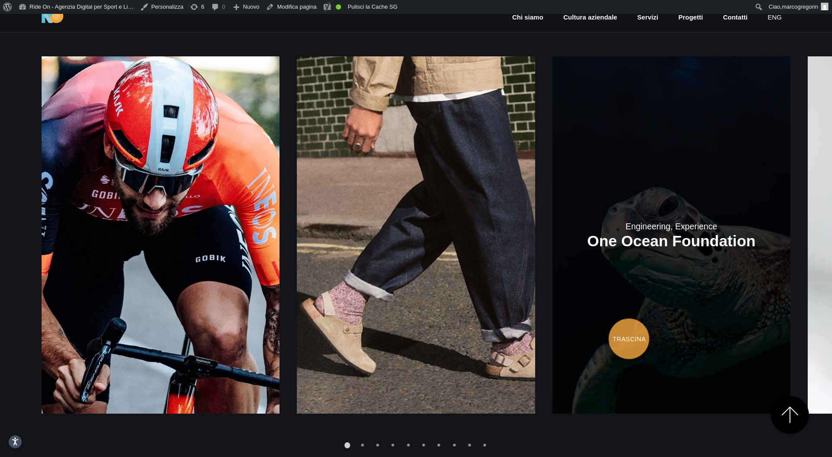
scroll to position [1280, 0]
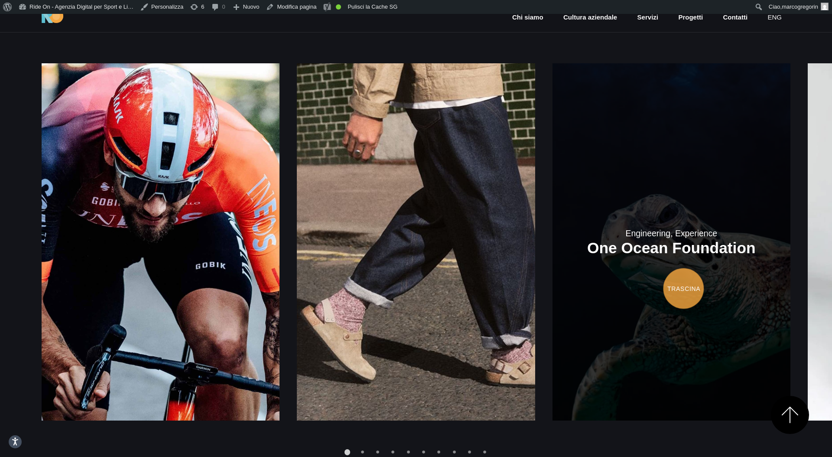
click at [552, 255] on link at bounding box center [671, 241] width 238 height 357
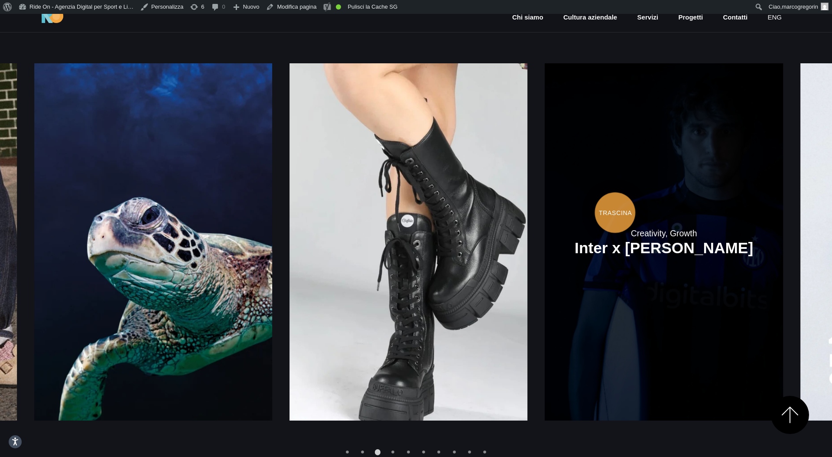
click at [545, 183] on link at bounding box center [664, 241] width 238 height 357
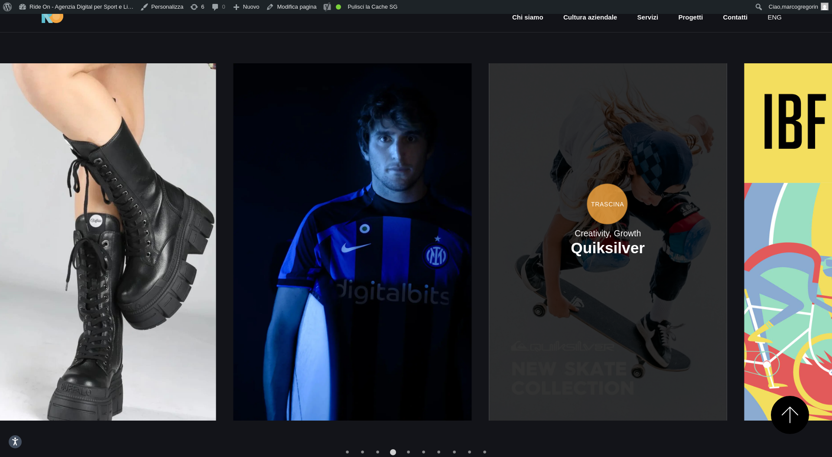
click at [489, 162] on link at bounding box center [608, 241] width 238 height 357
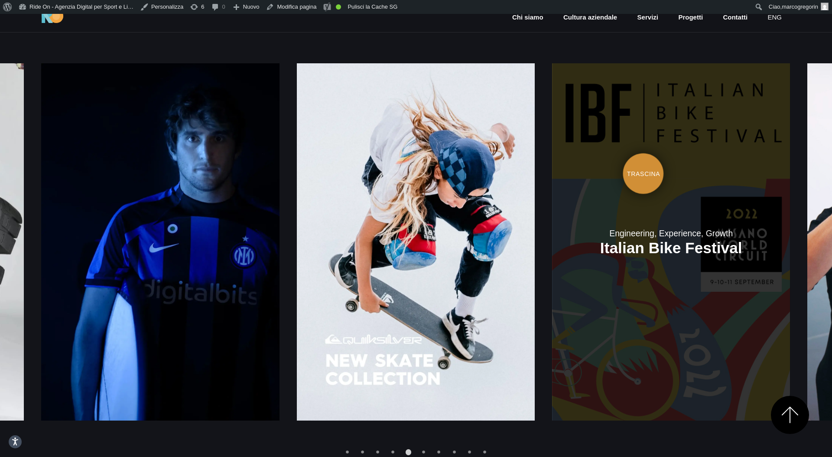
click at [552, 159] on link at bounding box center [671, 241] width 238 height 357
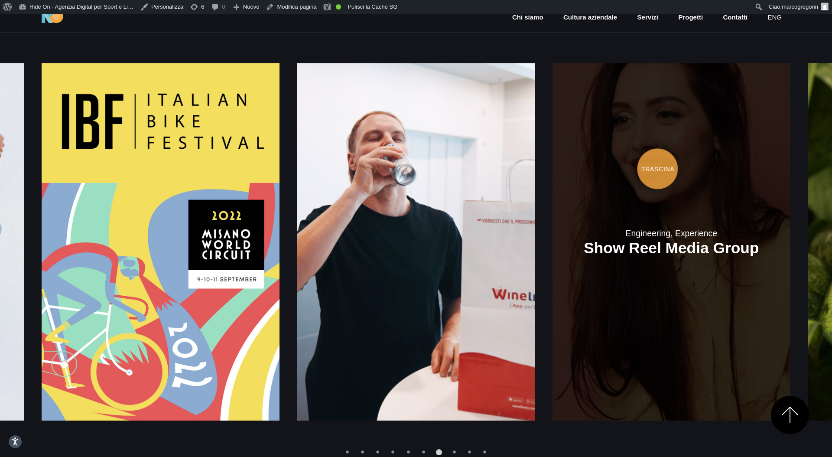
click at [552, 155] on link at bounding box center [671, 241] width 238 height 357
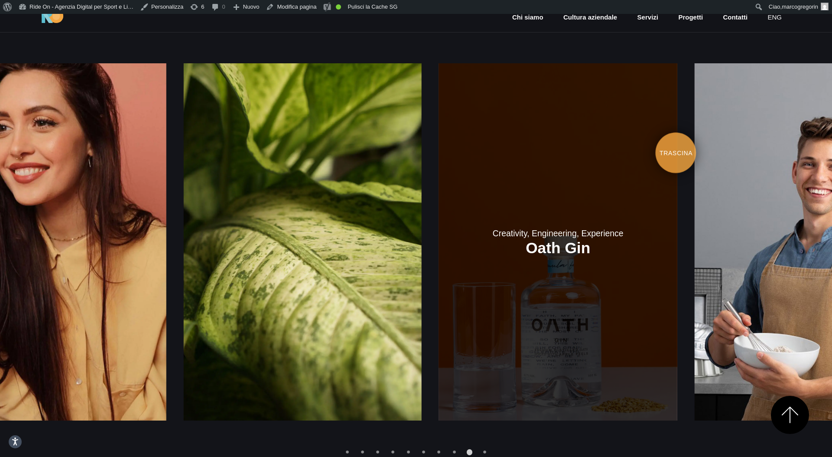
click at [439, 141] on link at bounding box center [558, 241] width 238 height 357
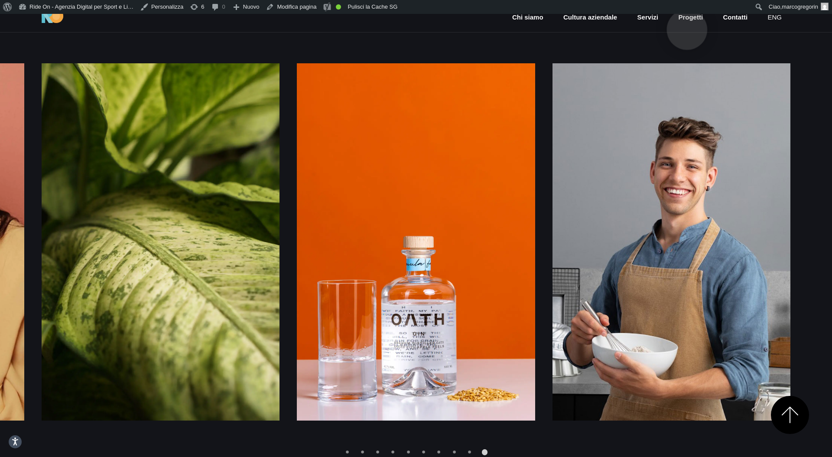
click at [687, 16] on link "Progetti" at bounding box center [690, 18] width 26 height 10
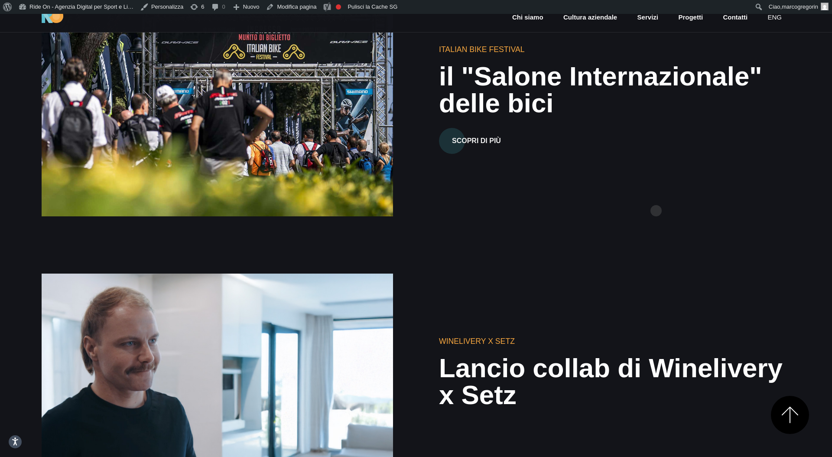
scroll to position [2147, 0]
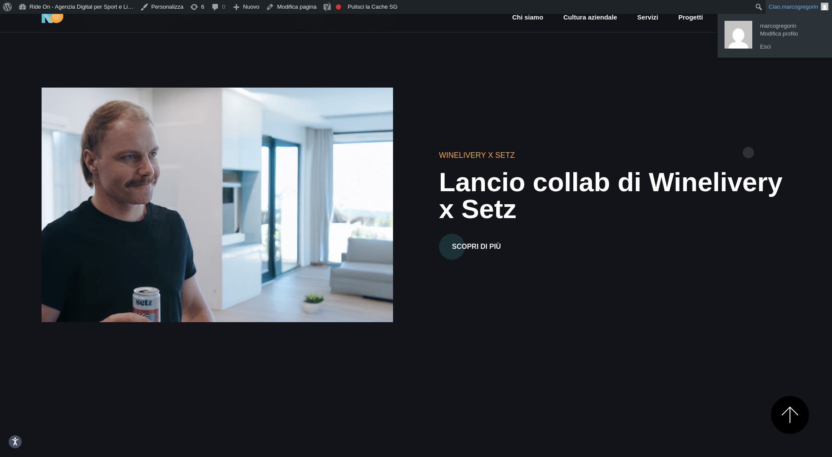
click at [749, 138] on div "Winelivery X Setz Lancio collab di Winelivery x Setz Scopri di più" at bounding box center [416, 205] width 762 height 292
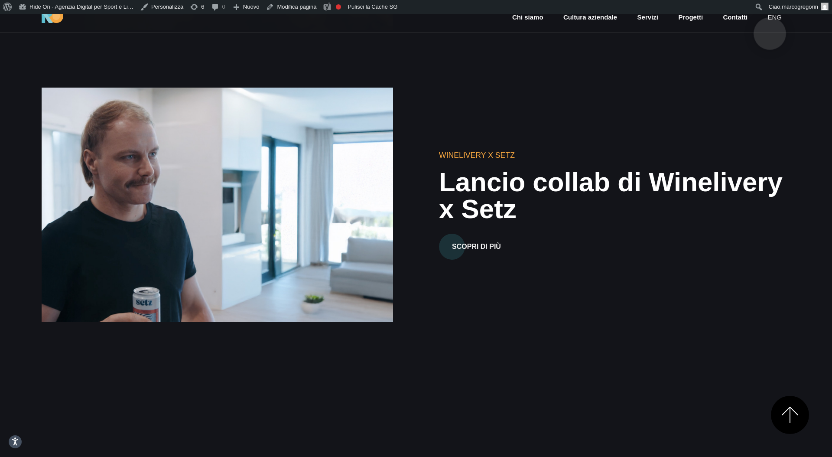
click at [770, 20] on link "eng" at bounding box center [774, 18] width 16 height 10
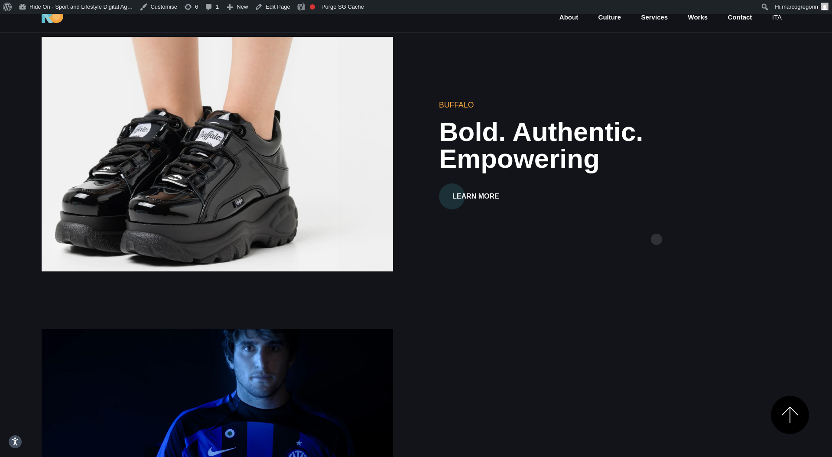
scroll to position [1032, 0]
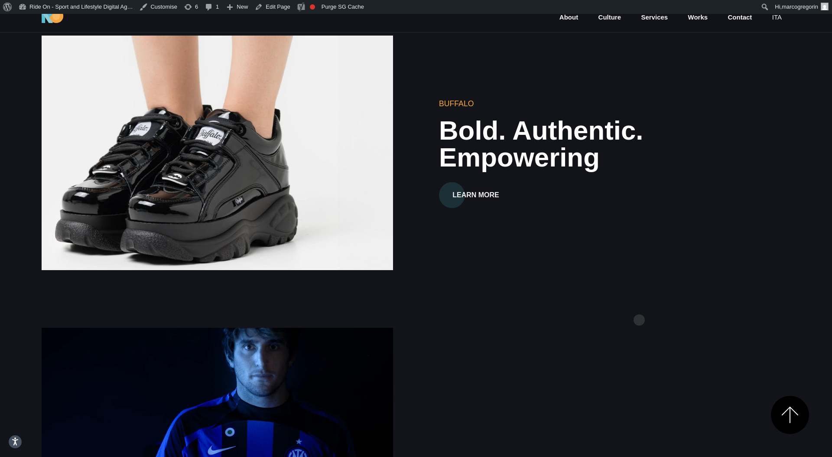
click at [639, 306] on div "Inter x Bradley LF Inter X Bradley LF Collab, where Football meets Surf Learn M…" at bounding box center [416, 444] width 762 height 292
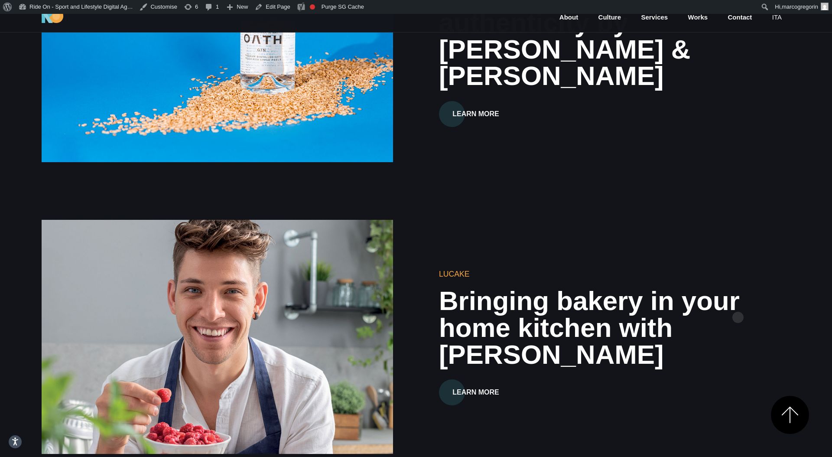
scroll to position [3464, 0]
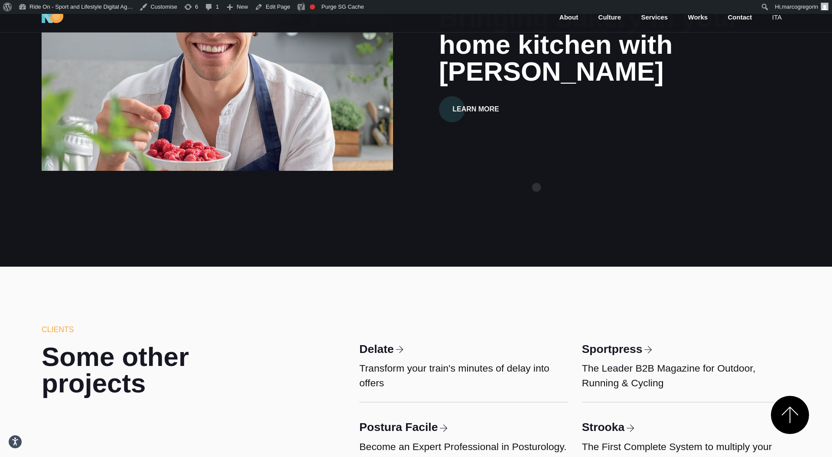
click at [539, 171] on div "Lucake Bringing bakery in your home kitchen with Lucake Learn More" at bounding box center [416, 54] width 762 height 292
